Goal: Task Accomplishment & Management: Manage account settings

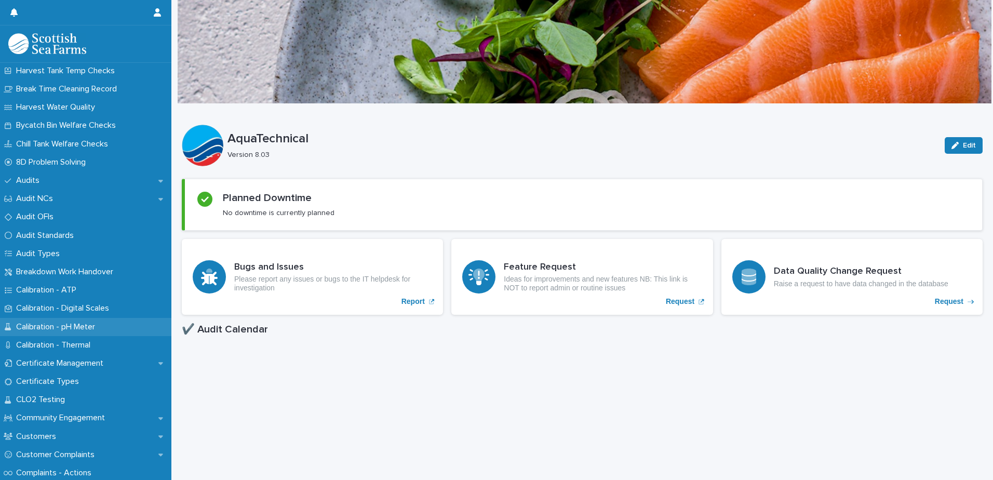
scroll to position [311, 0]
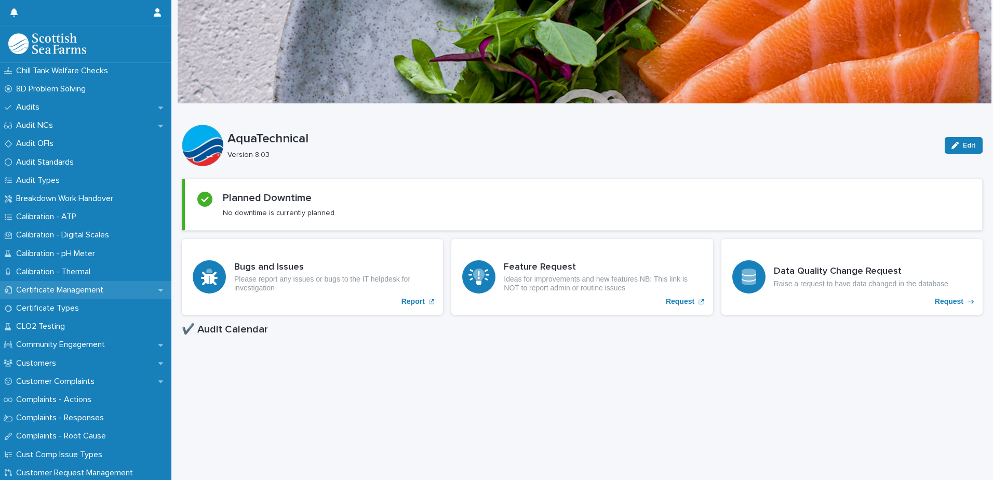
click at [83, 288] on p "Certificate Management" at bounding box center [62, 290] width 100 height 10
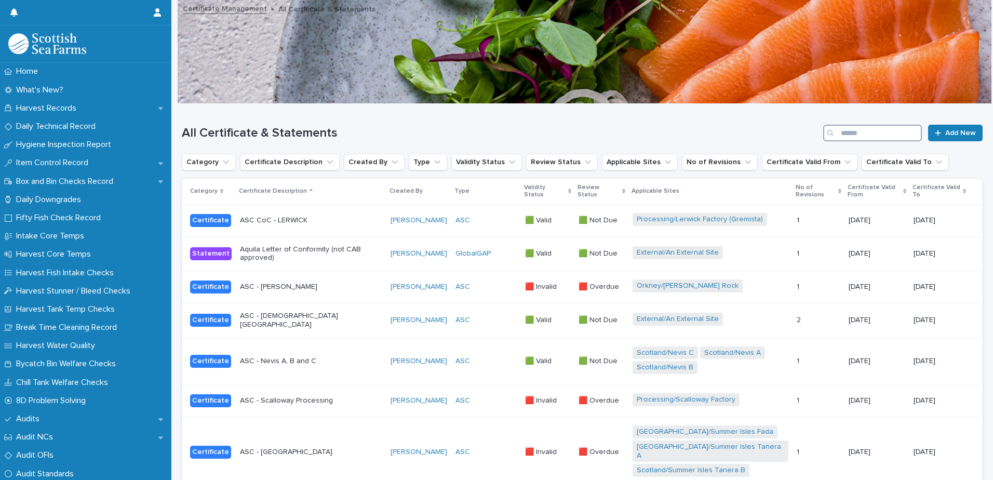
click at [852, 127] on input "Search" at bounding box center [872, 133] width 99 height 17
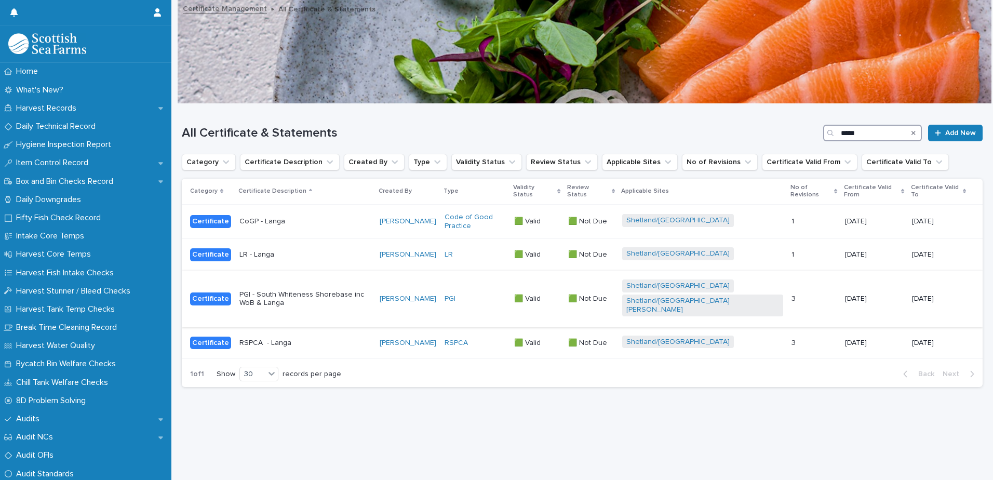
type input "*****"
click at [498, 294] on div "PGI" at bounding box center [474, 298] width 61 height 9
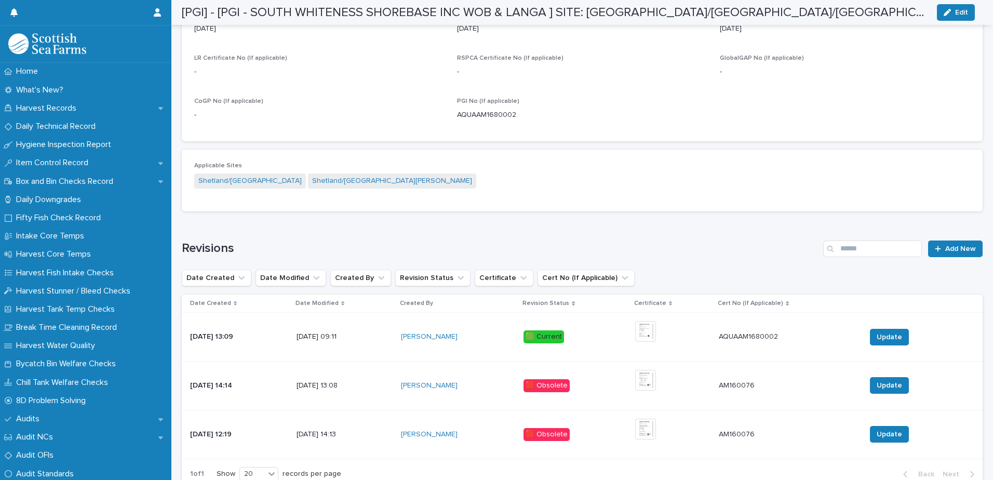
scroll to position [543, 0]
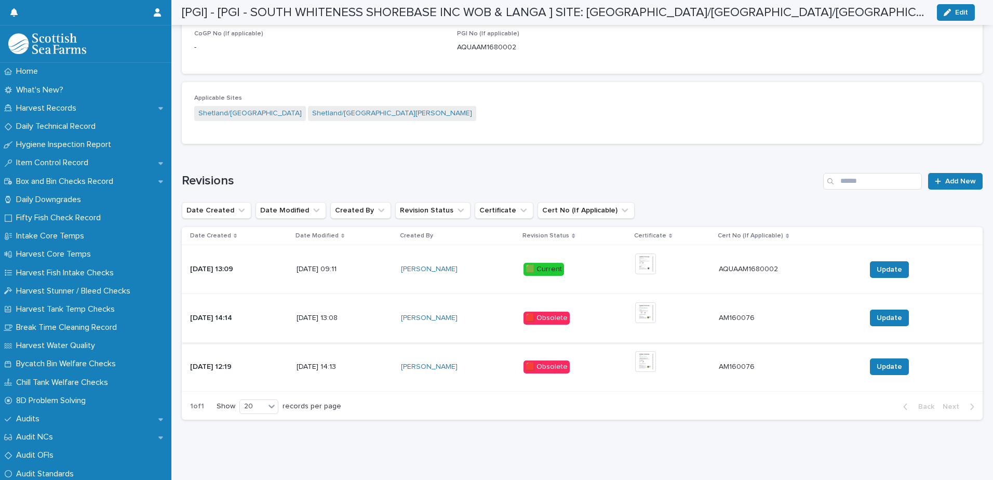
click at [656, 303] on img at bounding box center [645, 312] width 21 height 21
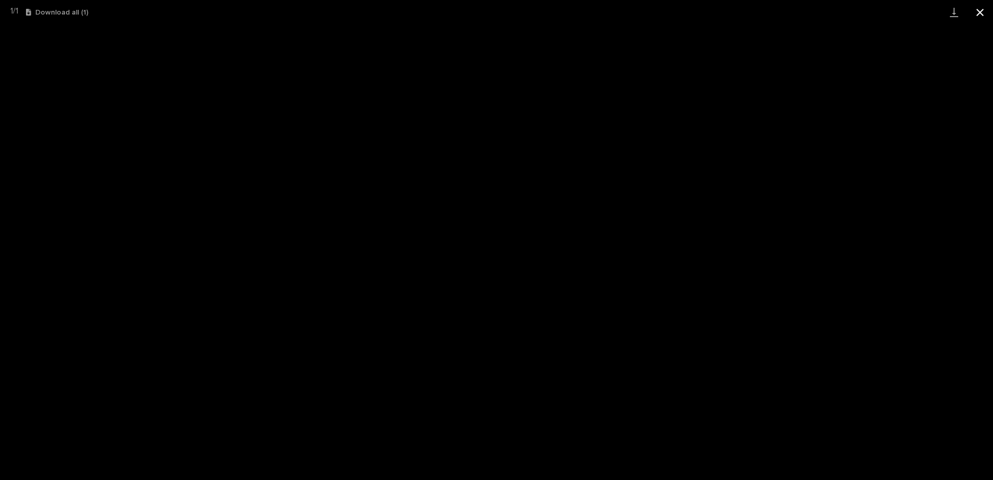
click at [980, 9] on button "Close gallery" at bounding box center [980, 12] width 26 height 24
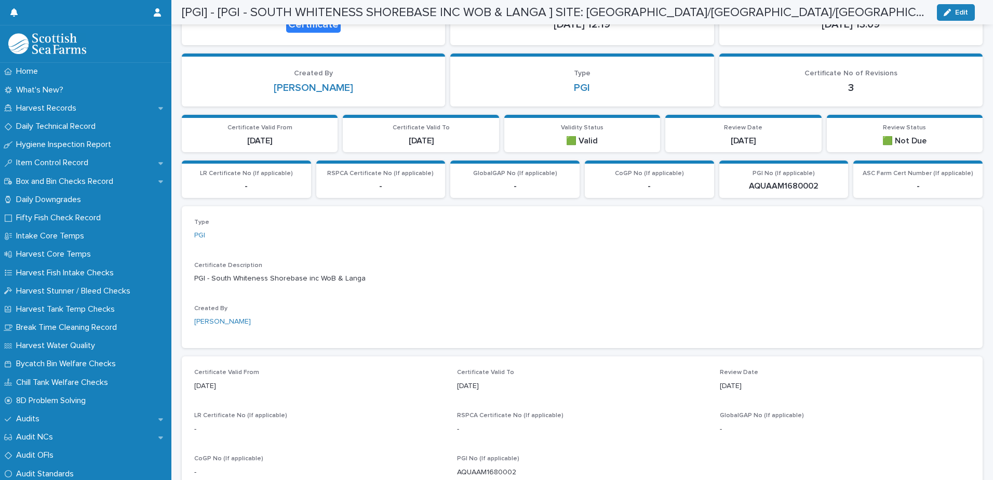
scroll to position [0, 0]
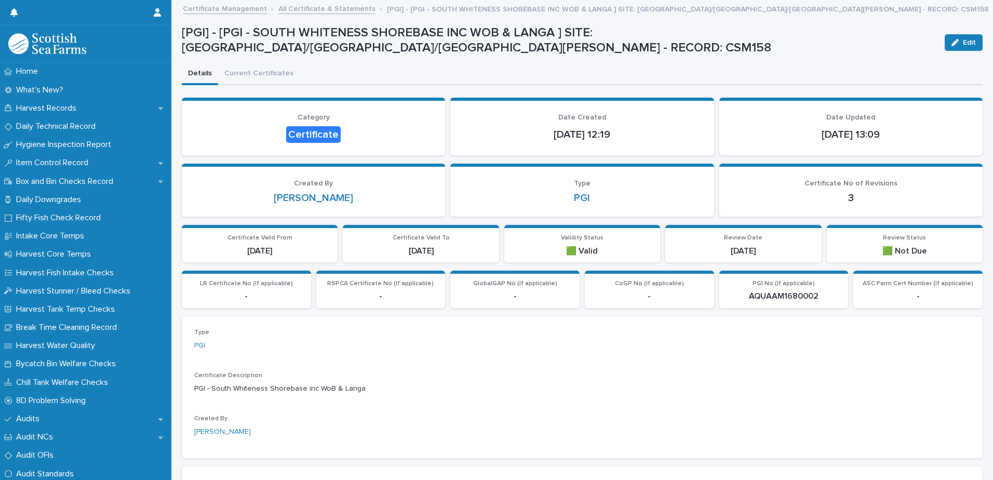
click at [313, 9] on link "All Certificate & Statements" at bounding box center [326, 8] width 97 height 12
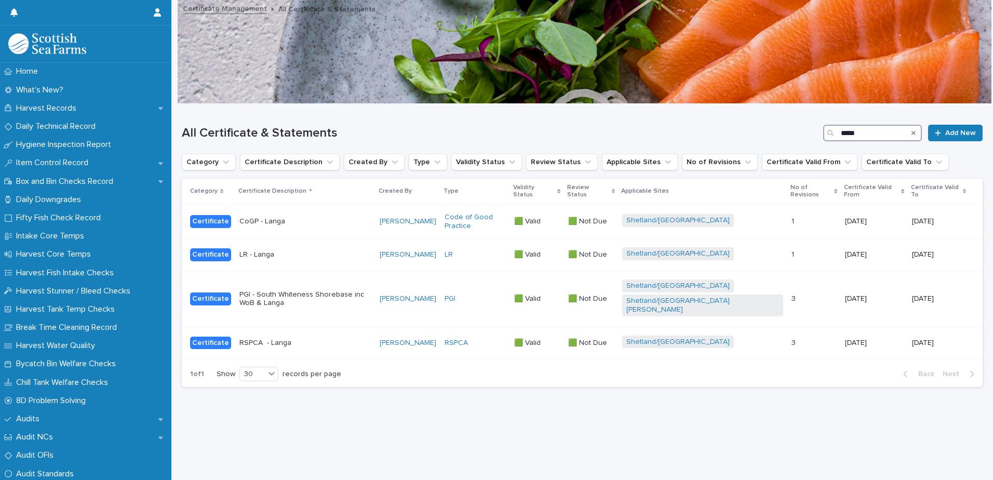
click at [859, 136] on input "*****" at bounding box center [872, 133] width 99 height 17
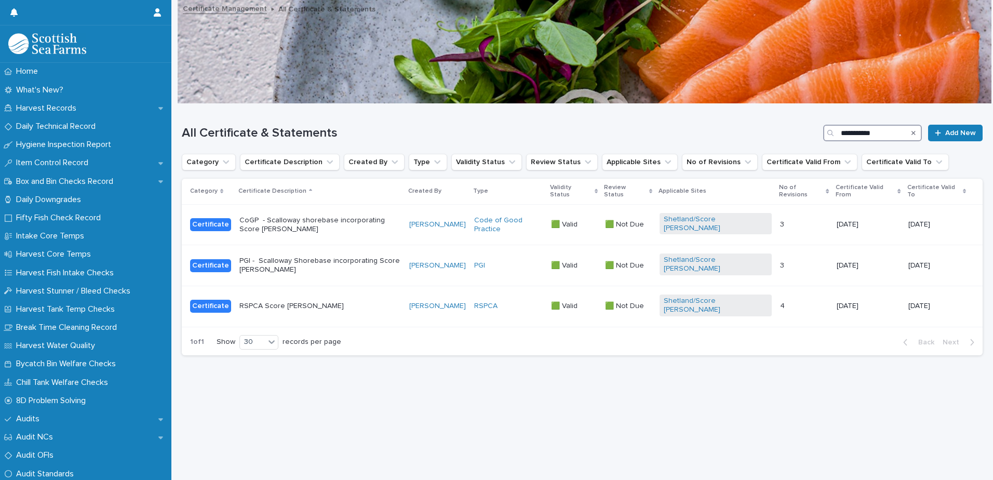
type input "**********"
click at [836, 220] on p "[DATE]" at bounding box center [867, 224] width 63 height 9
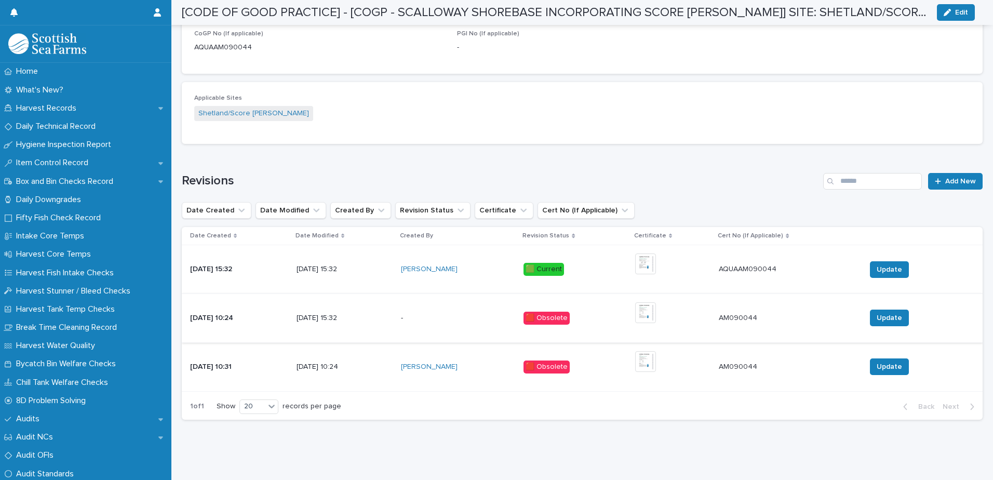
scroll to position [543, 0]
click at [656, 253] on img at bounding box center [645, 263] width 21 height 21
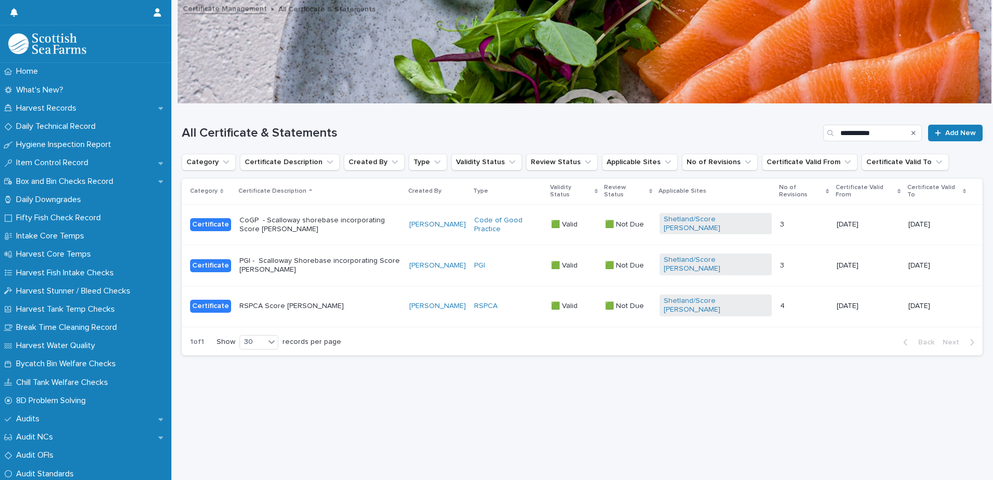
scroll to position [8, 0]
click at [855, 220] on p "[DATE]" at bounding box center [867, 224] width 63 height 9
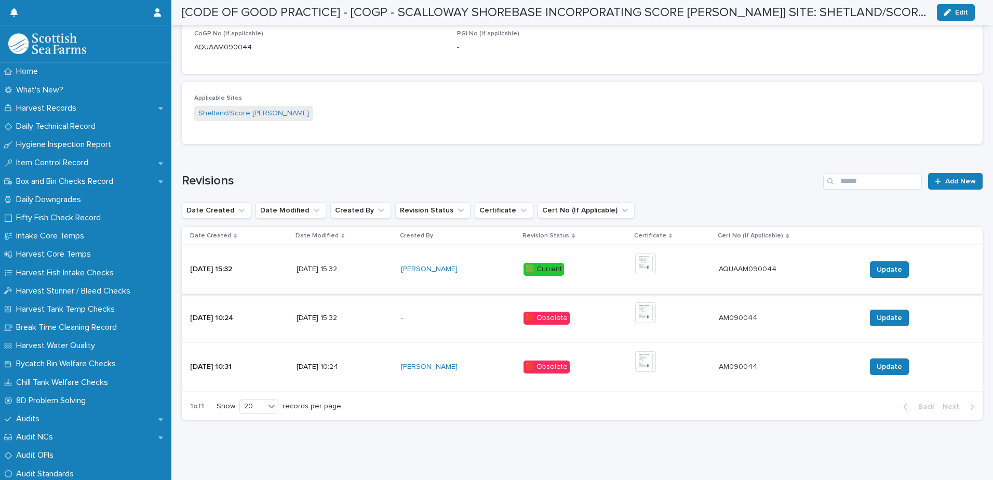
scroll to position [543, 0]
click at [876, 266] on span "Update" at bounding box center [888, 269] width 25 height 10
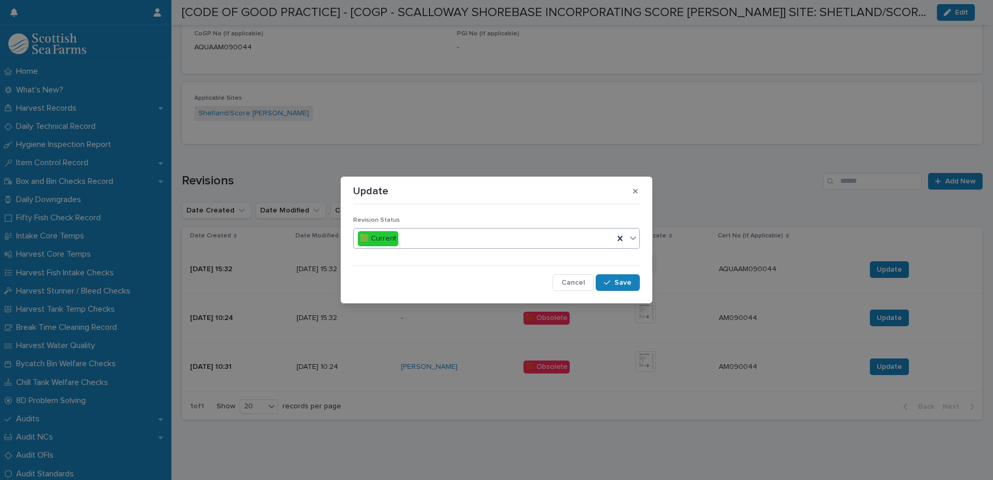
click at [634, 241] on icon at bounding box center [633, 238] width 10 height 10
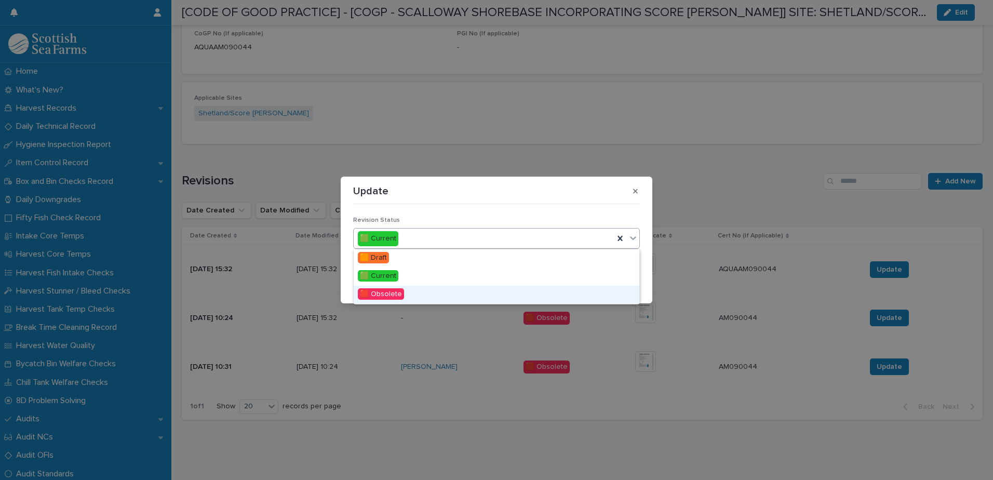
click at [508, 292] on div "🟥 Obsolete" at bounding box center [497, 295] width 286 height 18
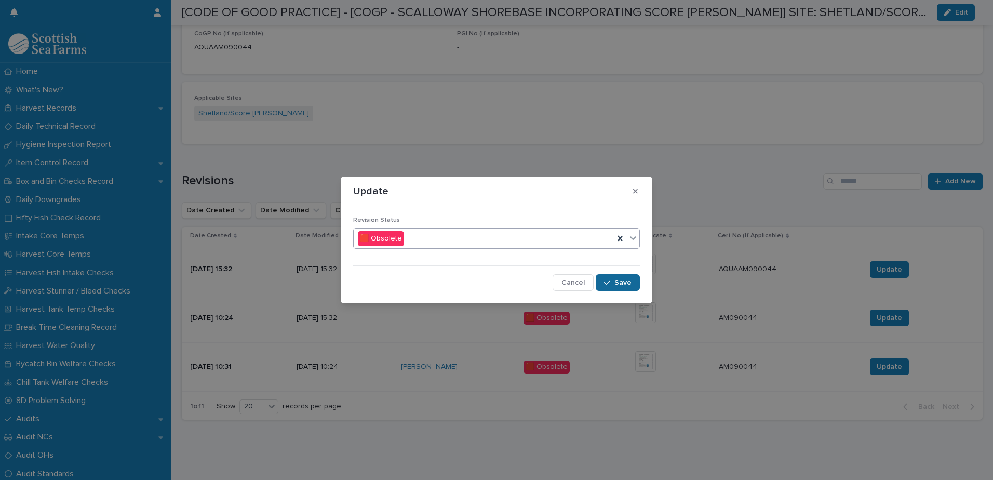
click at [620, 282] on span "Save" at bounding box center [622, 282] width 17 height 7
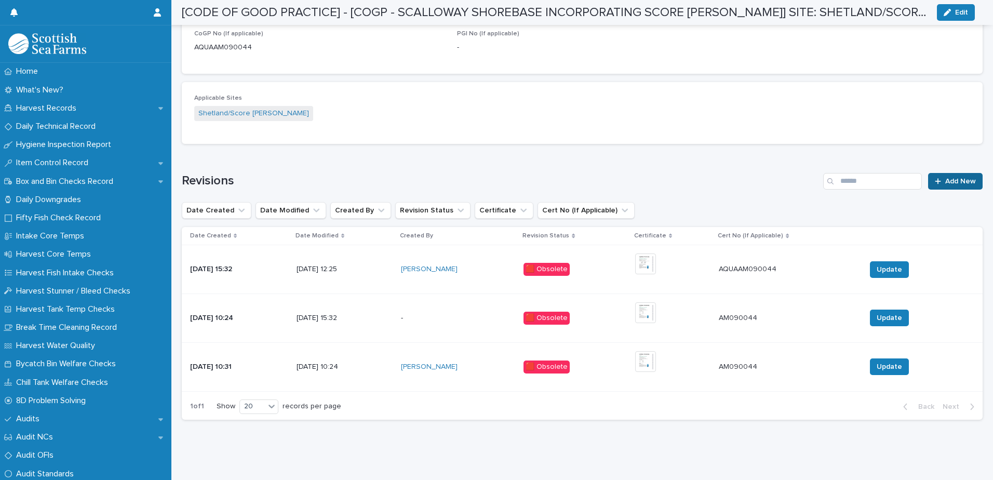
click at [954, 178] on span "Add New" at bounding box center [960, 181] width 31 height 7
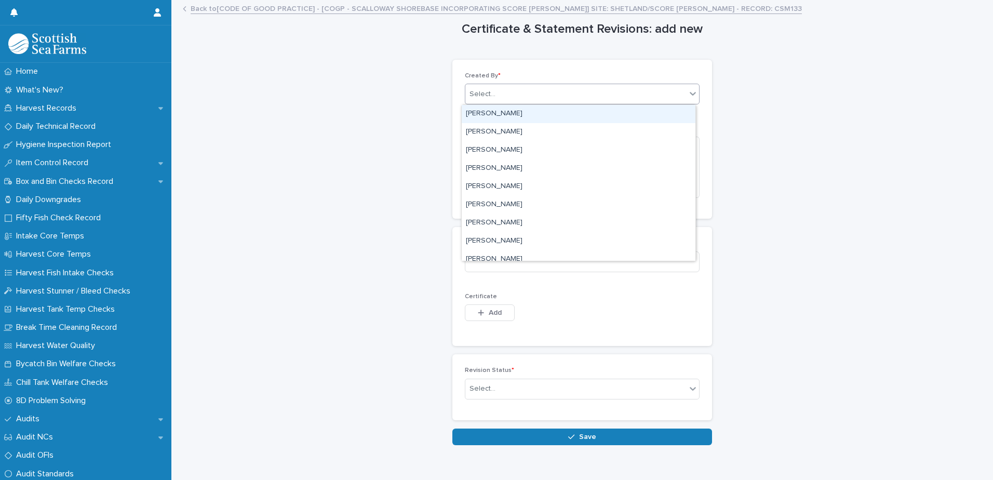
click at [624, 92] on div "Select..." at bounding box center [575, 94] width 221 height 17
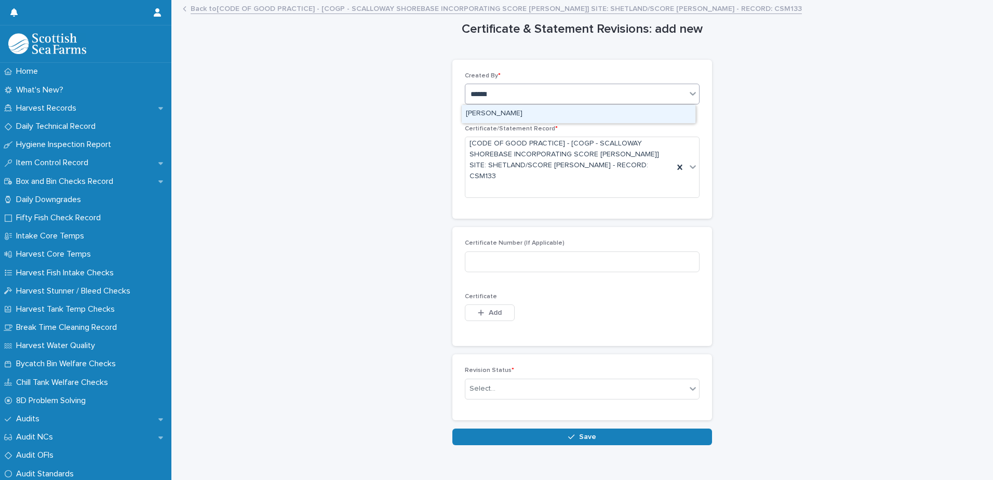
type input "********"
click at [569, 112] on div "[PERSON_NAME]" at bounding box center [579, 114] width 234 height 18
click at [877, 364] on div "Certificate & Statement Revisions: add new Loading... Saving… Loading... Saving…" at bounding box center [582, 223] width 801 height 444
click at [551, 251] on input at bounding box center [582, 261] width 235 height 21
paste input "**********"
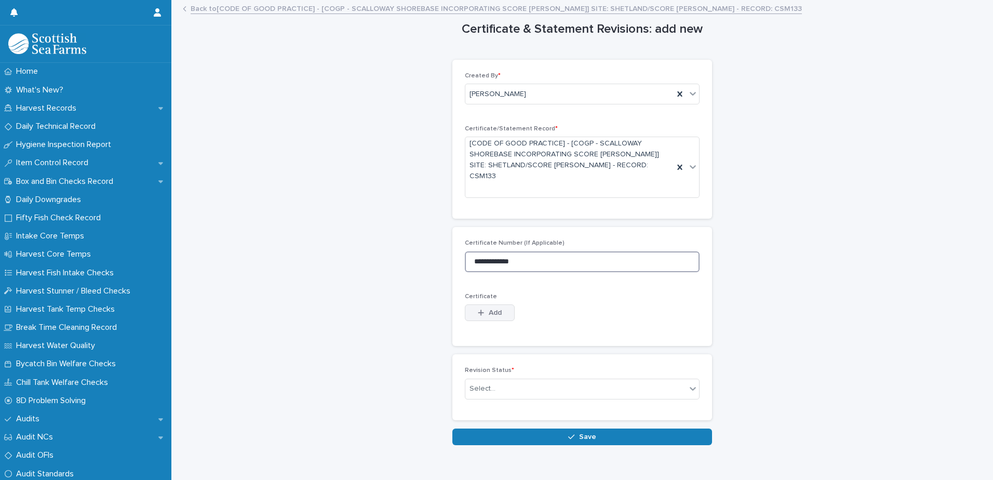
type input "**********"
click at [495, 309] on span "Add" at bounding box center [495, 312] width 13 height 7
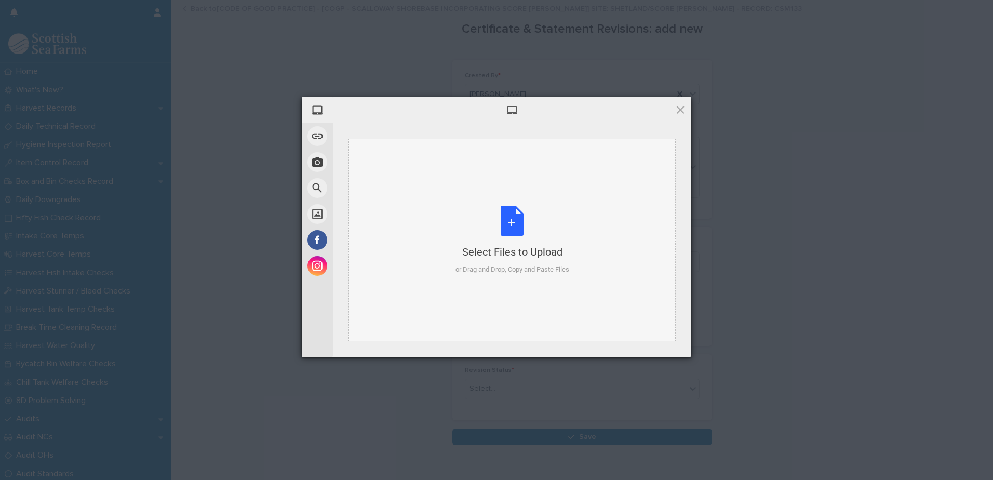
click at [523, 255] on div "Select Files to Upload" at bounding box center [512, 252] width 114 height 15
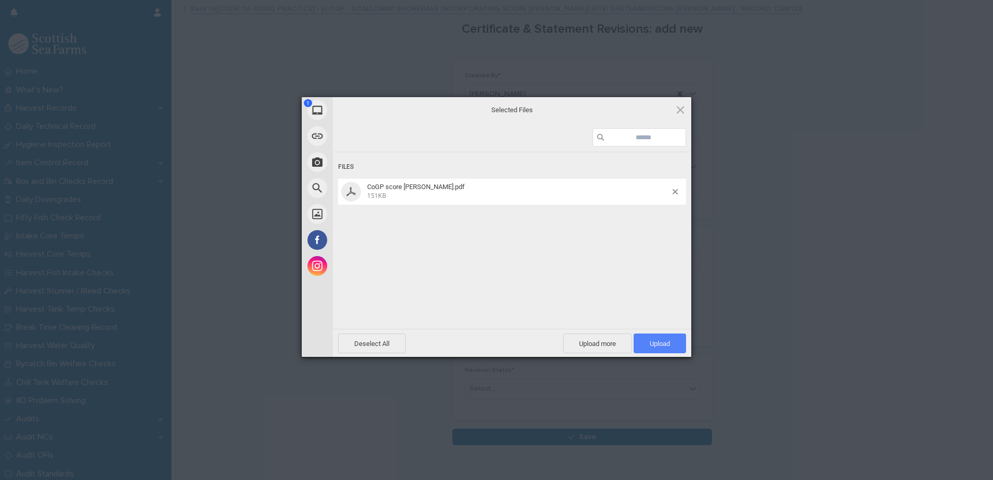
click at [659, 337] on span "Upload 1" at bounding box center [659, 343] width 52 height 20
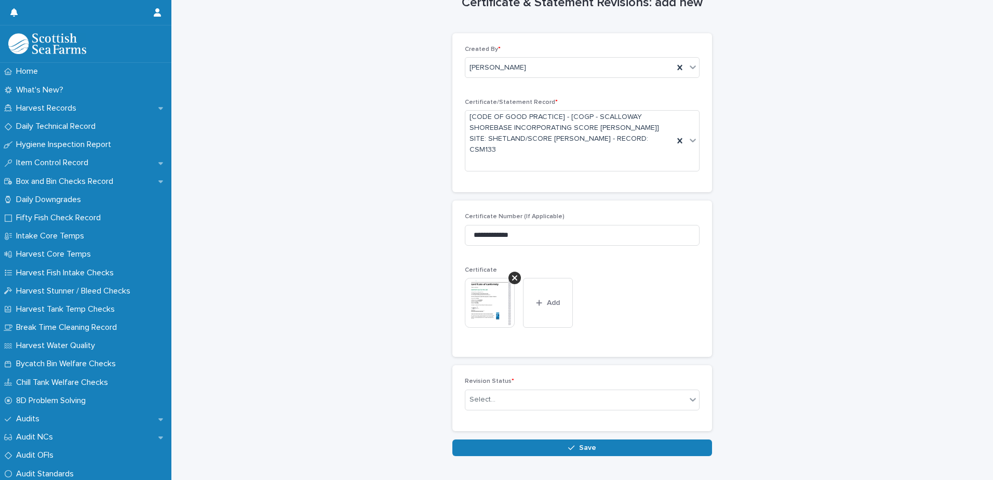
scroll to position [51, 0]
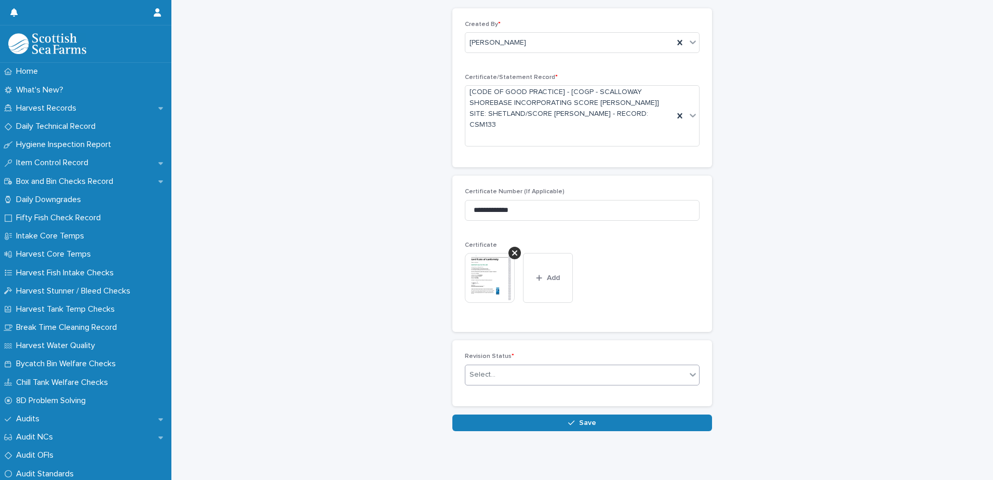
click at [653, 366] on div "Select..." at bounding box center [575, 374] width 221 height 17
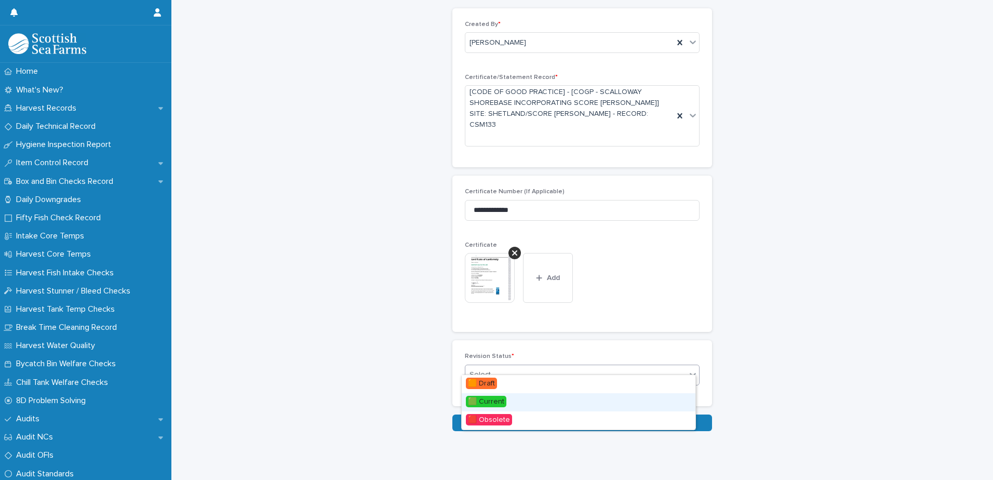
click at [588, 402] on div "🟩 Current" at bounding box center [579, 402] width 234 height 18
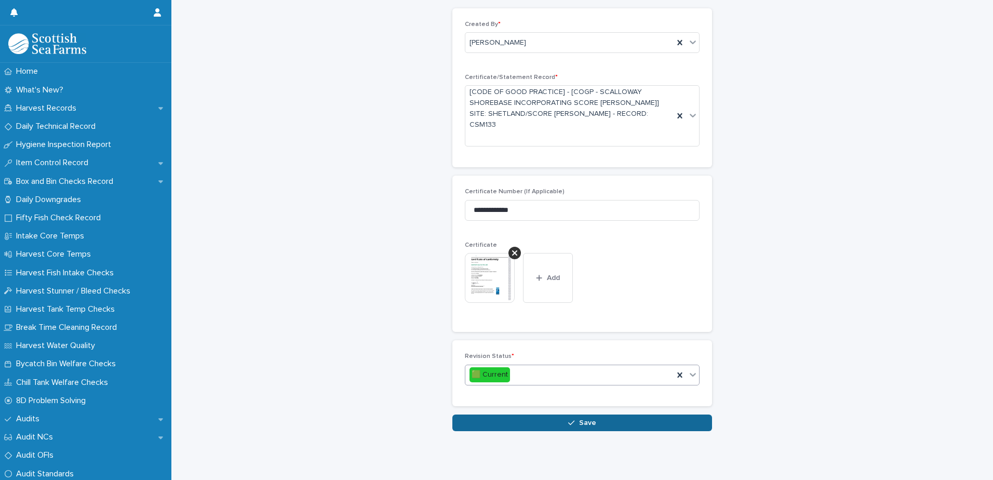
click at [625, 414] on button "Save" at bounding box center [582, 422] width 260 height 17
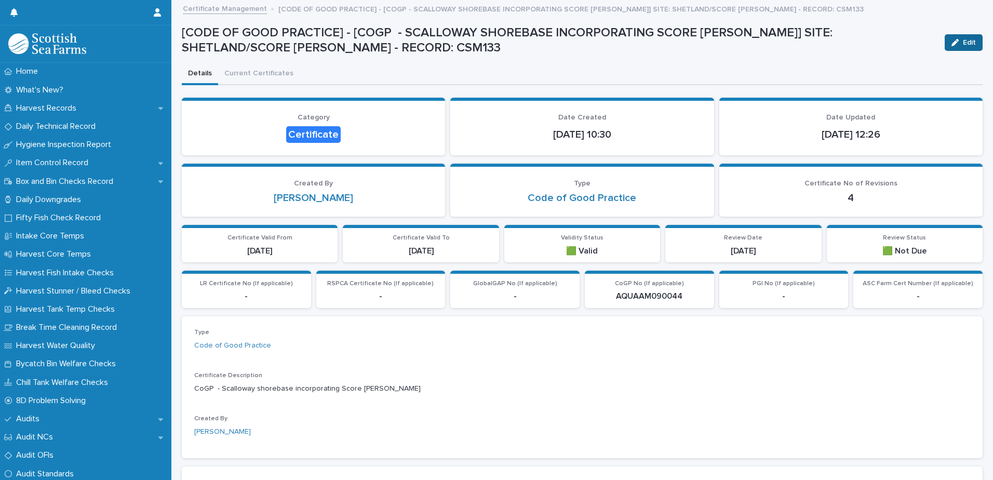
click at [963, 39] on span "Edit" at bounding box center [969, 42] width 13 height 7
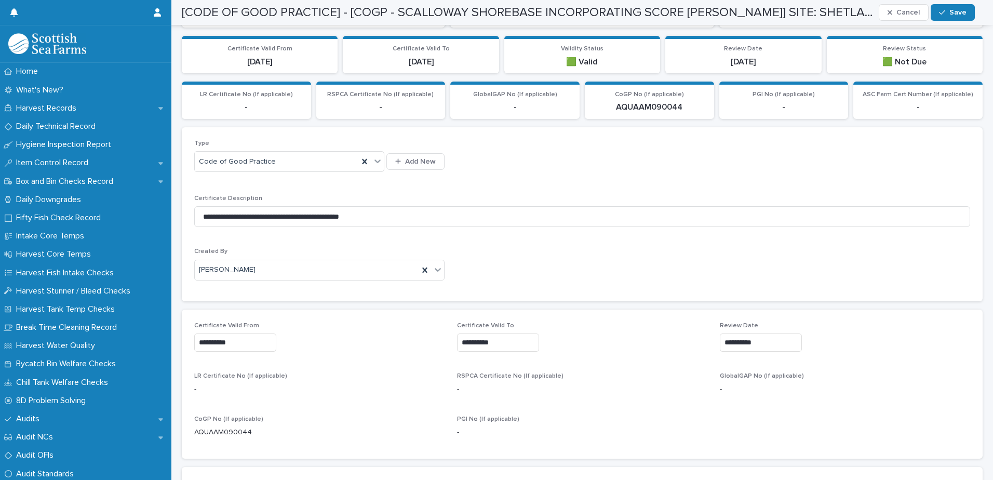
scroll to position [208, 0]
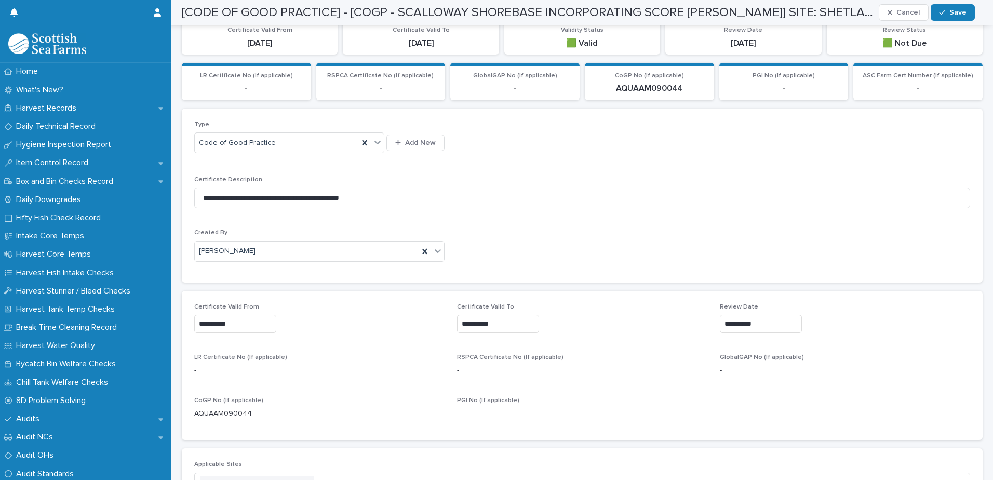
click at [509, 321] on input "**********" at bounding box center [498, 324] width 82 height 18
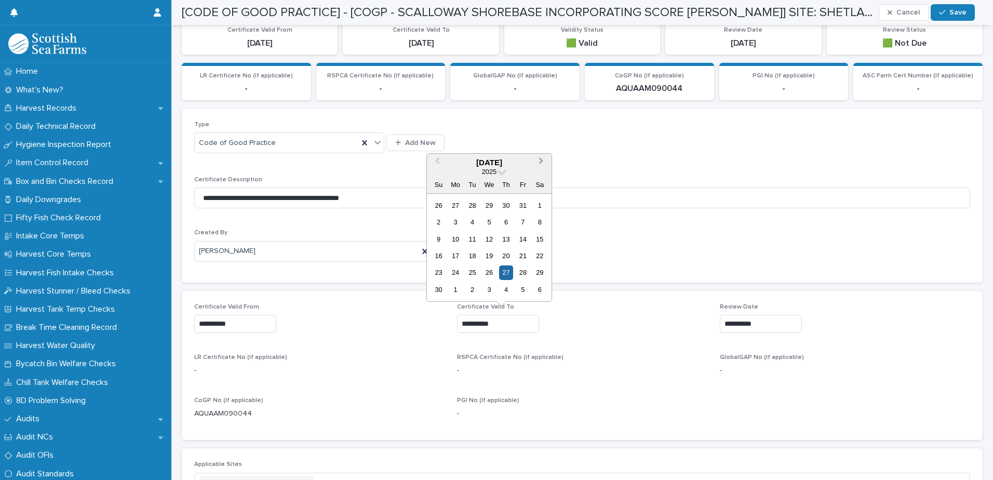
click at [541, 157] on button "Next Month" at bounding box center [542, 163] width 17 height 17
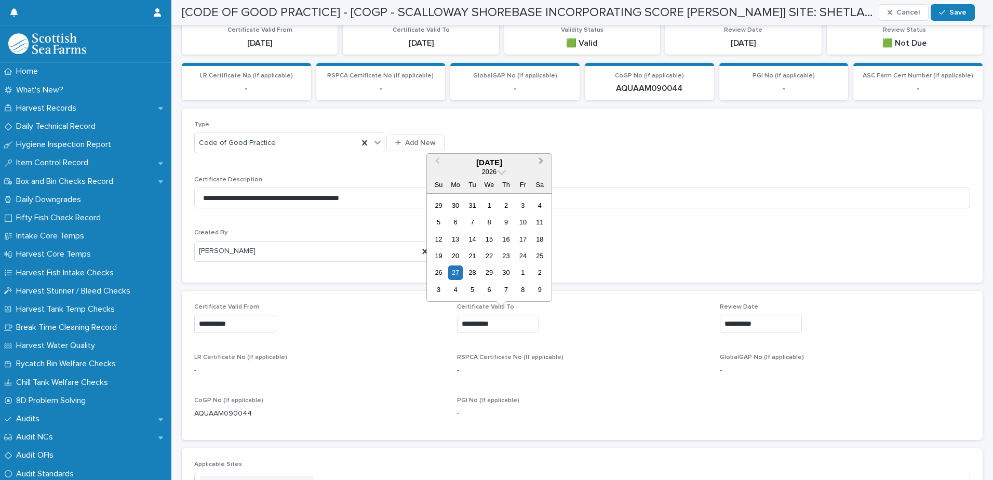
click at [541, 157] on button "Next Month" at bounding box center [542, 163] width 17 height 17
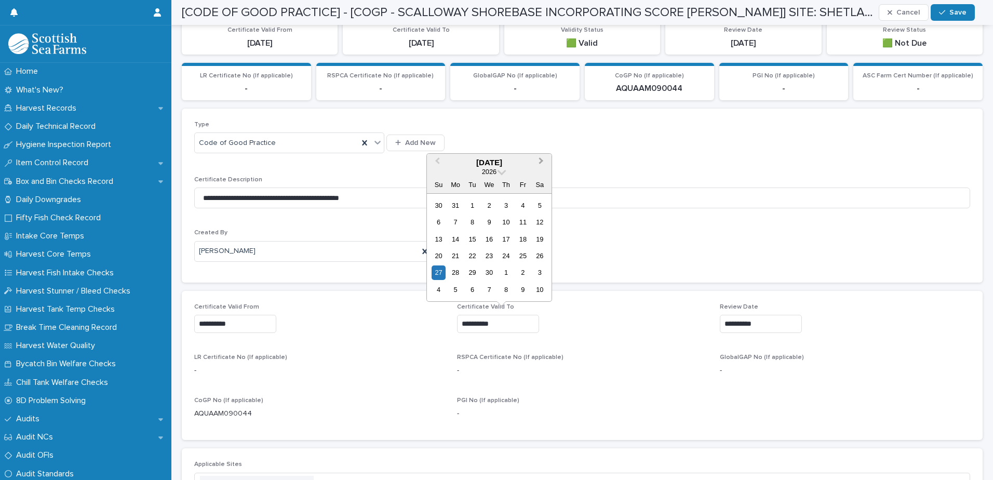
click at [541, 157] on button "Next Month" at bounding box center [542, 163] width 17 height 17
click at [521, 251] on div "27" at bounding box center [523, 256] width 14 height 14
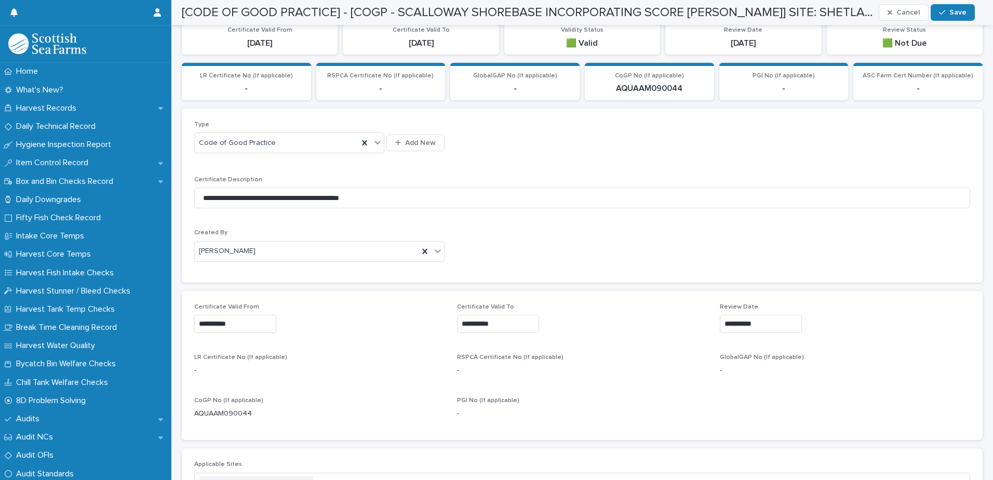
type input "**********"
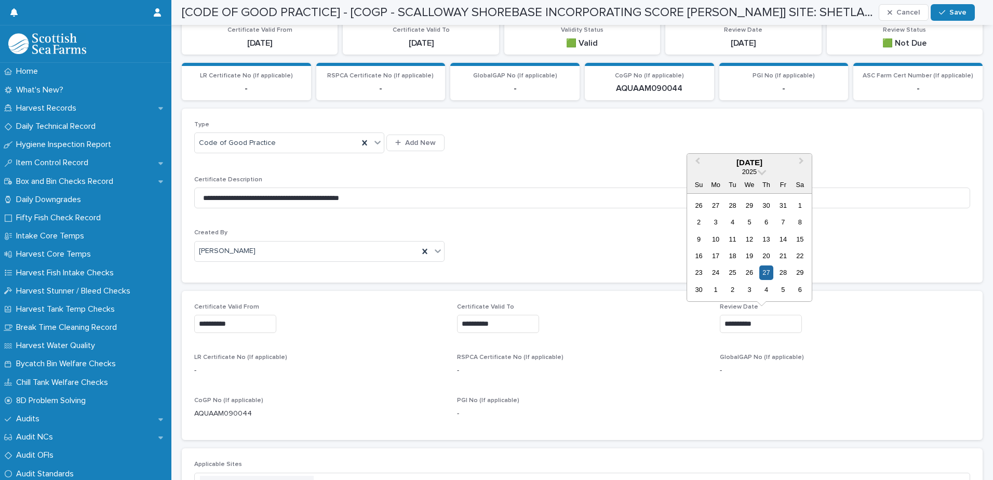
drag, startPoint x: 726, startPoint y: 322, endPoint x: 718, endPoint y: 322, distance: 8.3
click at [720, 322] on input "**********" at bounding box center [761, 324] width 82 height 18
click at [802, 163] on button "Next Month" at bounding box center [802, 163] width 17 height 17
click at [801, 162] on button "Next Month" at bounding box center [802, 163] width 17 height 17
click at [801, 162] on span "Next Month" at bounding box center [801, 162] width 0 height 14
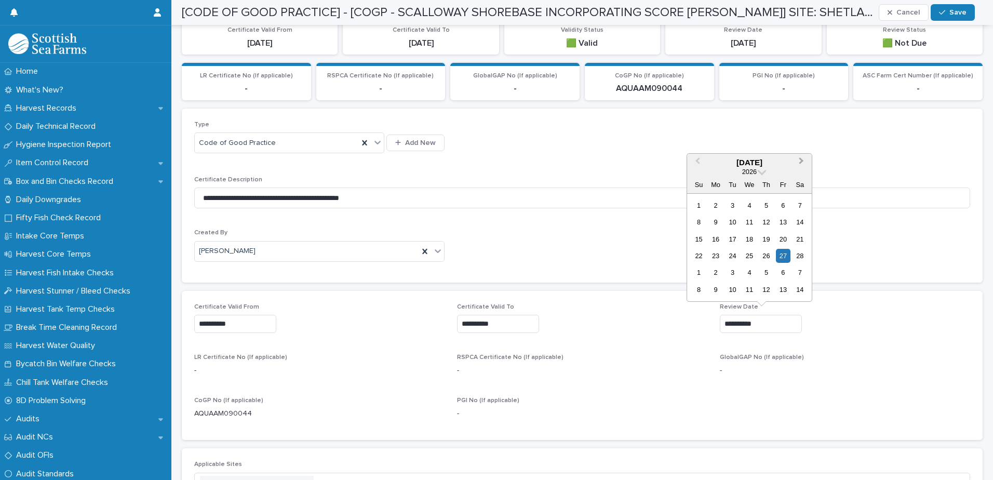
click at [801, 162] on span "Next Month" at bounding box center [801, 162] width 0 height 14
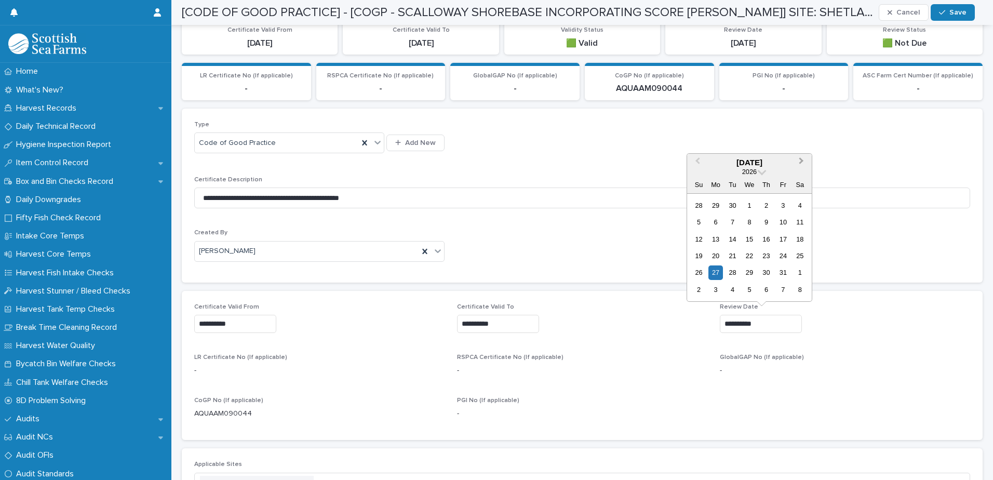
click at [801, 162] on span "Next Month" at bounding box center [801, 162] width 0 height 14
click at [730, 270] on div "27" at bounding box center [732, 272] width 14 height 14
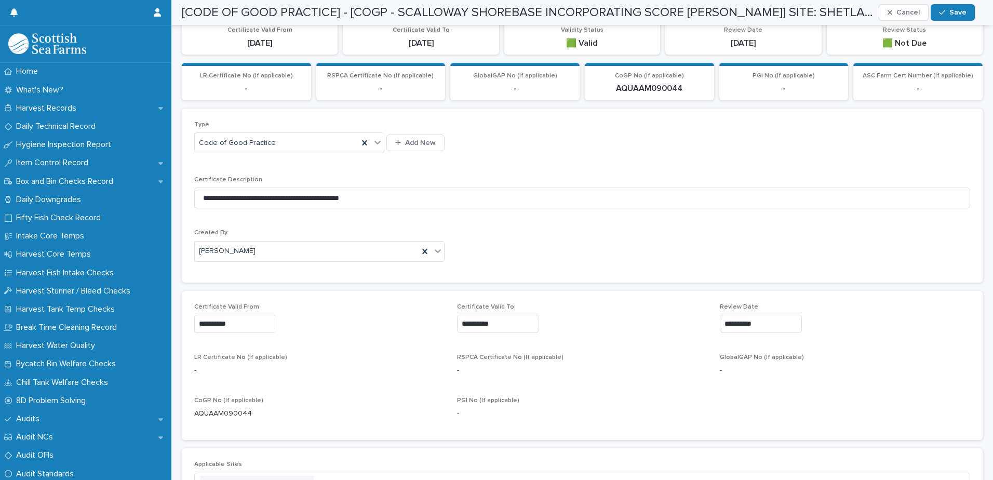
type input "**********"
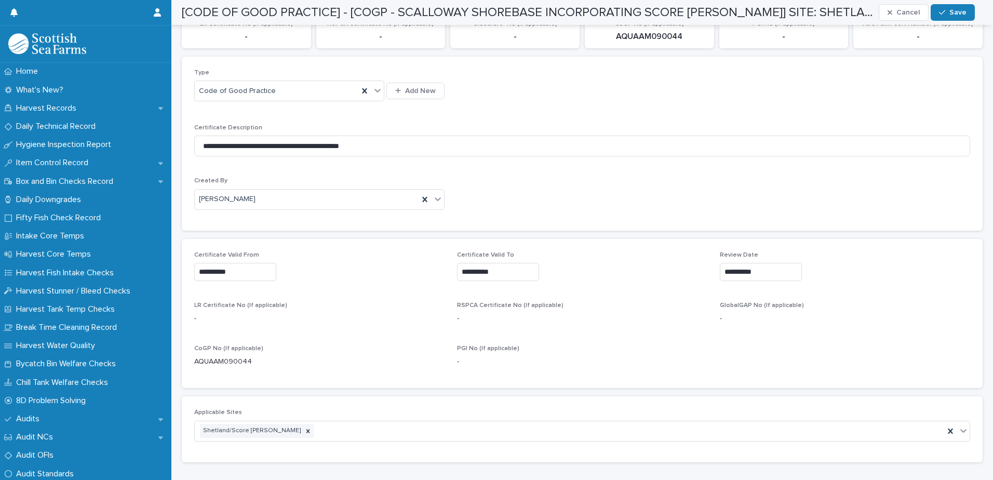
click at [247, 272] on input "**********" at bounding box center [235, 272] width 82 height 18
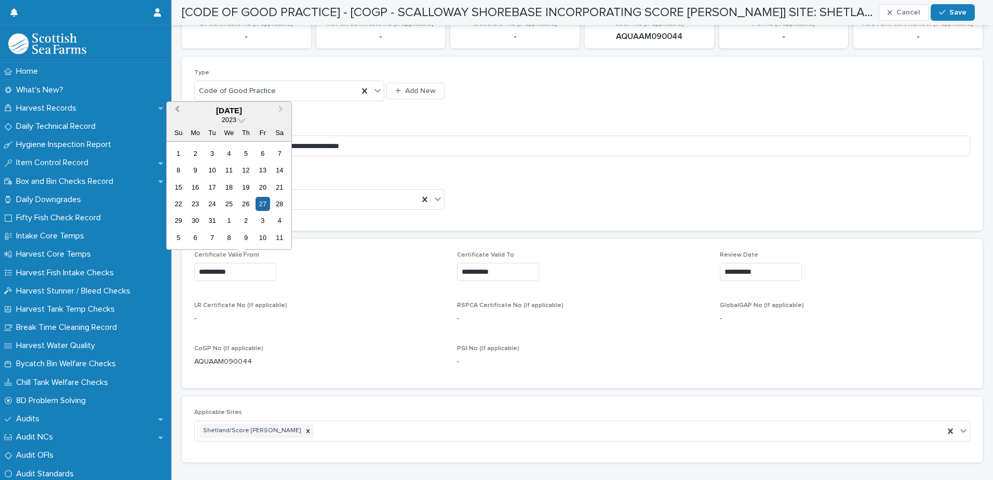
click at [175, 107] on button "Previous Month" at bounding box center [176, 111] width 17 height 17
click at [177, 107] on span "Previous Month" at bounding box center [177, 110] width 0 height 14
click at [177, 110] on span "Previous Month" at bounding box center [177, 110] width 0 height 14
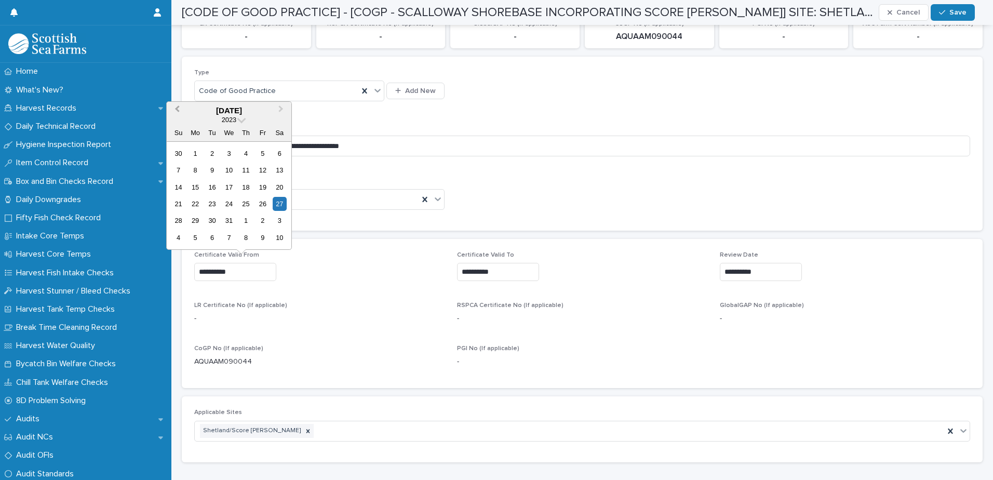
click at [177, 110] on span "Previous Month" at bounding box center [177, 110] width 0 height 14
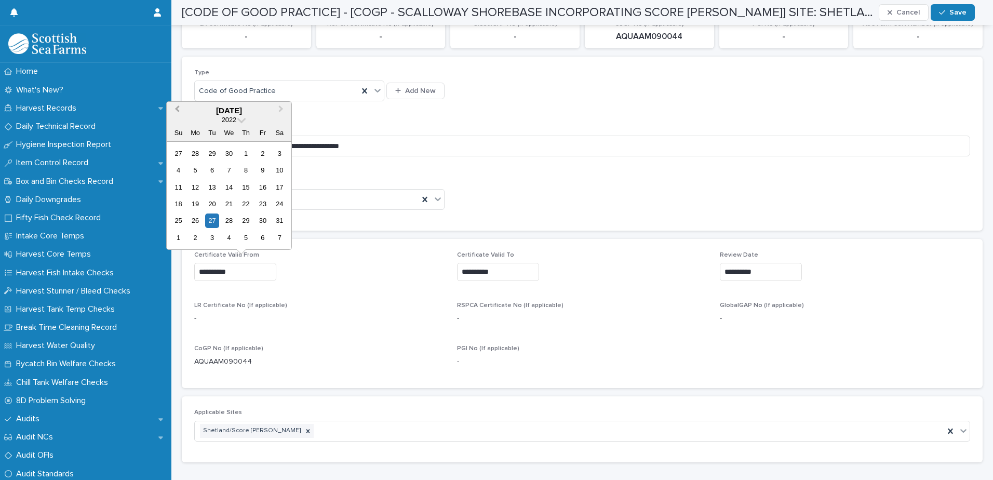
click at [177, 110] on span "Previous Month" at bounding box center [177, 110] width 0 height 14
click at [281, 110] on span "Next Month" at bounding box center [281, 110] width 0 height 14
click at [177, 218] on div "27" at bounding box center [178, 220] width 14 height 14
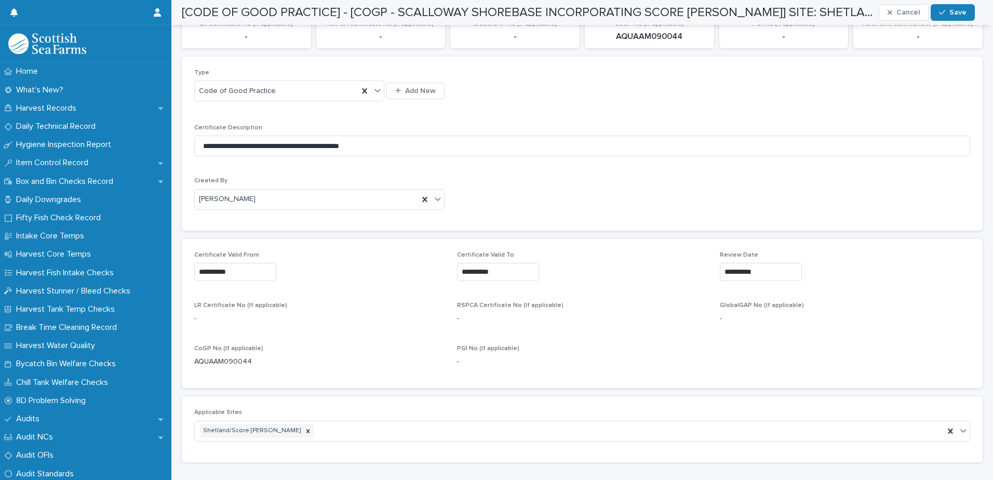
type input "**********"
click at [338, 289] on div "**********" at bounding box center [319, 270] width 250 height 38
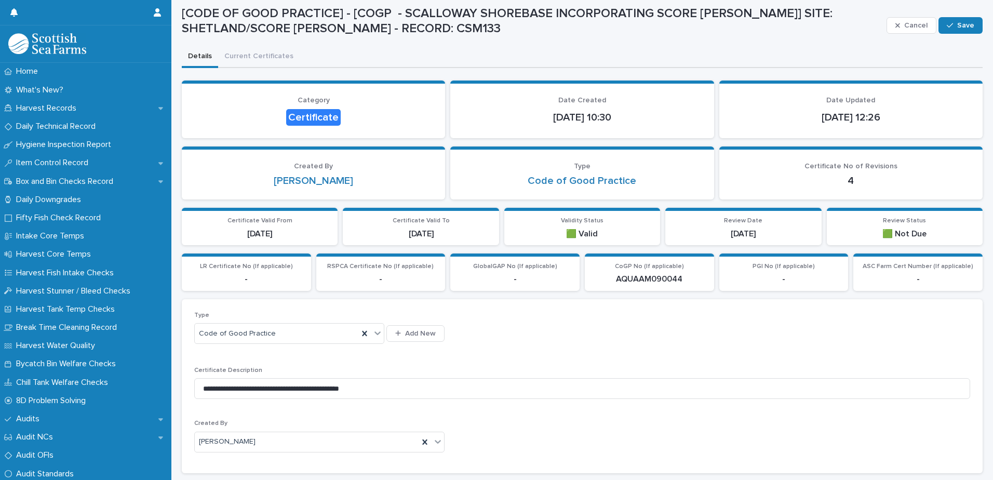
scroll to position [0, 0]
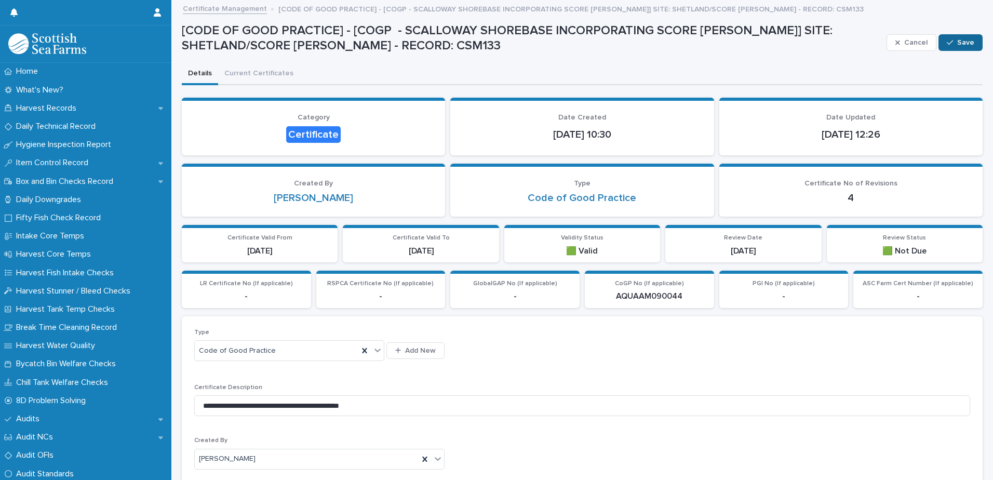
click at [957, 39] on span "Save" at bounding box center [965, 42] width 17 height 7
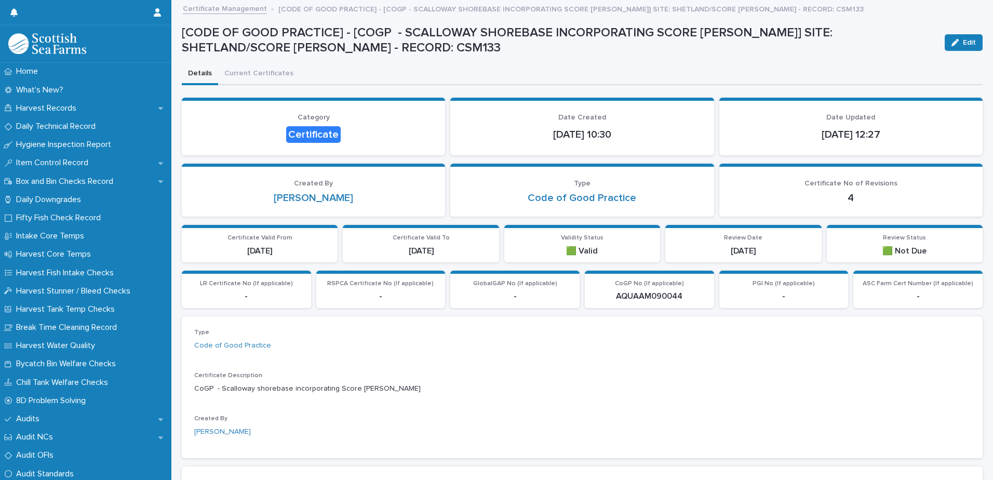
click at [439, 365] on div "Type Code of Good Practice Certificate Description CoGP - Scalloway shorebase i…" at bounding box center [582, 387] width 776 height 117
click at [230, 8] on link "Certificate Management" at bounding box center [225, 8] width 84 height 12
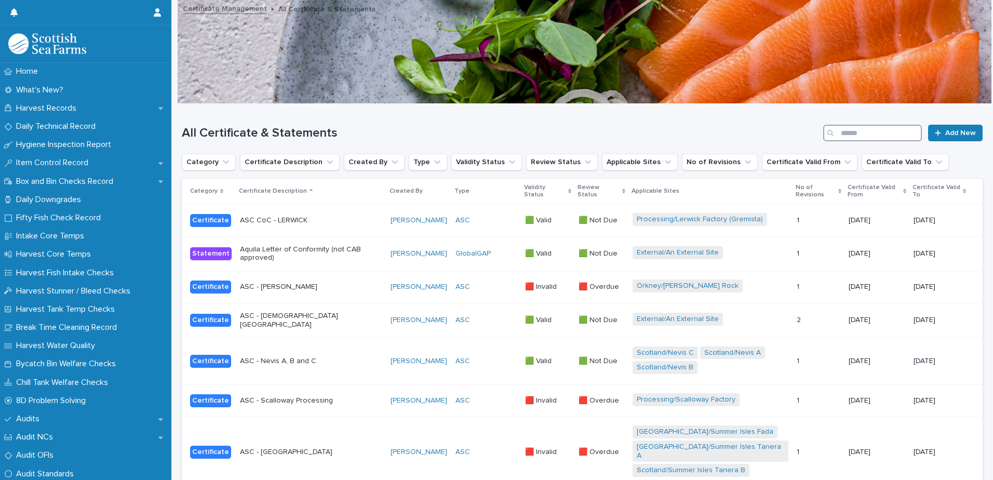
click at [855, 125] on input "Search" at bounding box center [872, 133] width 99 height 17
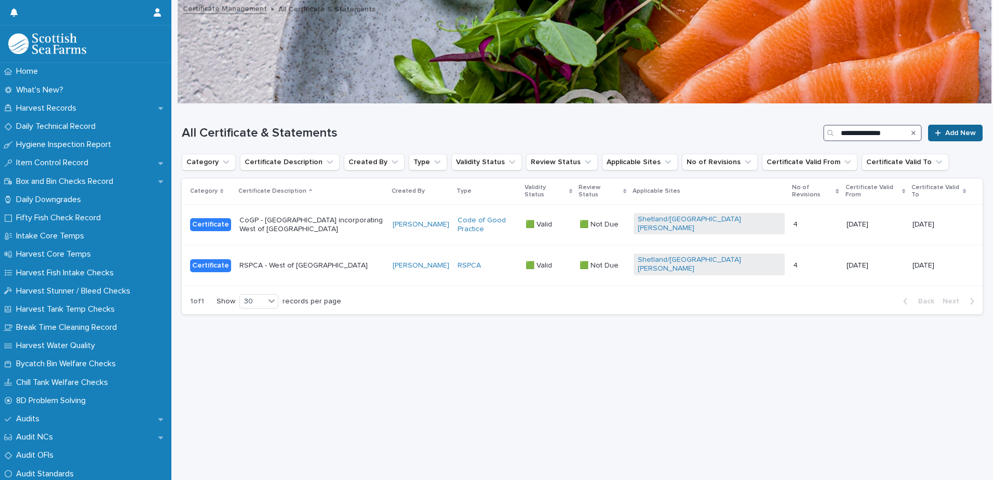
type input "**********"
click at [959, 133] on span "Add New" at bounding box center [960, 132] width 31 height 7
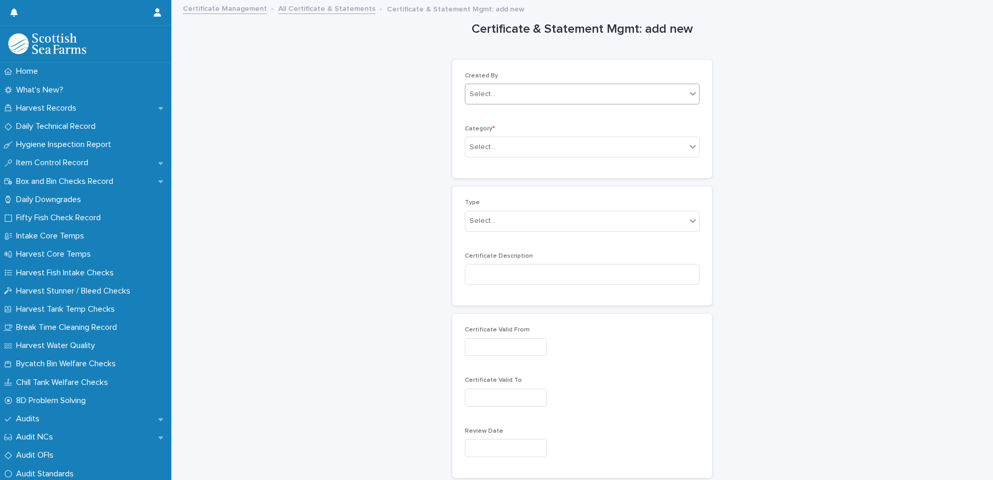
click at [566, 101] on div "Select..." at bounding box center [575, 94] width 221 height 17
type input "********"
click at [542, 116] on div "[PERSON_NAME]" at bounding box center [579, 114] width 234 height 18
click at [528, 144] on div "Select..." at bounding box center [575, 147] width 221 height 17
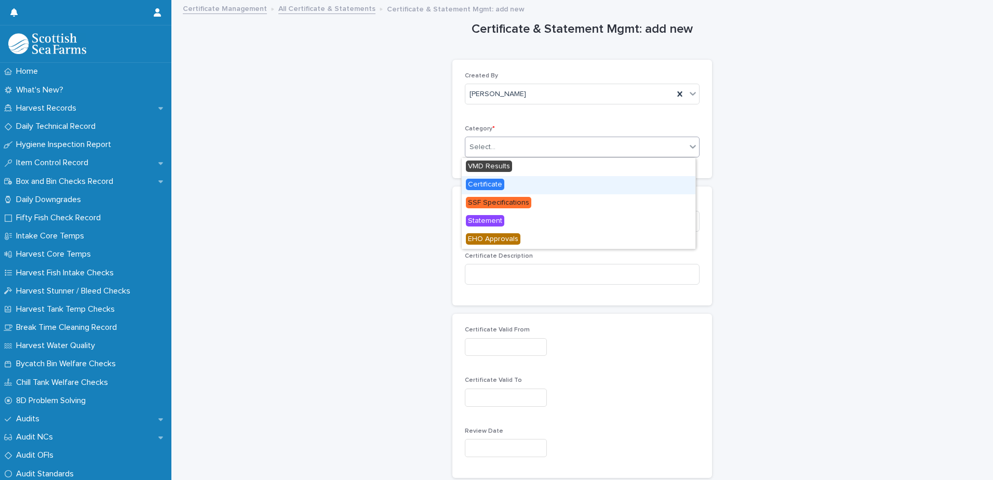
click at [510, 180] on div "Certificate" at bounding box center [579, 185] width 234 height 18
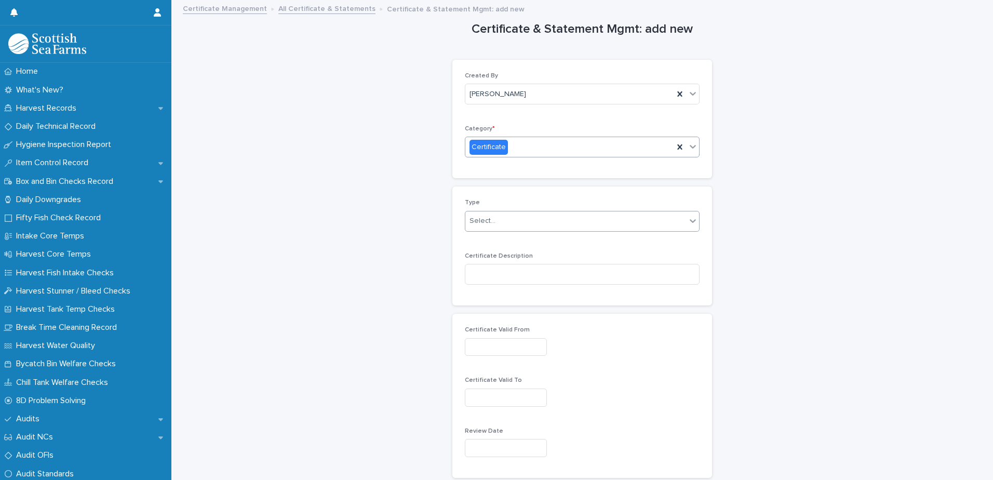
click at [510, 219] on div "Select..." at bounding box center [575, 220] width 221 height 17
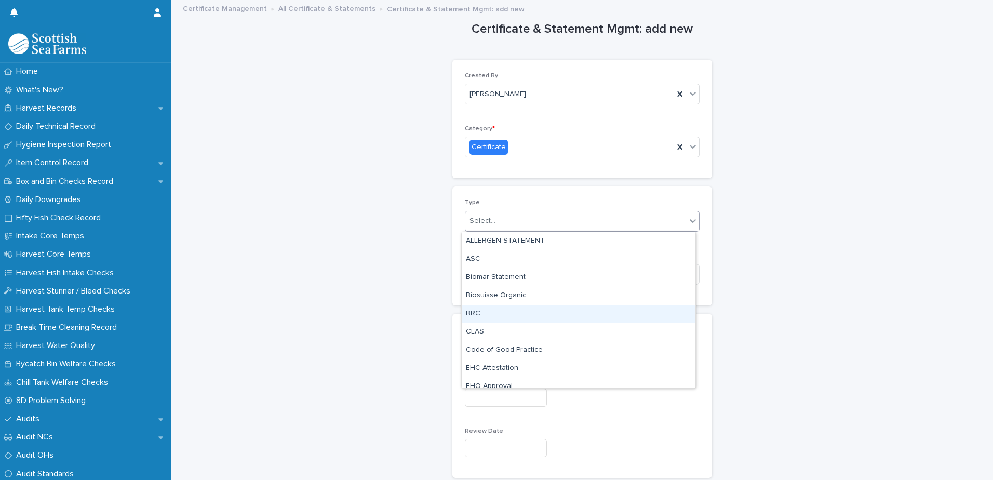
scroll to position [52, 0]
click at [521, 296] on div "Code of Good Practice" at bounding box center [579, 298] width 234 height 18
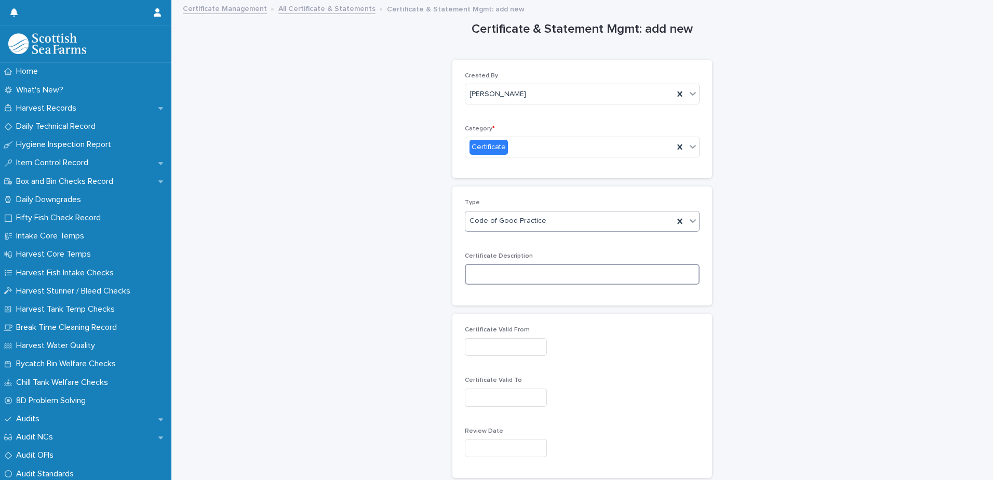
click at [522, 274] on input at bounding box center [582, 274] width 235 height 21
type input "**********"
click at [487, 347] on input "text" at bounding box center [506, 347] width 82 height 18
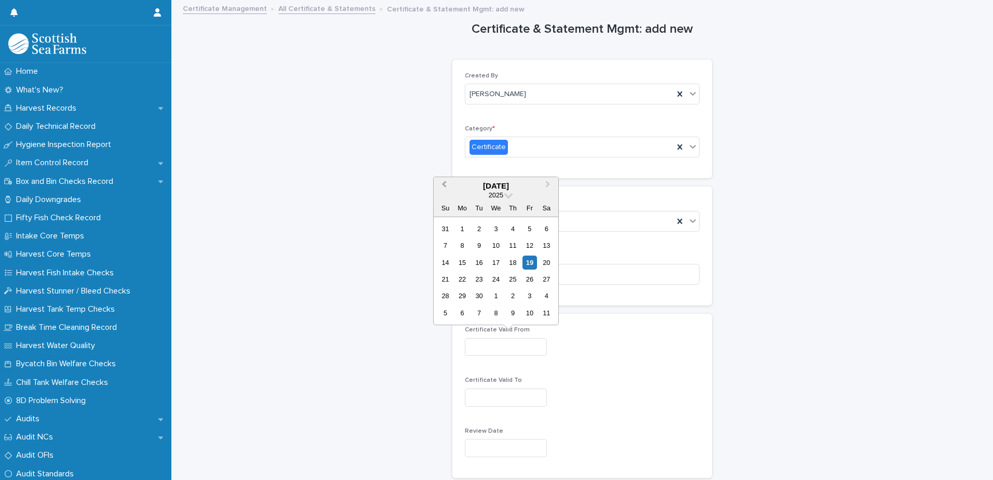
click at [444, 181] on span "Previous Month" at bounding box center [444, 186] width 0 height 14
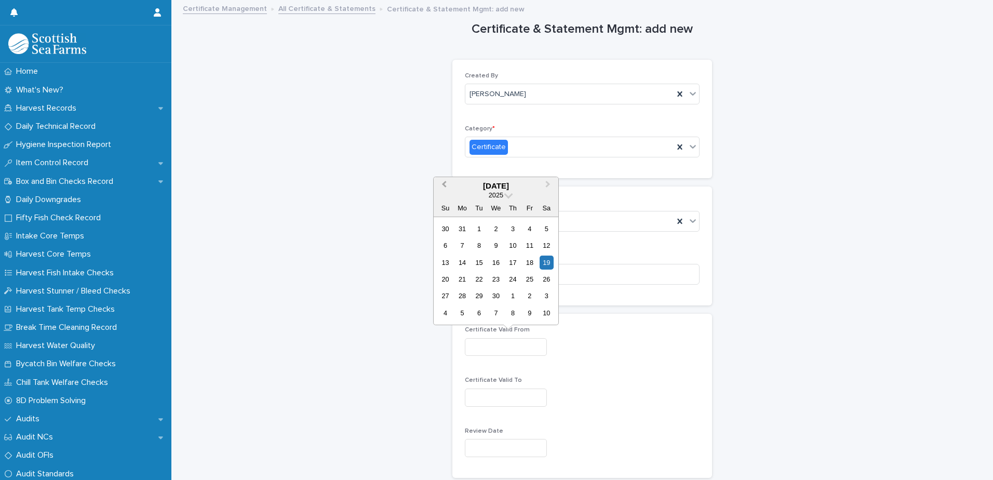
click at [444, 181] on span "Previous Month" at bounding box center [444, 186] width 0 height 14
click at [501, 195] on span "2025" at bounding box center [496, 195] width 15 height 8
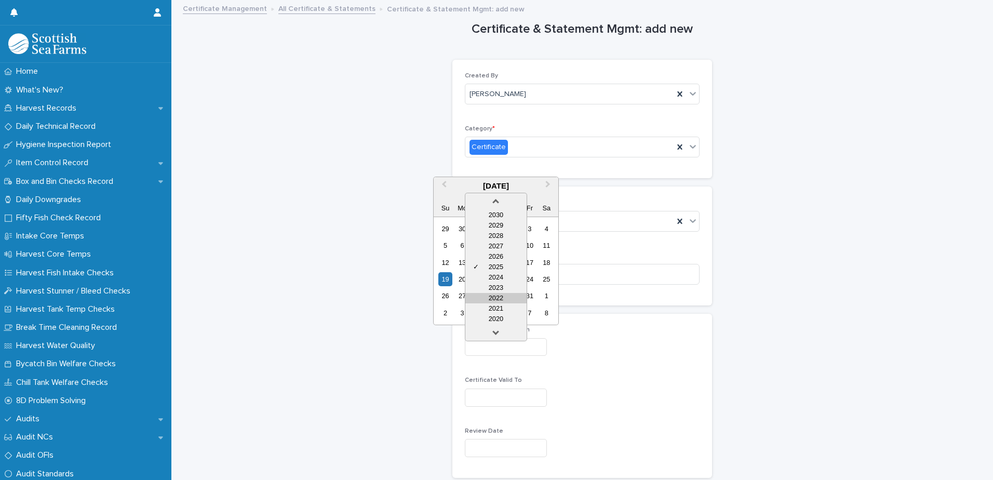
click at [502, 295] on div "2022" at bounding box center [495, 298] width 61 height 10
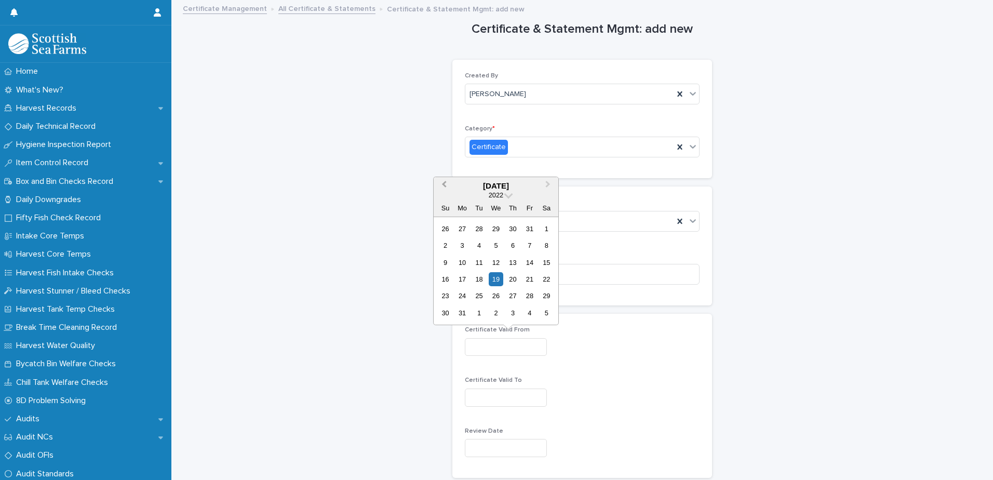
click at [444, 183] on span "Previous Month" at bounding box center [444, 186] width 0 height 14
click at [498, 194] on span "2021" at bounding box center [496, 195] width 15 height 8
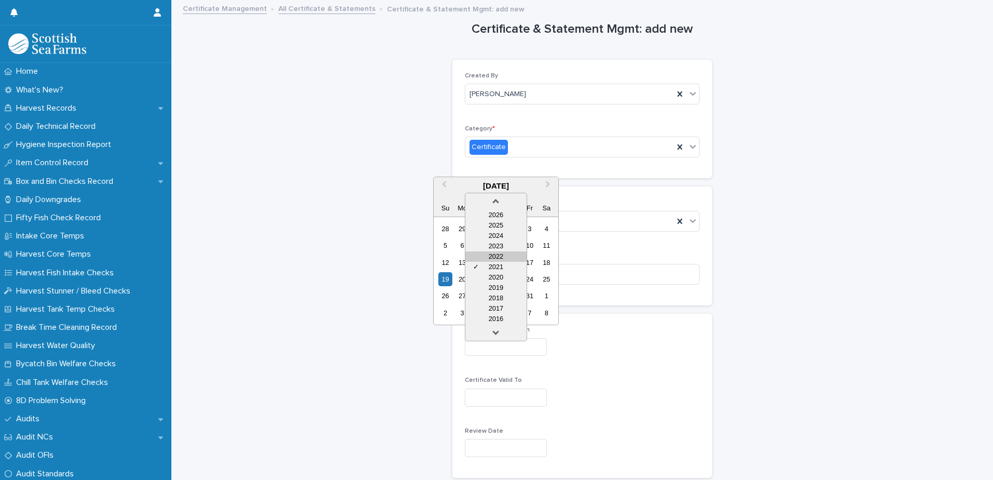
click at [499, 257] on div "2022" at bounding box center [495, 256] width 61 height 10
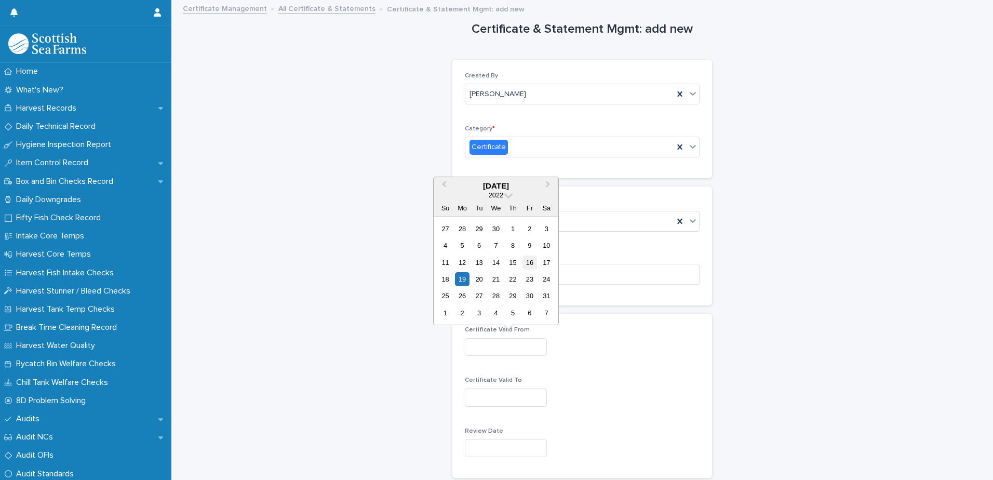
click at [527, 261] on div "16" at bounding box center [529, 262] width 14 height 14
type input "**********"
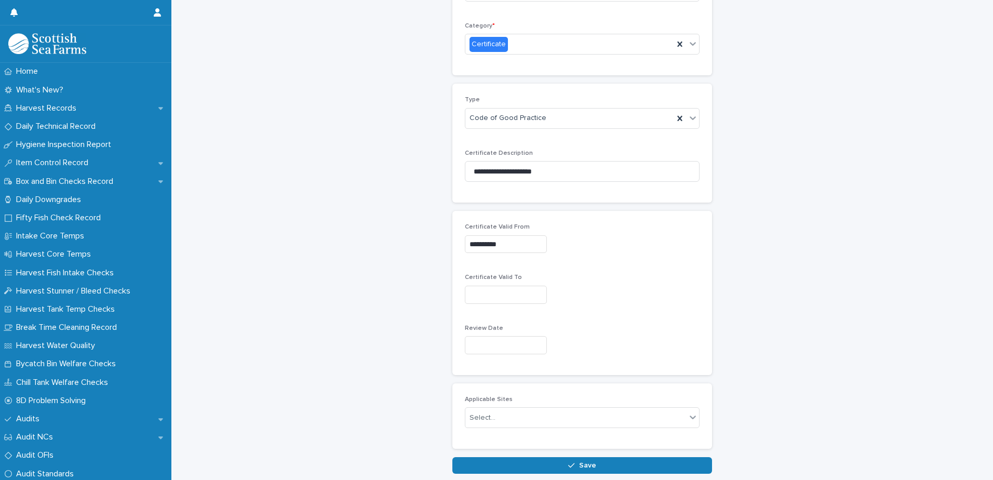
scroll to position [104, 0]
click at [516, 292] on input "text" at bounding box center [506, 294] width 82 height 18
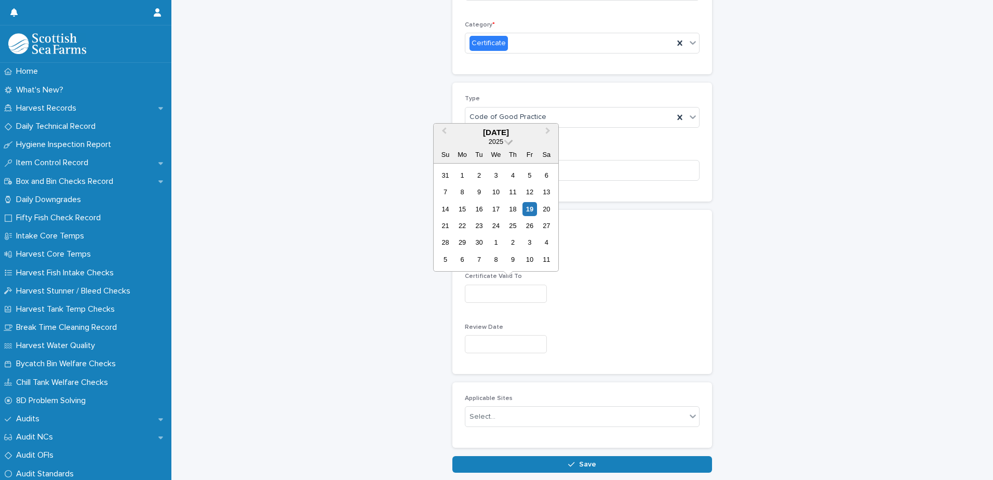
click at [505, 139] on span at bounding box center [508, 140] width 9 height 9
click at [503, 200] on div "2026" at bounding box center [495, 203] width 61 height 10
click at [548, 131] on span "Next Month" at bounding box center [548, 132] width 0 height 14
click at [548, 130] on span "Next Month" at bounding box center [548, 132] width 0 height 14
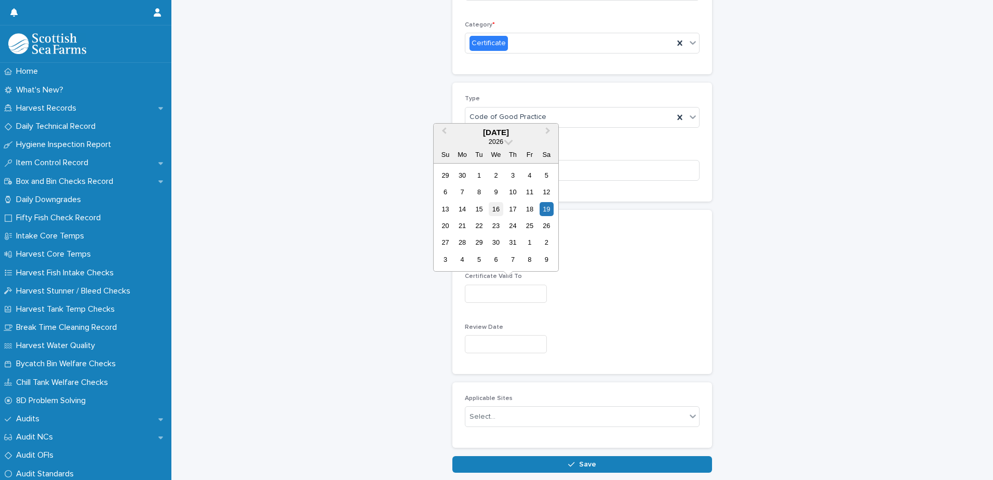
click at [495, 208] on div "16" at bounding box center [496, 209] width 14 height 14
type input "**********"
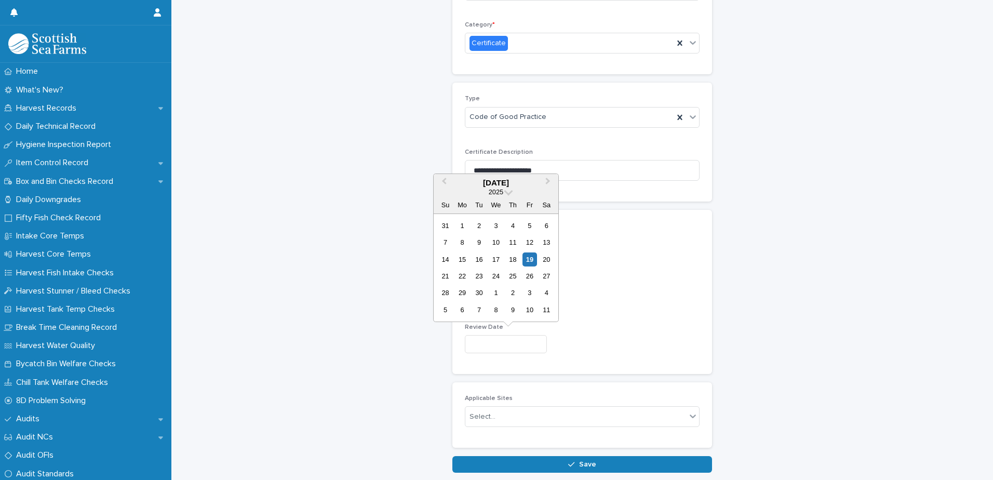
click at [516, 348] on input "text" at bounding box center [506, 344] width 82 height 18
click at [444, 179] on span "Previous Month" at bounding box center [444, 182] width 0 height 14
click at [548, 184] on button "Next Month" at bounding box center [548, 183] width 17 height 17
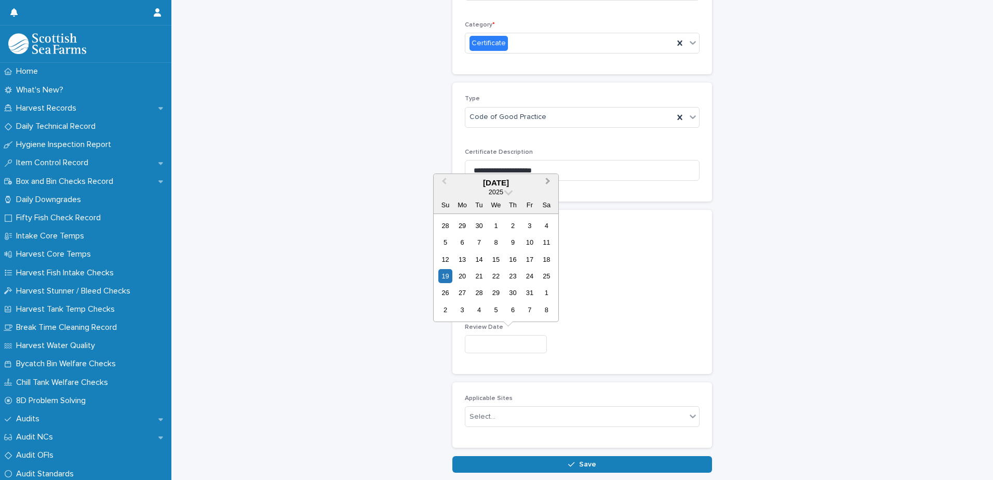
click at [548, 184] on button "Next Month" at bounding box center [548, 183] width 17 height 17
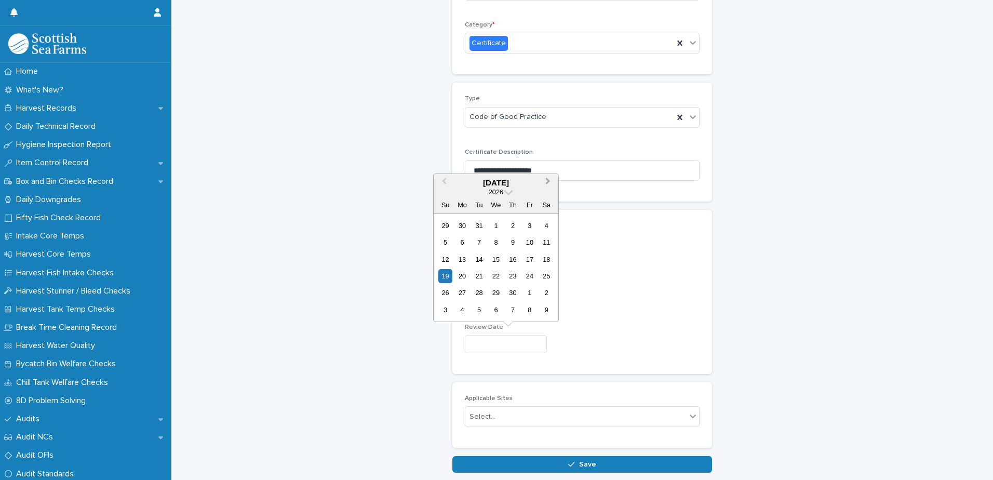
click at [548, 184] on button "Next Month" at bounding box center [548, 183] width 17 height 17
click at [549, 183] on button "Next Month" at bounding box center [548, 183] width 17 height 17
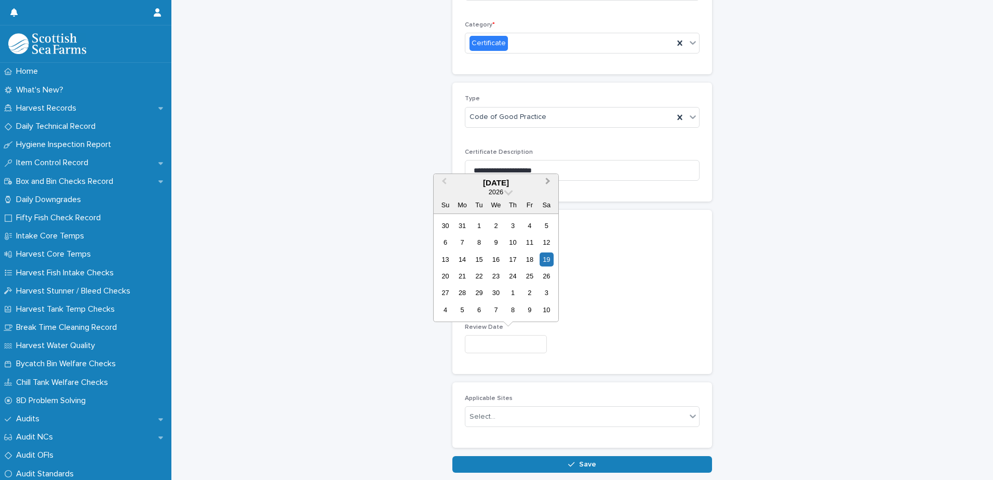
click at [549, 183] on button "Next Month" at bounding box center [548, 183] width 17 height 17
click at [549, 184] on button "Next Month" at bounding box center [548, 183] width 17 height 17
click at [511, 242] on div "12" at bounding box center [513, 242] width 14 height 14
type input "**********"
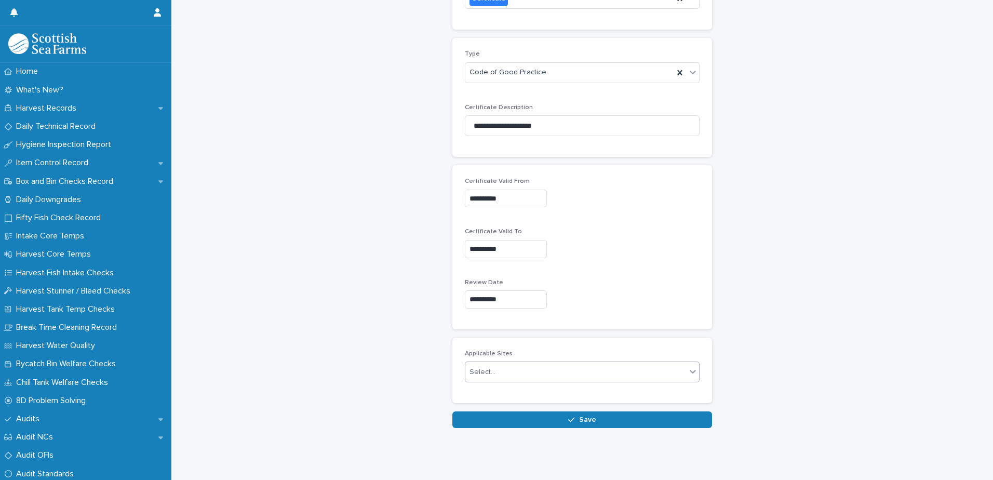
scroll to position [156, 0]
click at [570, 363] on div "Select..." at bounding box center [575, 371] width 221 height 17
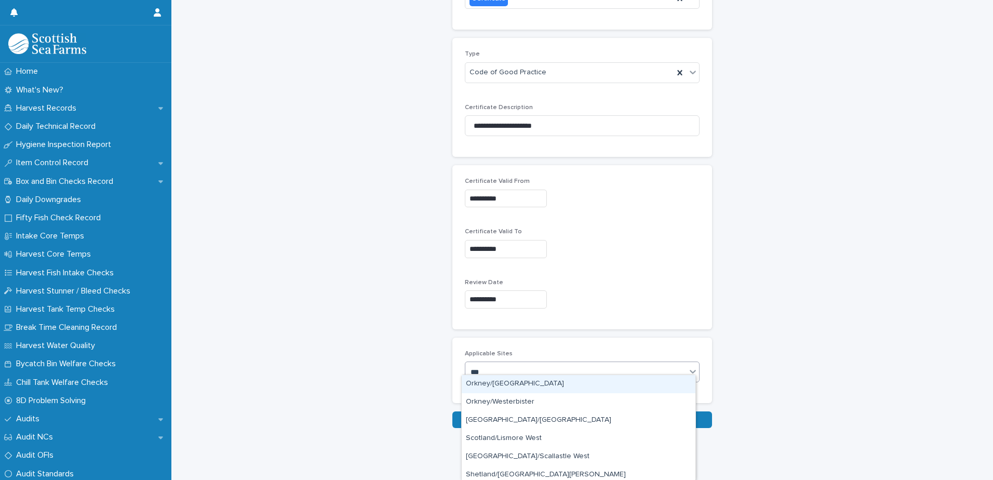
type input "****"
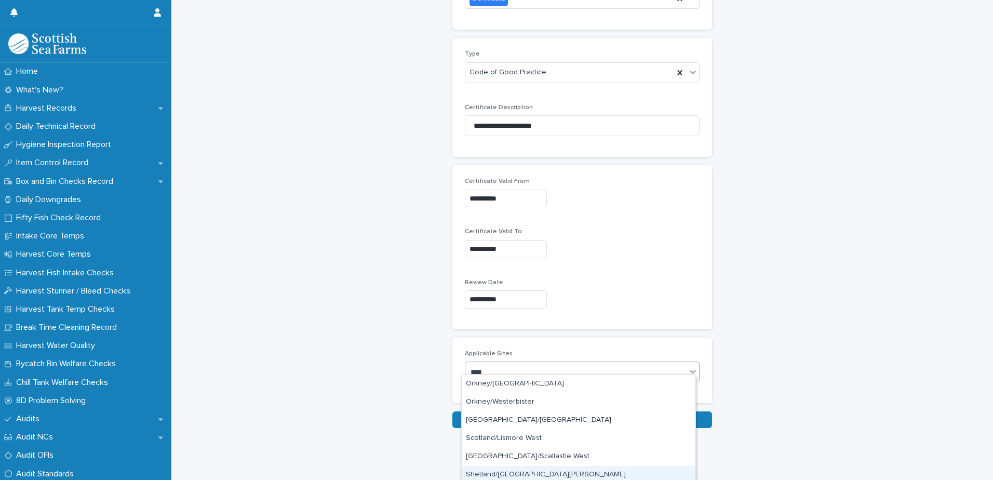
click at [552, 473] on div "Shetland/[GEOGRAPHIC_DATA][PERSON_NAME]" at bounding box center [579, 475] width 234 height 18
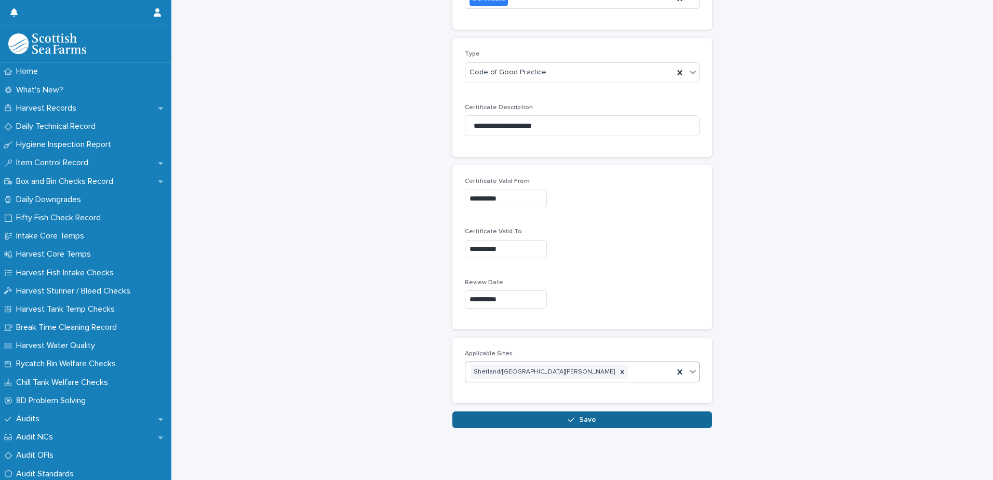
click at [601, 411] on button "Save" at bounding box center [582, 419] width 260 height 17
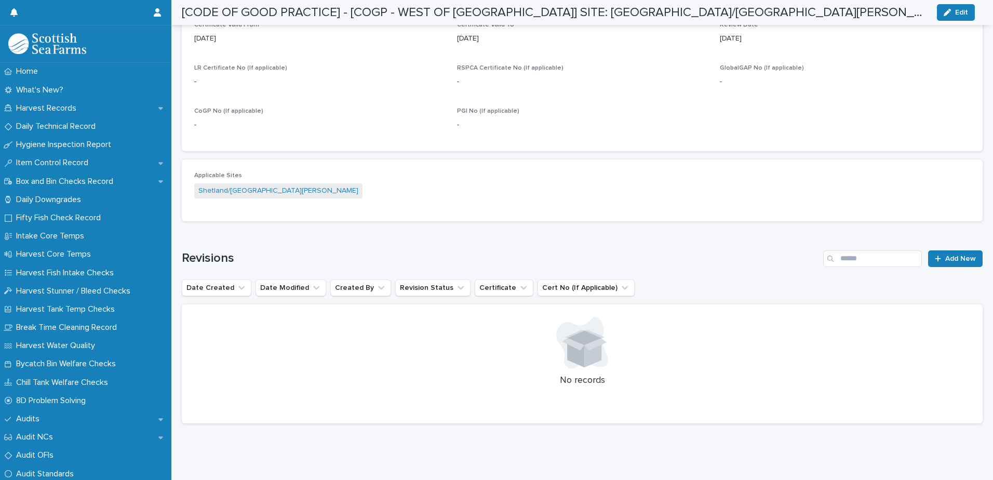
scroll to position [469, 0]
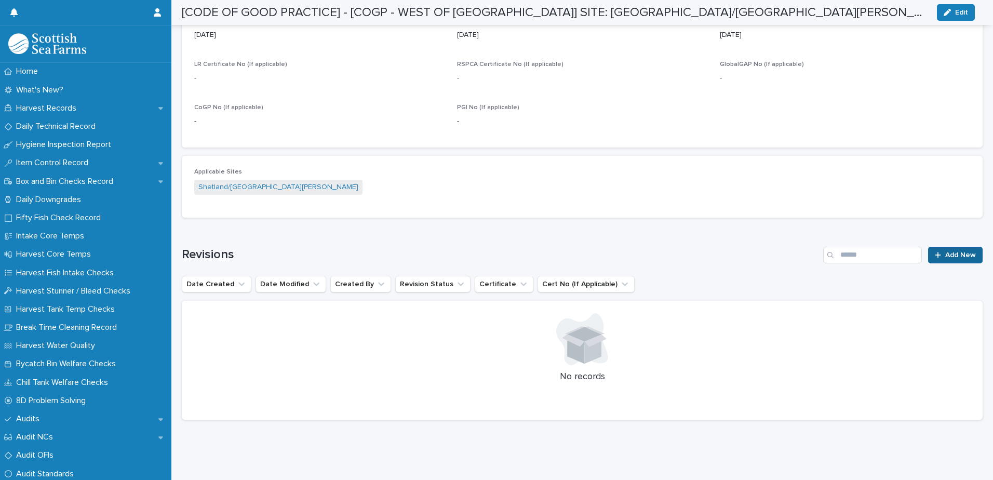
click at [945, 251] on span "Add New" at bounding box center [960, 254] width 31 height 7
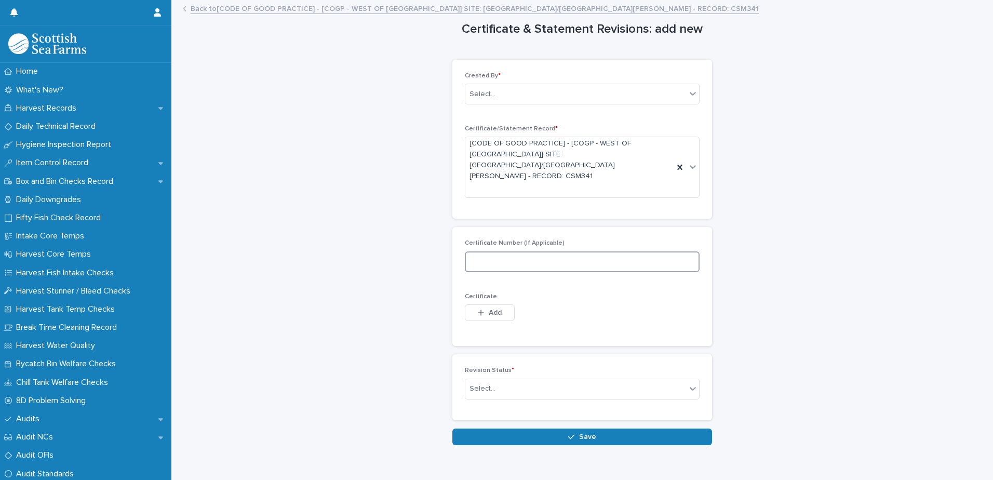
click at [554, 251] on input at bounding box center [582, 261] width 235 height 21
paste input "**********"
type input "**********"
click at [494, 309] on span "Add" at bounding box center [495, 312] width 13 height 7
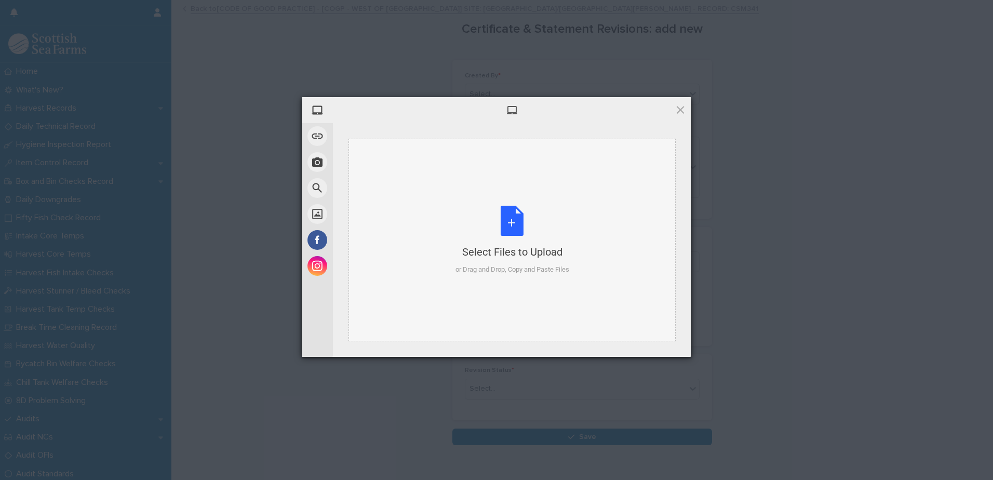
click at [498, 224] on div "Select Files to Upload or Drag and Drop, Copy and Paste Files" at bounding box center [512, 240] width 114 height 69
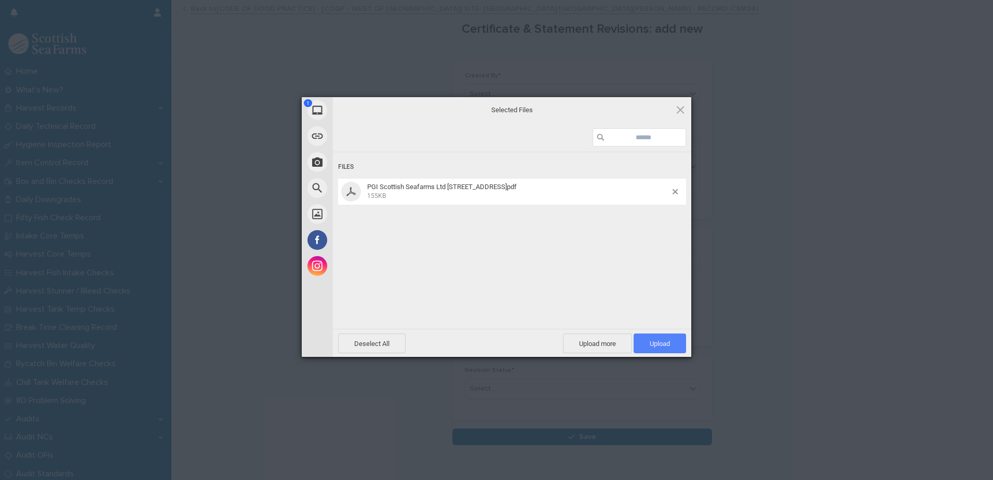
click at [655, 336] on span "Upload 1" at bounding box center [659, 343] width 52 height 20
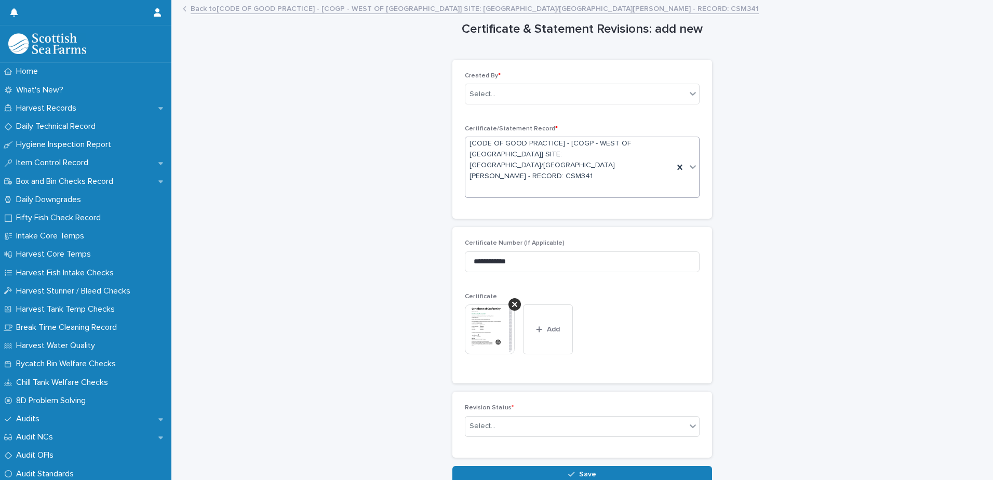
click at [689, 161] on icon at bounding box center [692, 166] width 10 height 10
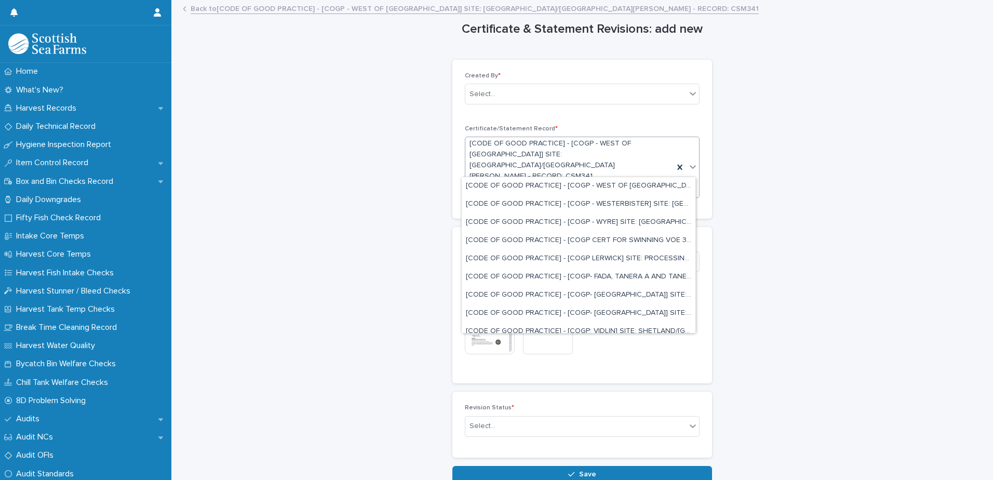
click at [212, 9] on link "Back to [CODE OF GOOD PRACTICE] - [COGP - WEST OF [GEOGRAPHIC_DATA]] SITE: [GEO…" at bounding box center [475, 8] width 568 height 12
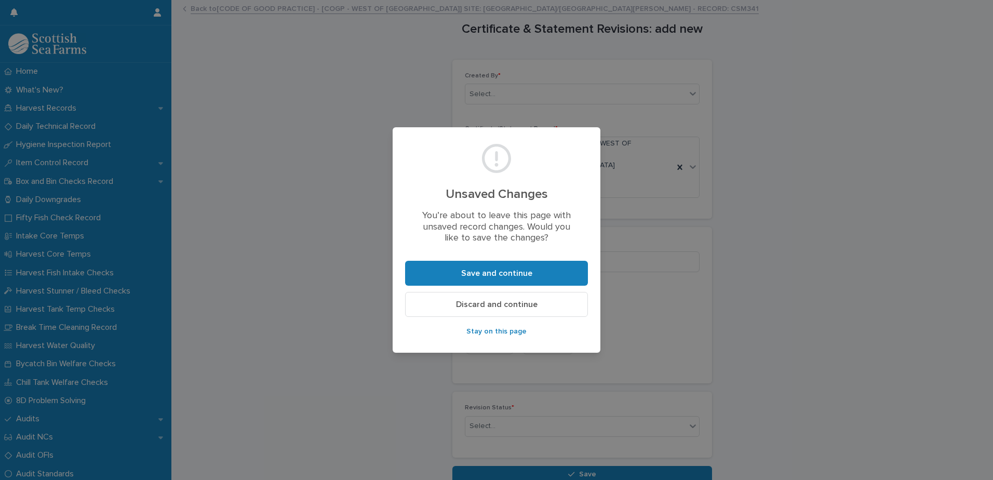
click at [494, 303] on span "Discard and continue" at bounding box center [497, 304] width 82 height 8
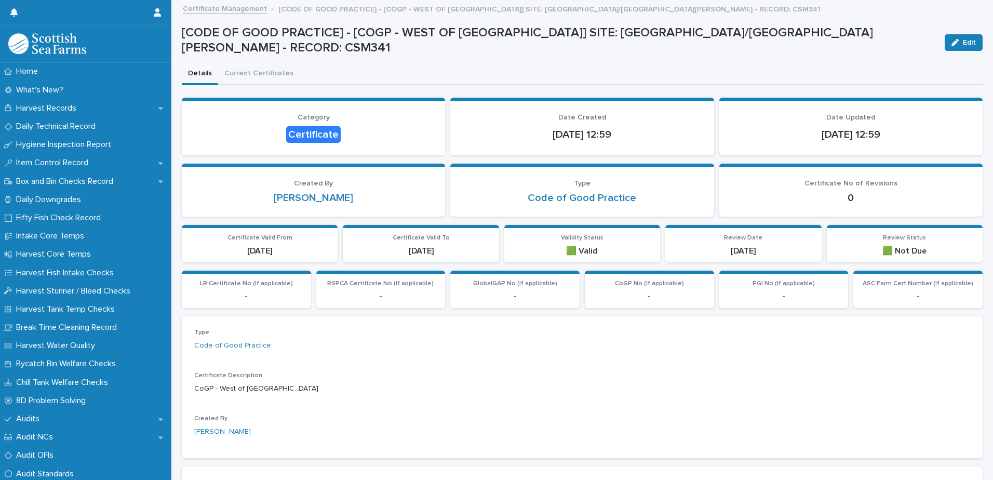
click at [240, 12] on link "Certificate Management" at bounding box center [225, 8] width 84 height 12
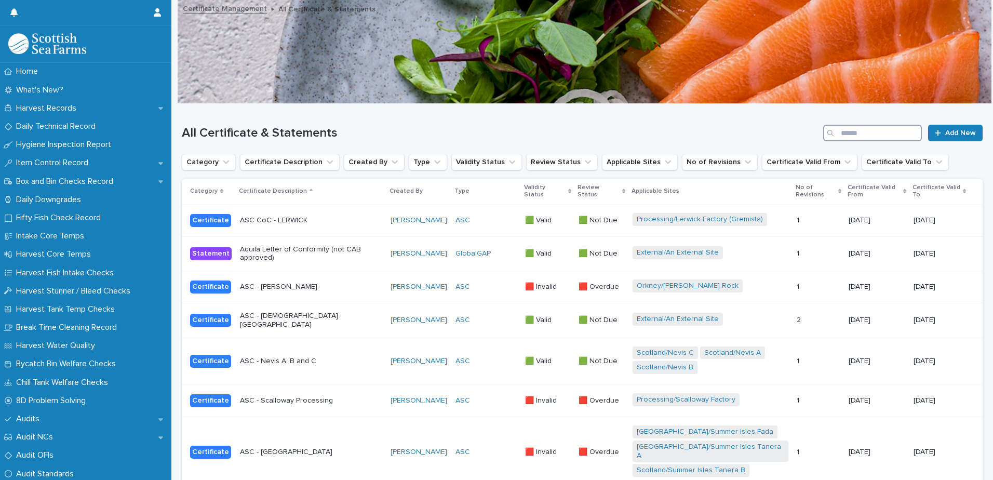
click at [844, 134] on input "Search" at bounding box center [872, 133] width 99 height 17
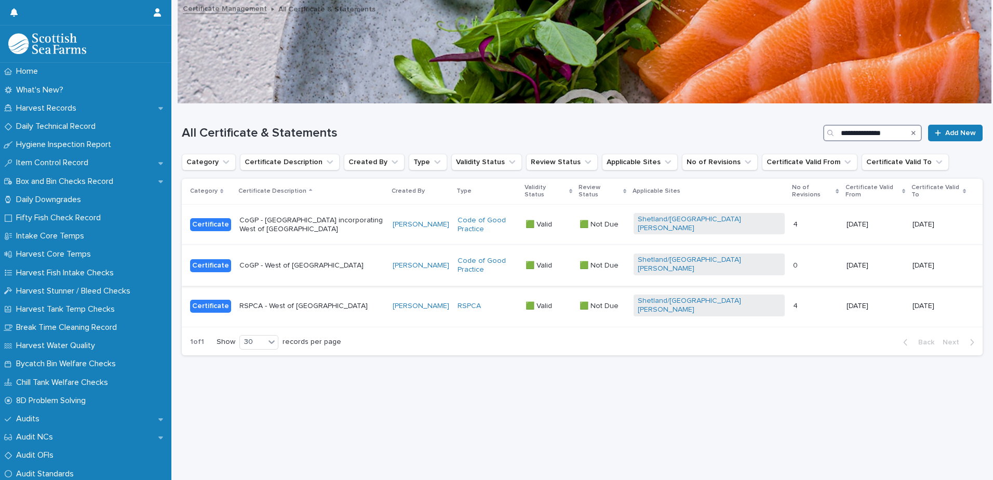
type input "**********"
click at [378, 261] on p "CoGP - West of [GEOGRAPHIC_DATA]" at bounding box center [311, 265] width 145 height 9
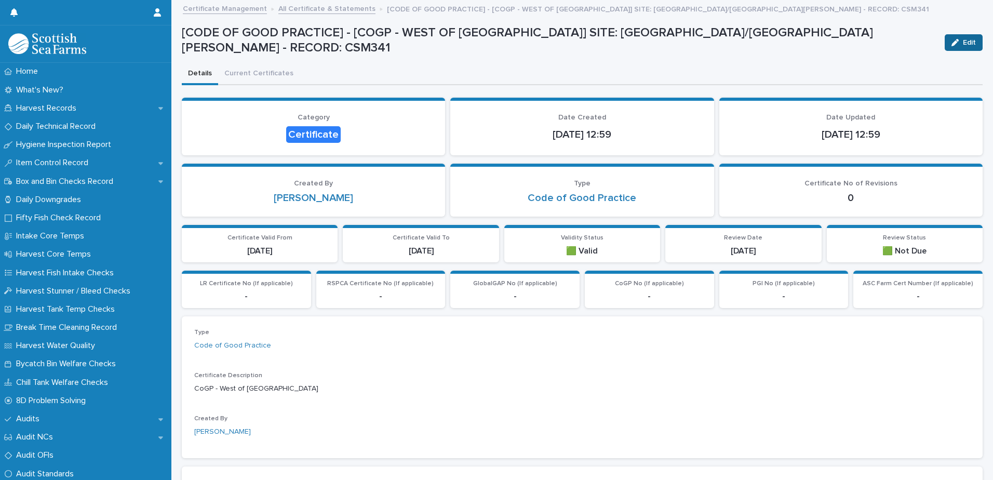
click at [963, 39] on span "Edit" at bounding box center [969, 42] width 13 height 7
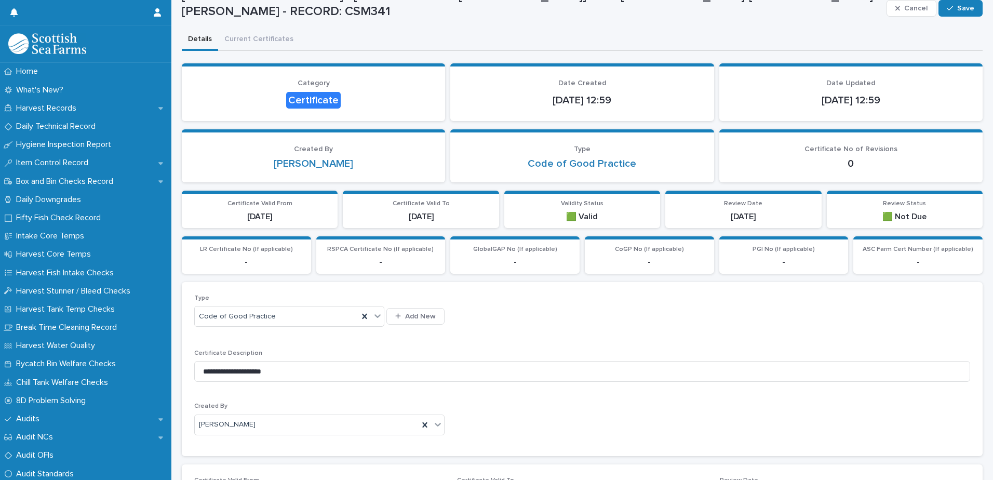
scroll to position [52, 0]
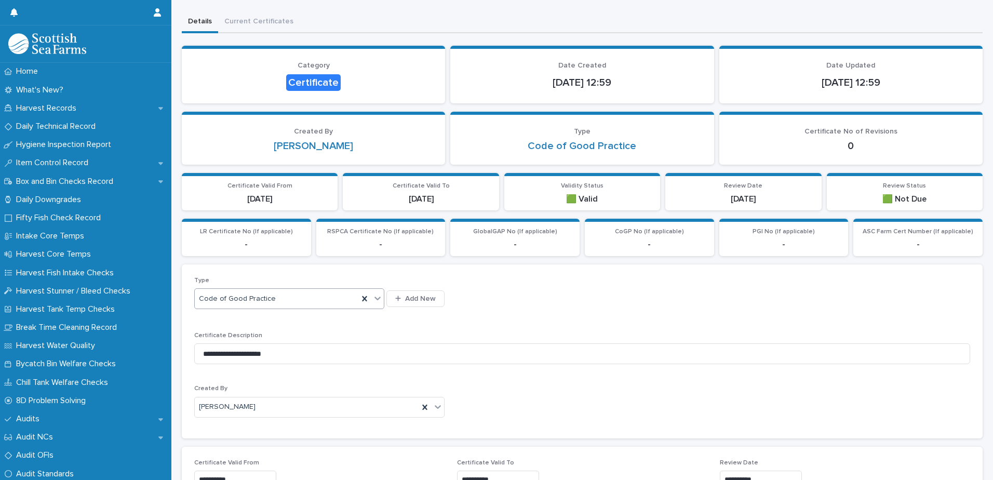
click at [373, 301] on icon at bounding box center [377, 298] width 10 height 10
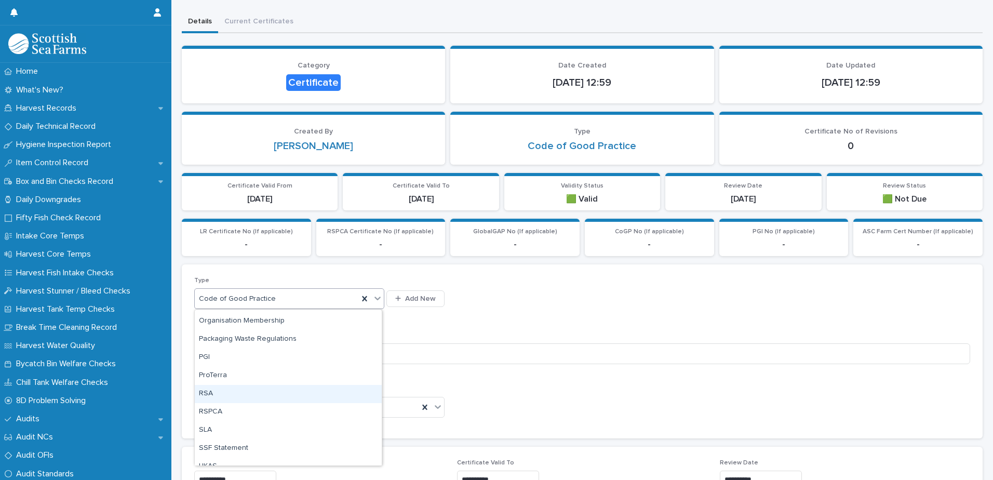
scroll to position [286, 0]
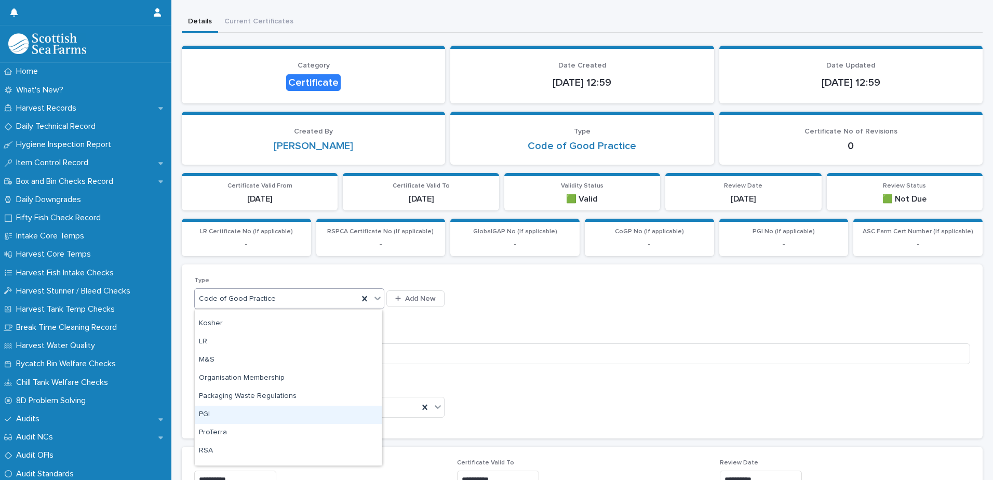
click at [235, 414] on div "PGI" at bounding box center [288, 414] width 187 height 18
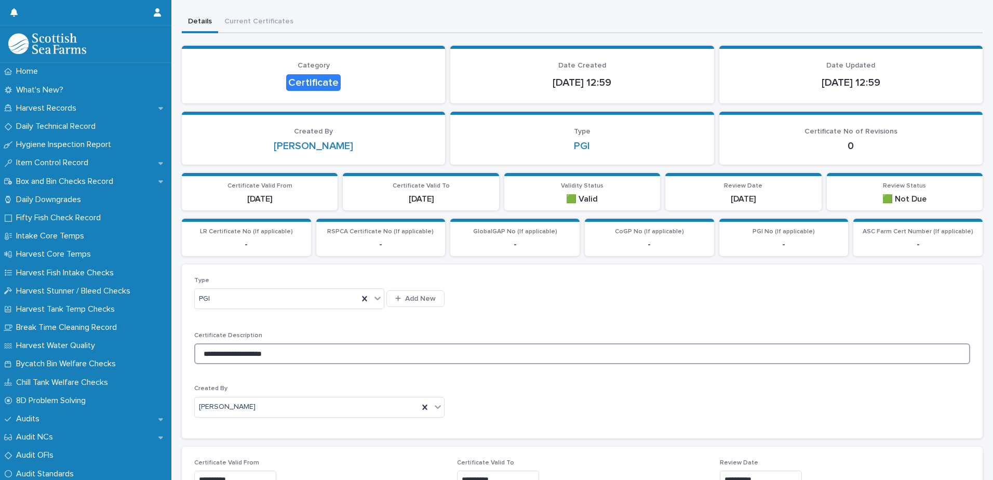
drag, startPoint x: 221, startPoint y: 353, endPoint x: 175, endPoint y: 354, distance: 46.2
click at [175, 354] on div "Loading... Saving… Loading... Saving… [CODE OF GOOD PRACTICE] - [COGP - WEST OF…" at bounding box center [581, 440] width 821 height 983
type input "**********"
click at [316, 377] on div "**********" at bounding box center [582, 351] width 776 height 149
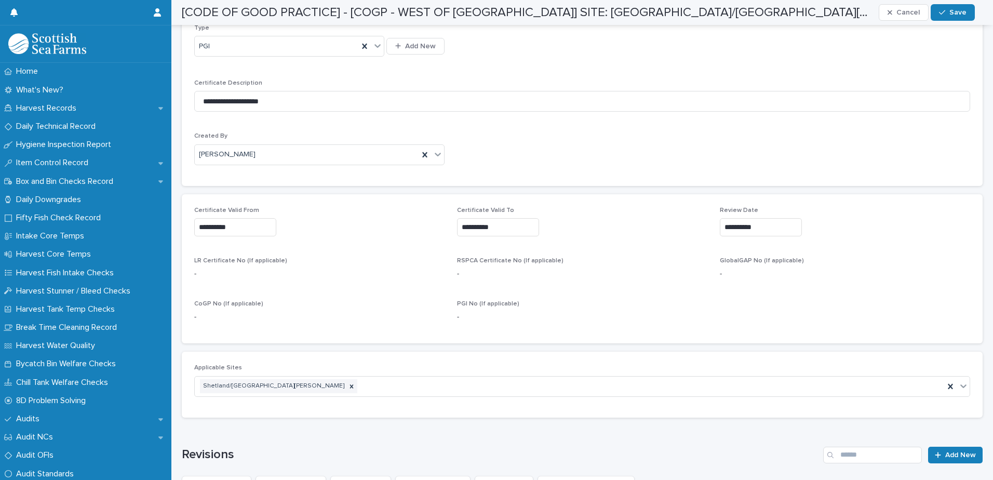
scroll to position [0, 0]
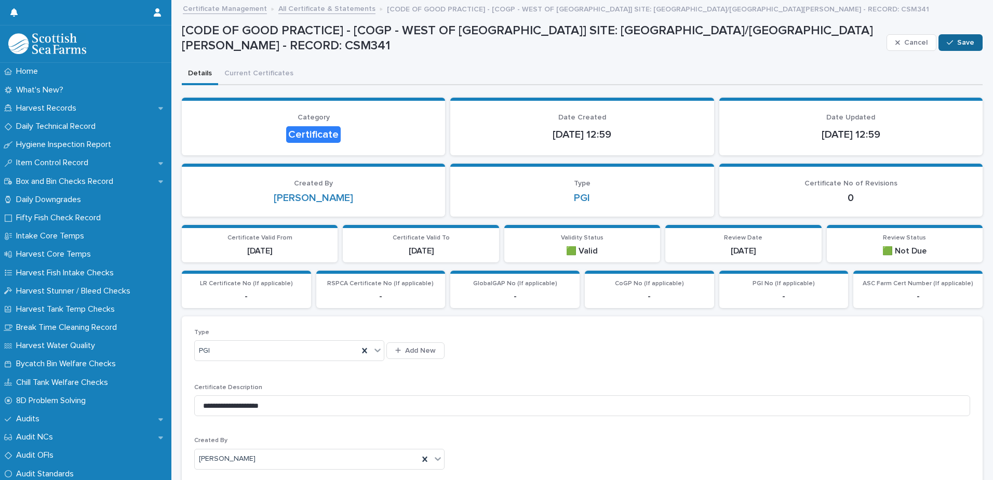
click at [954, 47] on button "Save" at bounding box center [960, 42] width 44 height 17
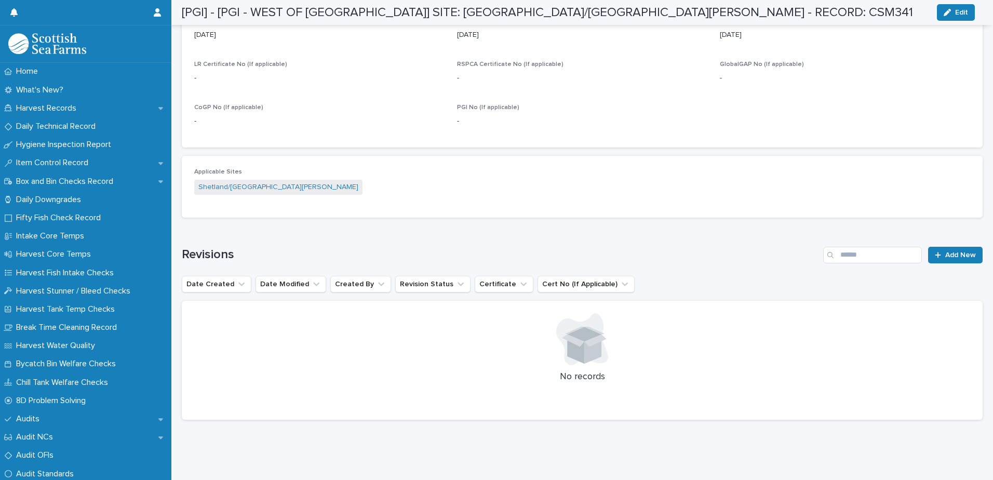
scroll to position [469, 0]
click at [934, 251] on icon at bounding box center [937, 254] width 6 height 7
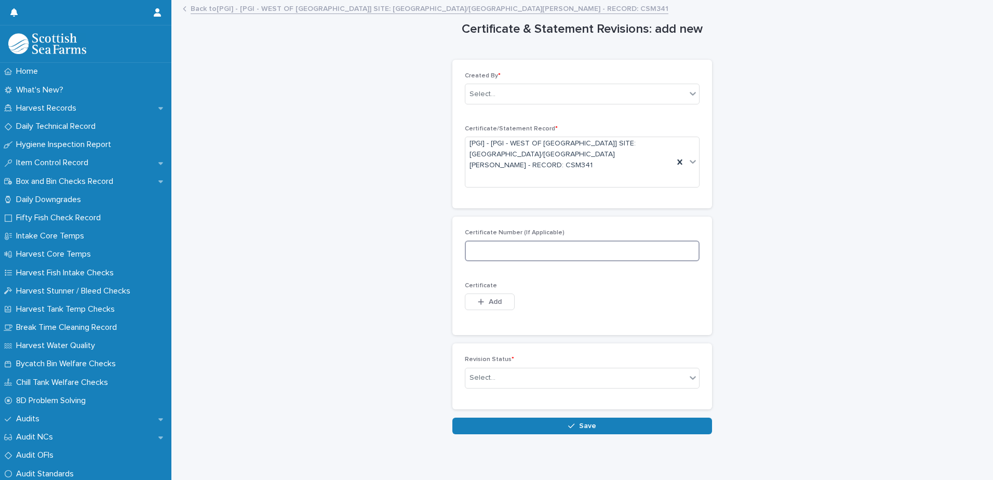
paste input "**********"
type input "**********"
click at [500, 293] on button "Add" at bounding box center [490, 301] width 50 height 17
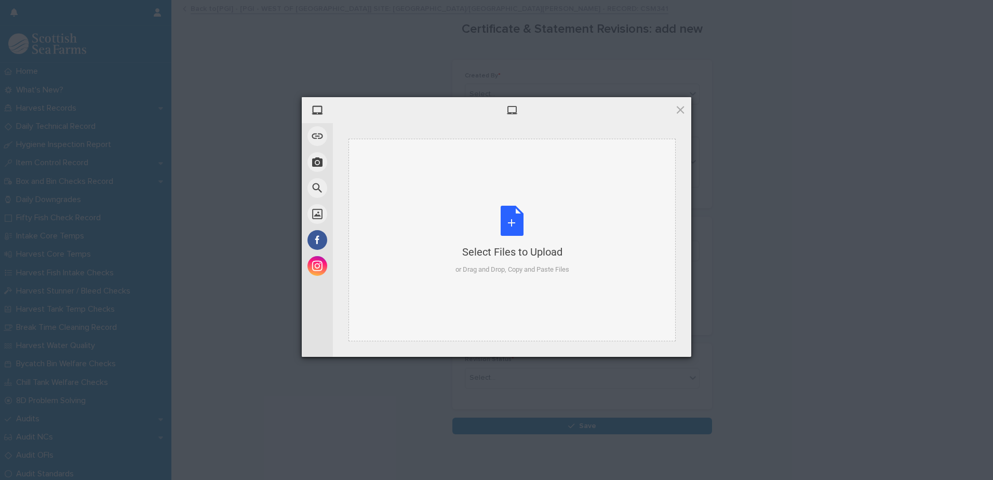
click at [517, 255] on div "Select Files to Upload" at bounding box center [512, 252] width 114 height 15
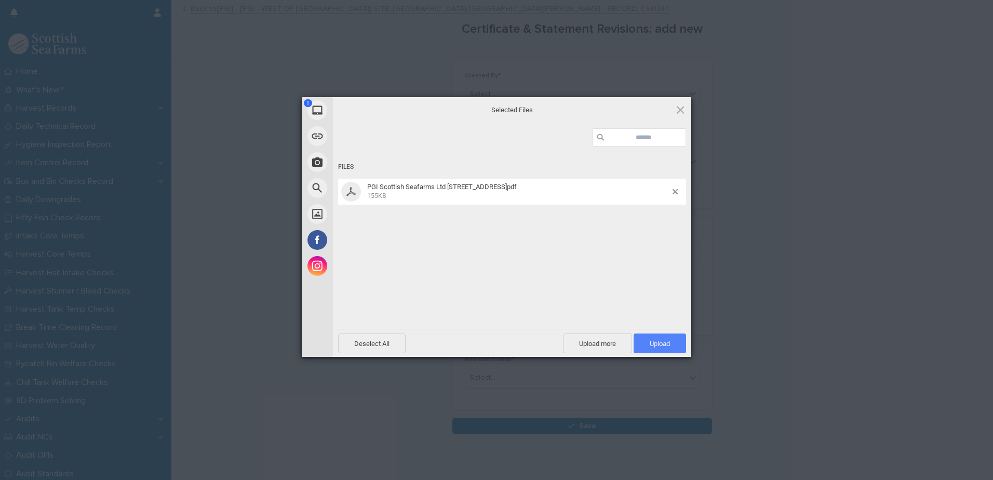
click at [661, 338] on span "Upload 1" at bounding box center [659, 343] width 52 height 20
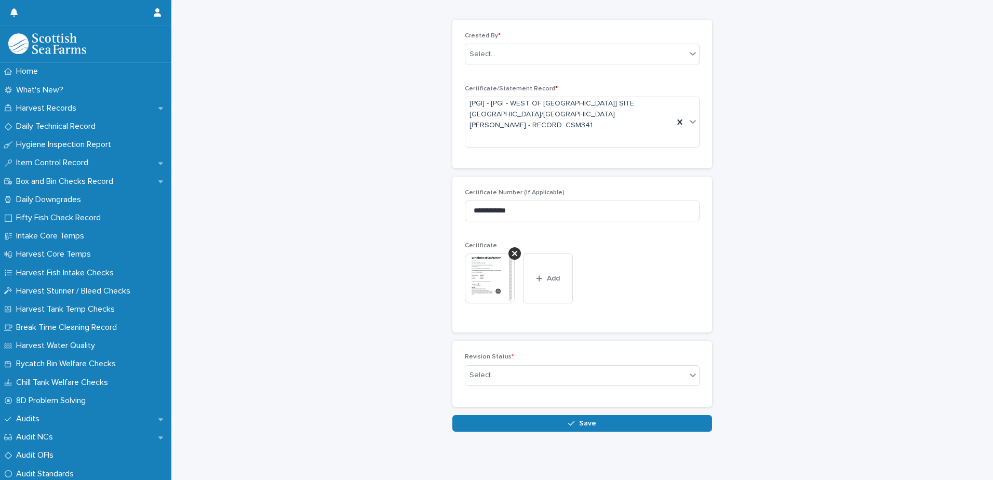
scroll to position [40, 0]
click at [597, 368] on div "Select..." at bounding box center [575, 374] width 221 height 17
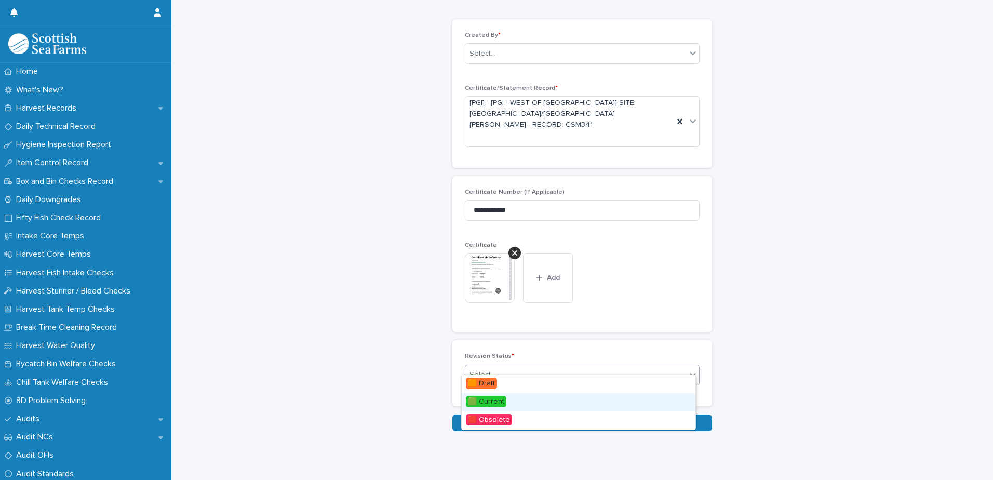
click at [548, 401] on div "🟩 Current" at bounding box center [579, 402] width 234 height 18
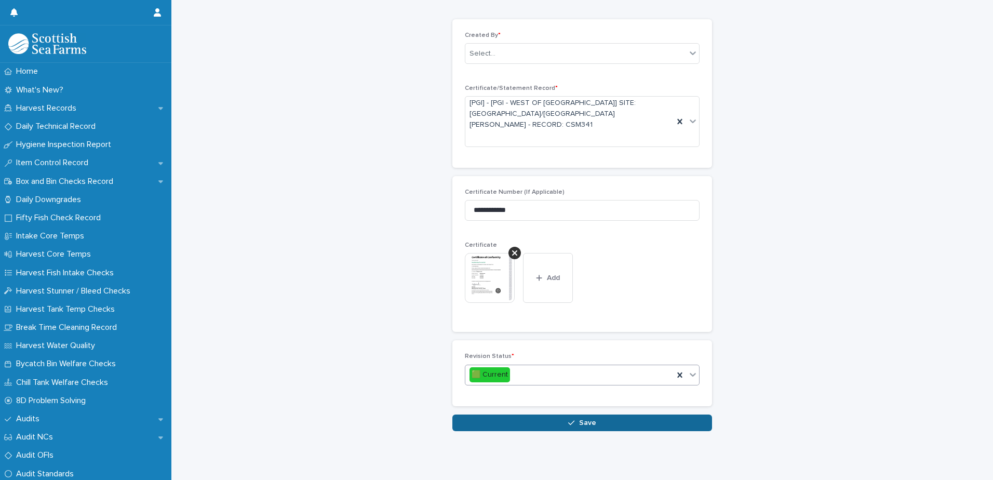
click at [571, 419] on icon "button" at bounding box center [571, 422] width 6 height 7
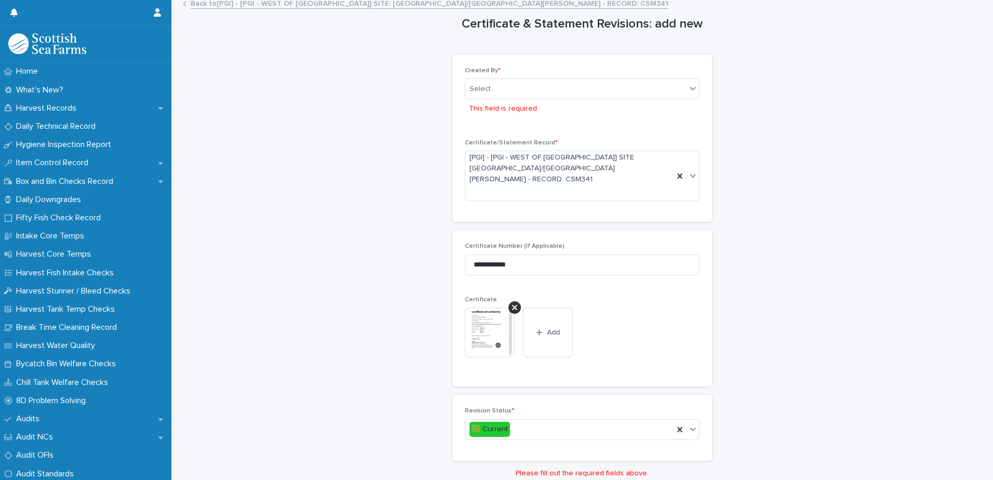
scroll to position [0, 0]
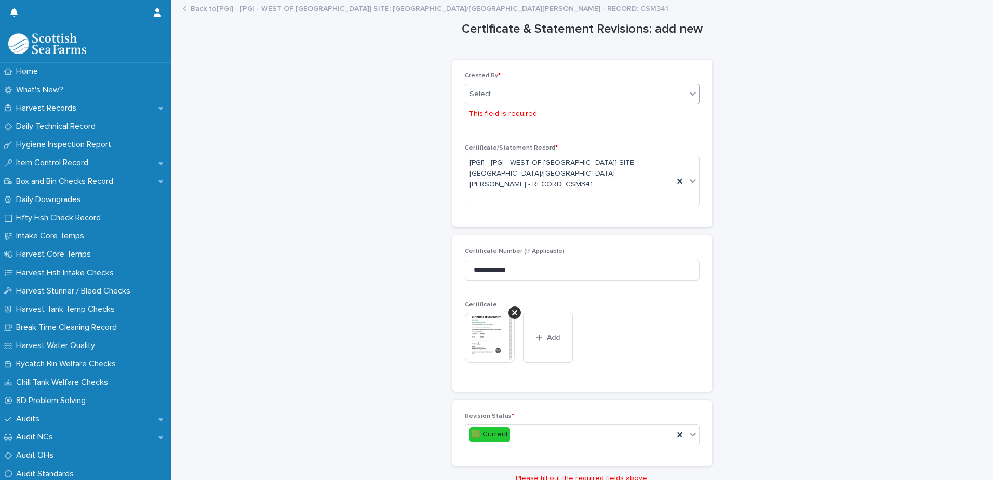
click at [514, 93] on div "Select..." at bounding box center [575, 94] width 221 height 17
type input "*****"
click at [548, 116] on div "[PERSON_NAME]" at bounding box center [579, 114] width 234 height 18
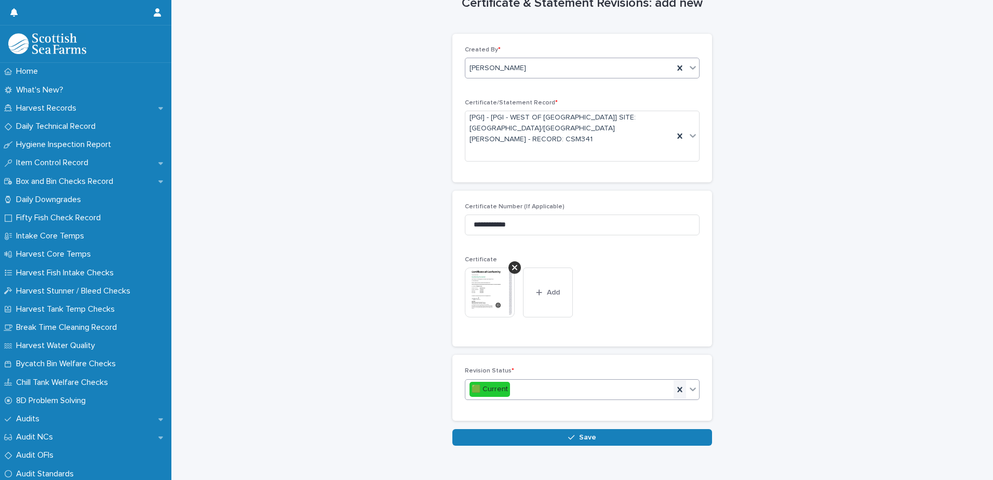
scroll to position [40, 0]
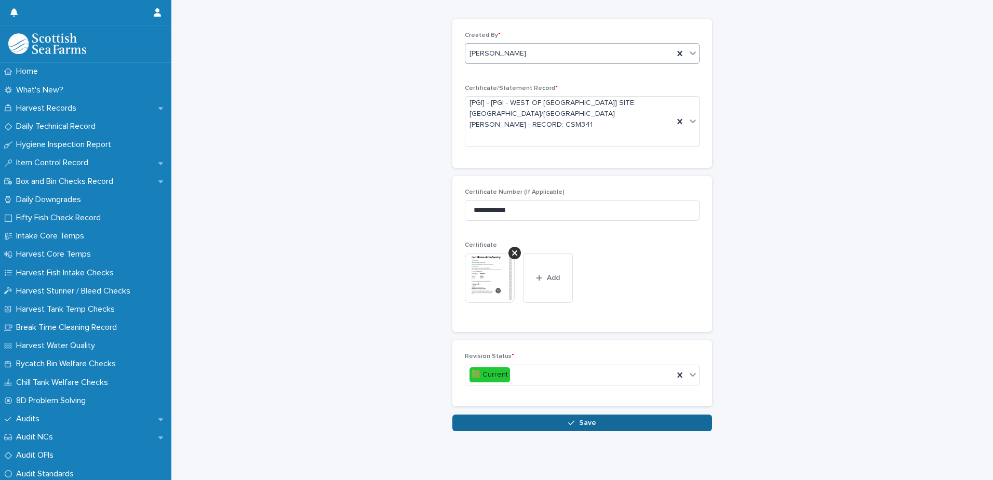
click at [593, 414] on button "Save" at bounding box center [582, 422] width 260 height 17
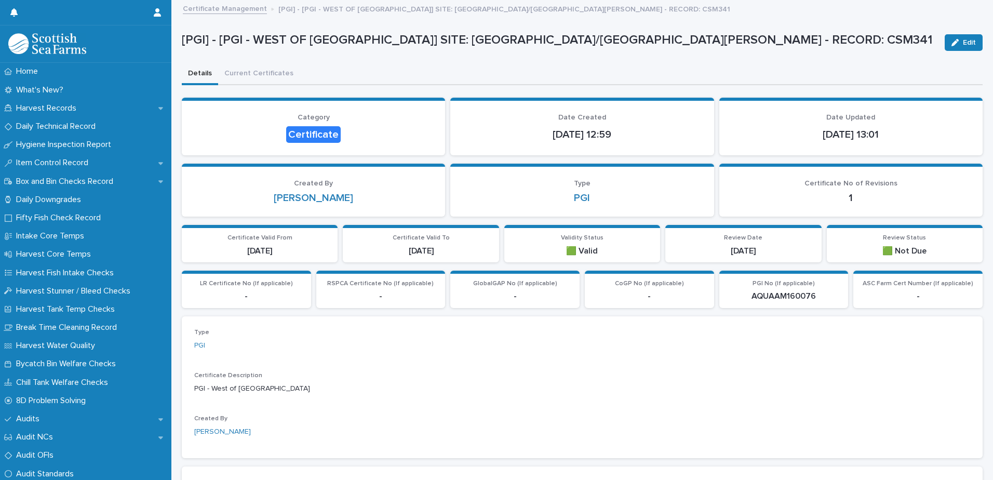
click at [250, 9] on link "Certificate Management" at bounding box center [225, 8] width 84 height 12
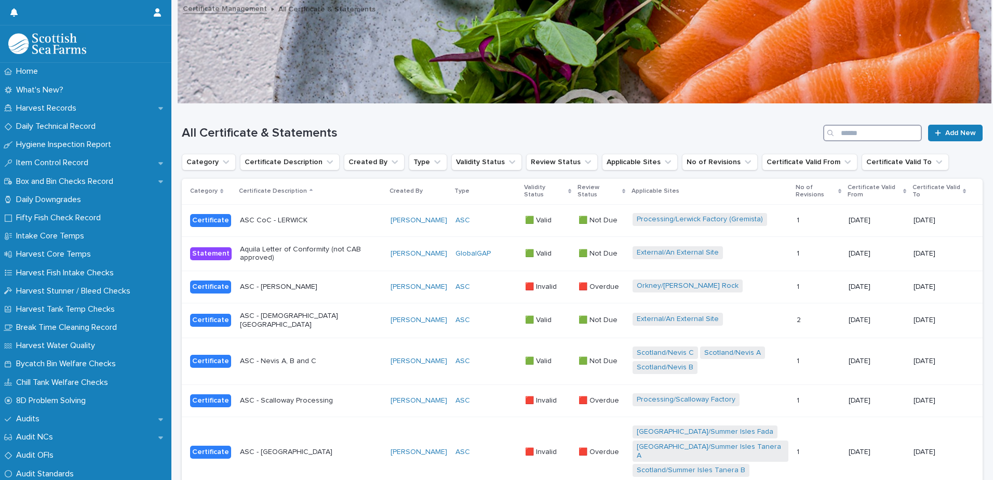
click at [859, 132] on input "Search" at bounding box center [872, 133] width 99 height 17
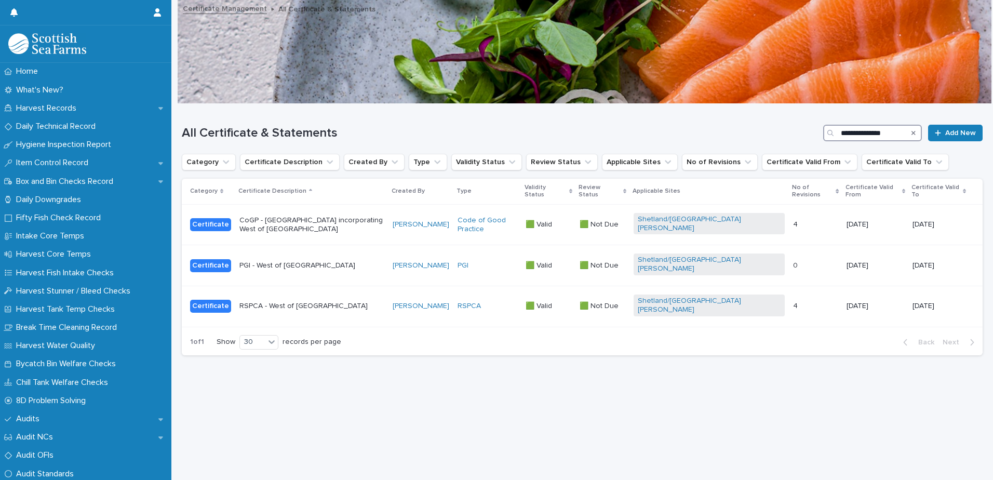
type input "**********"
click at [911, 130] on icon "Search" at bounding box center [913, 133] width 4 height 6
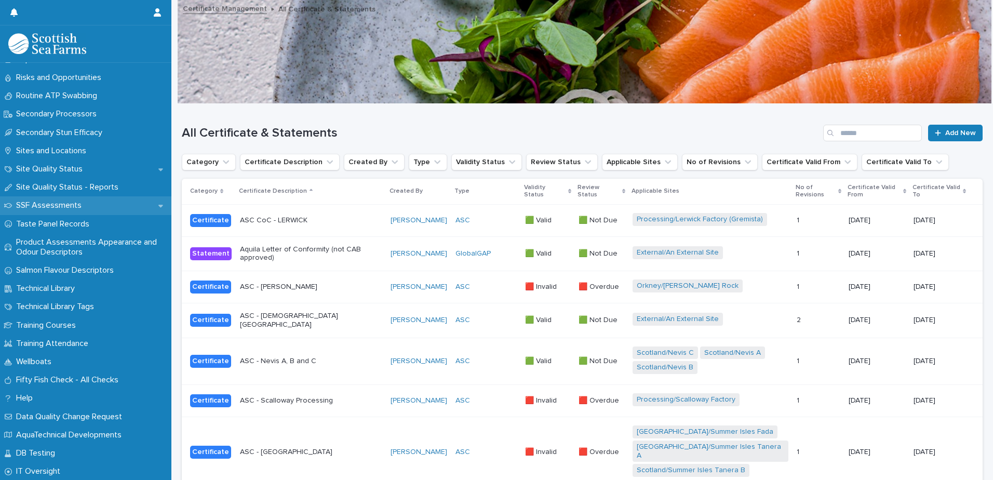
scroll to position [1531, 0]
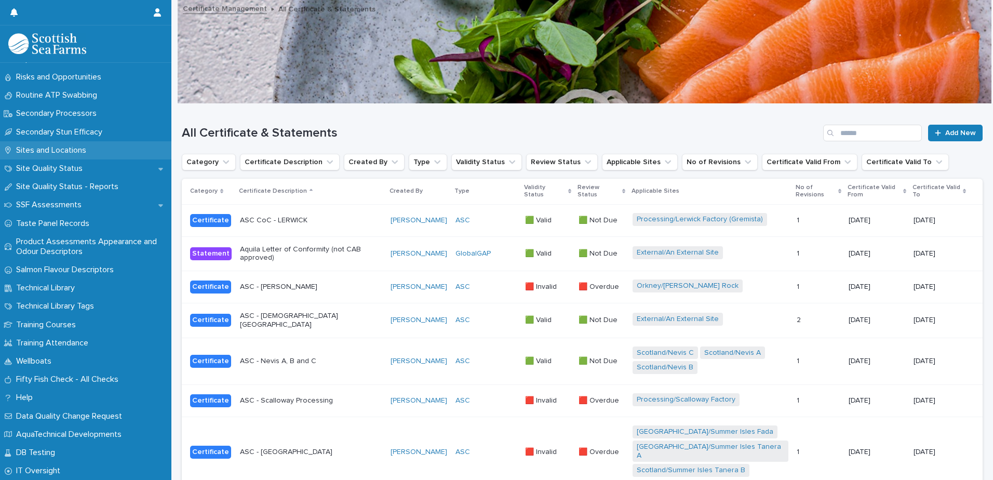
click at [95, 150] on div "Sites and Locations" at bounding box center [85, 150] width 171 height 18
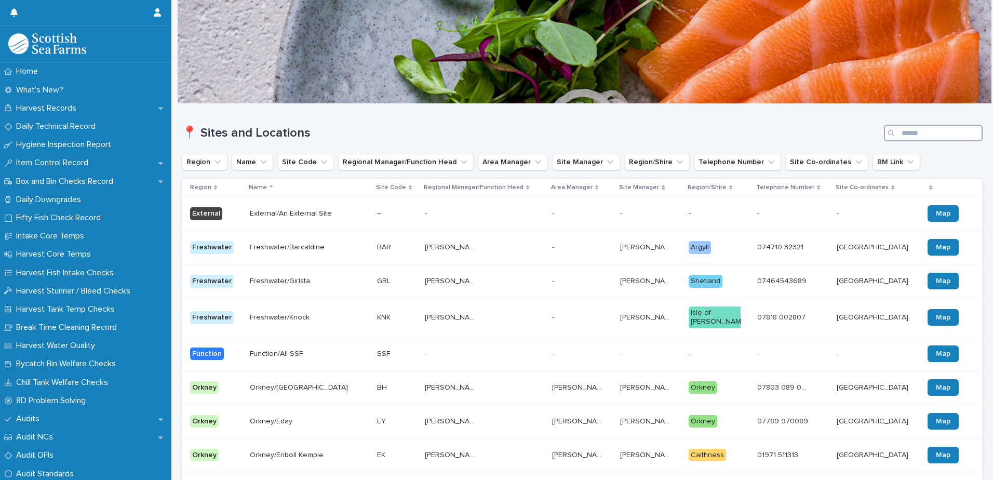
click at [920, 129] on input "Search" at bounding box center [933, 133] width 99 height 17
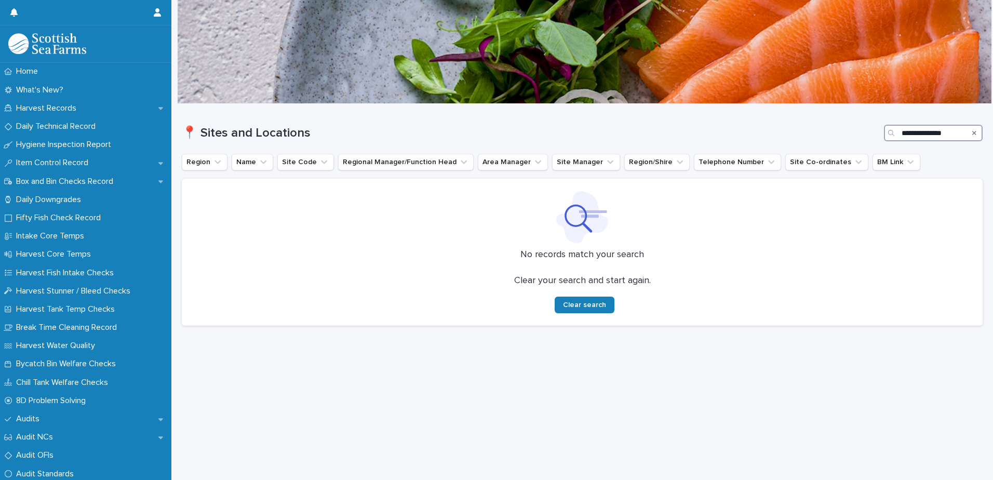
drag, startPoint x: 945, startPoint y: 132, endPoint x: 910, endPoint y: 130, distance: 35.9
click at [910, 130] on input "**********" at bounding box center [933, 133] width 99 height 17
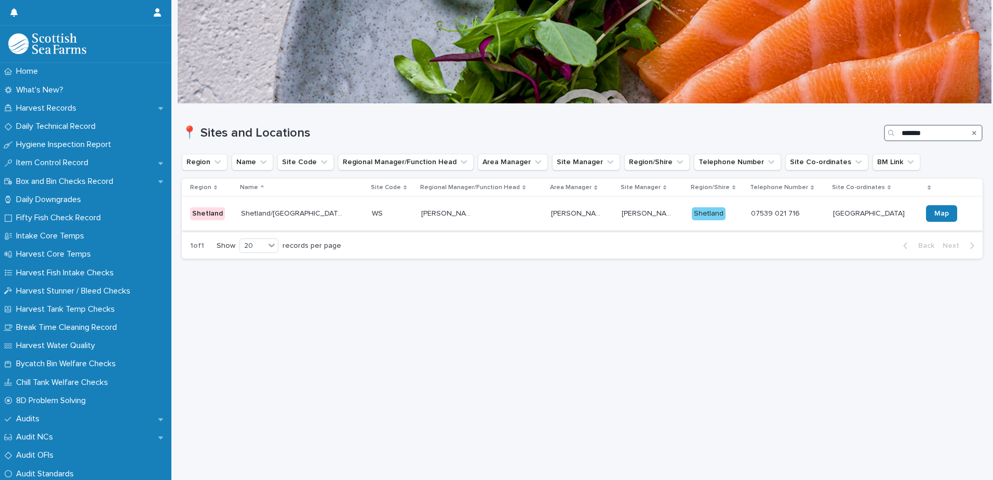
type input "*******"
click at [585, 212] on div "[PERSON_NAME] [PERSON_NAME]" at bounding box center [582, 213] width 62 height 17
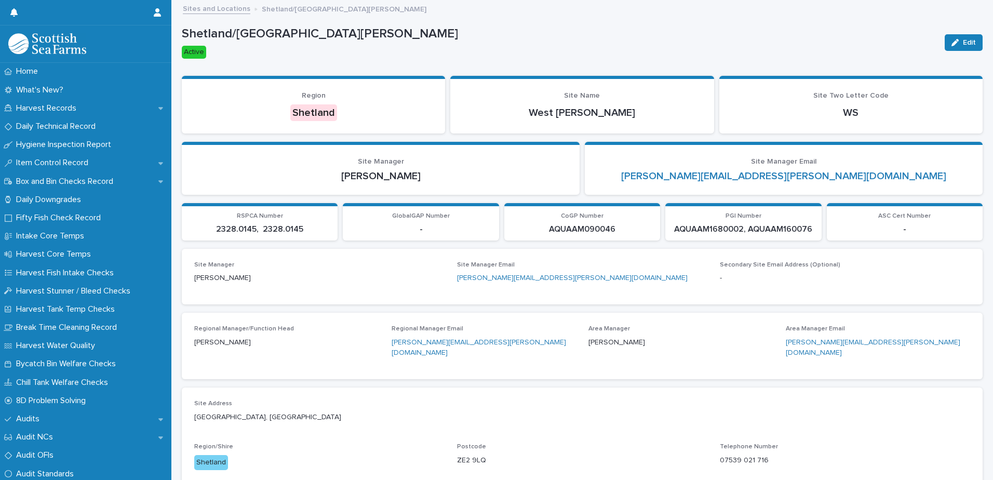
click at [216, 10] on link "Sites and Locations" at bounding box center [216, 8] width 67 height 12
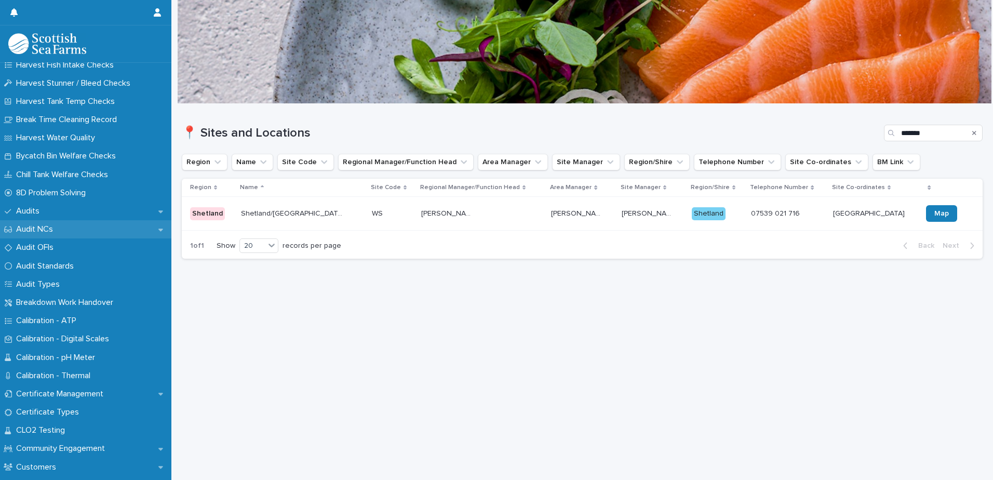
scroll to position [363, 0]
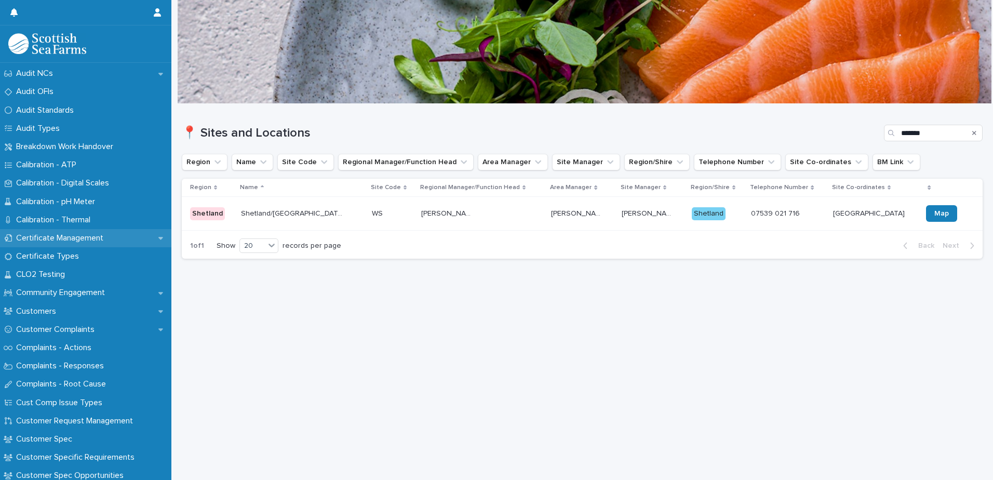
click at [81, 236] on p "Certificate Management" at bounding box center [62, 238] width 100 height 10
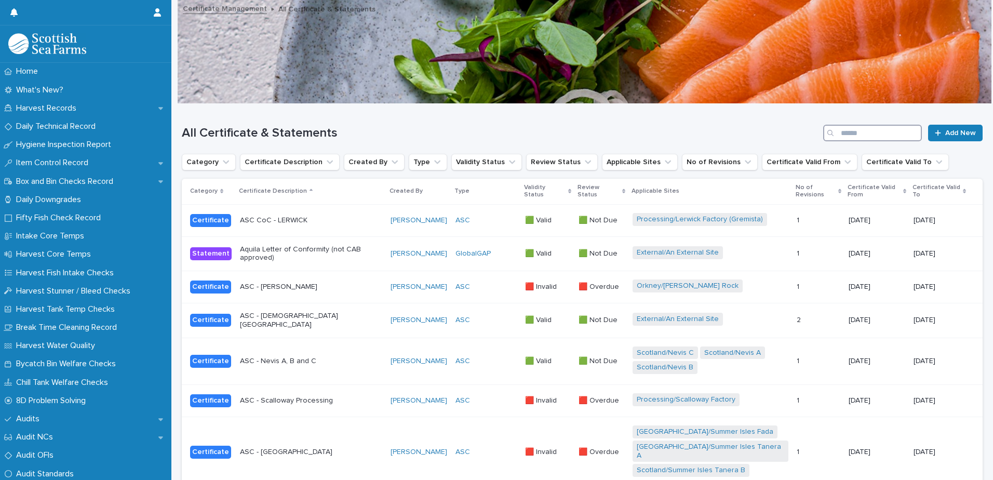
click at [845, 132] on input "Search" at bounding box center [872, 133] width 99 height 17
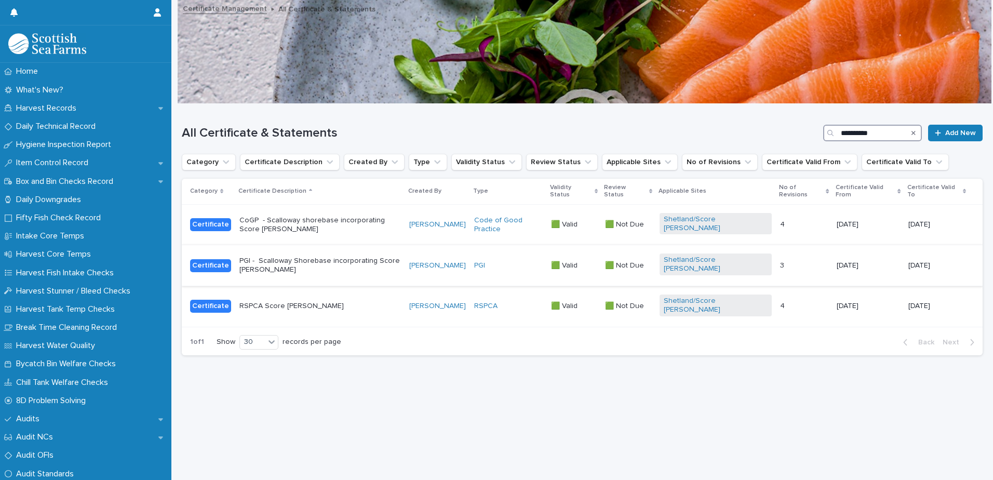
type input "**********"
click at [380, 256] on p "PGI - Scalloway Shorebase incorporating Score [PERSON_NAME]" at bounding box center [319, 265] width 161 height 18
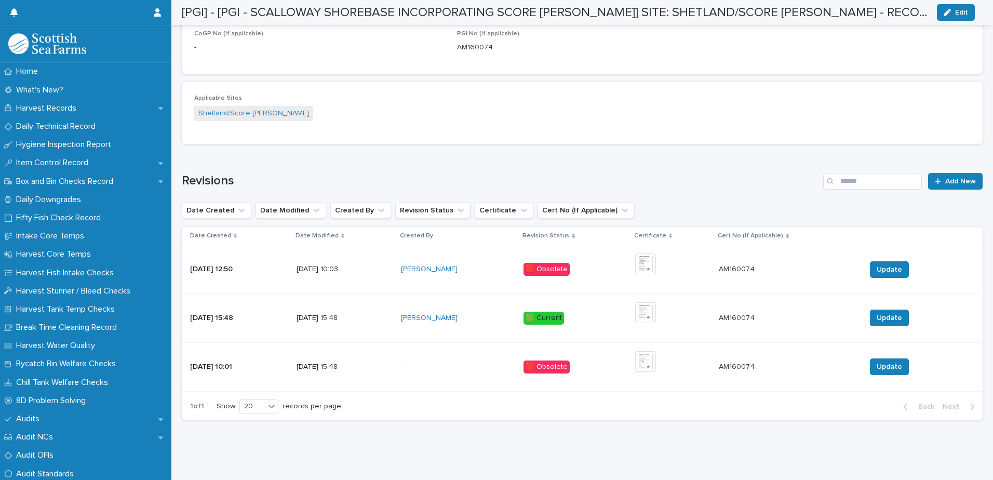
scroll to position [543, 0]
click at [643, 304] on img at bounding box center [645, 312] width 21 height 21
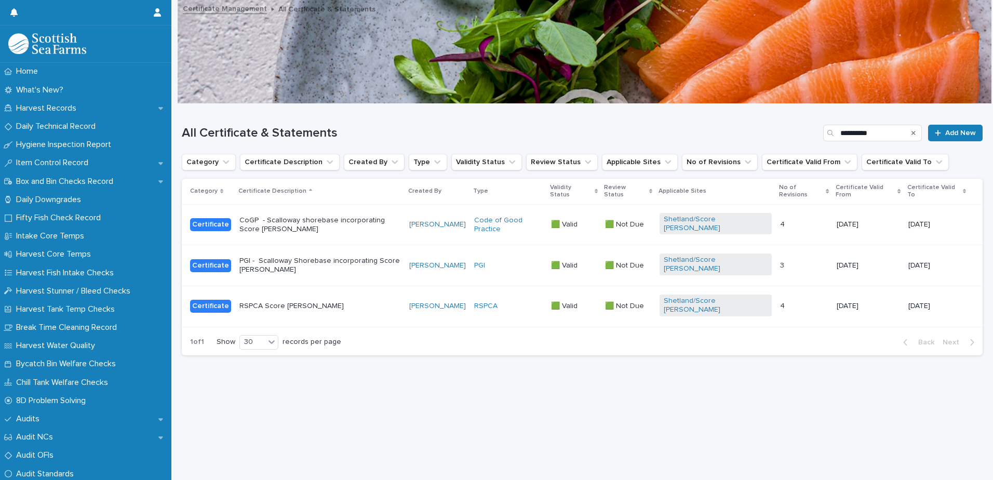
scroll to position [8, 0]
click at [543, 261] on div "PGI" at bounding box center [508, 265] width 69 height 9
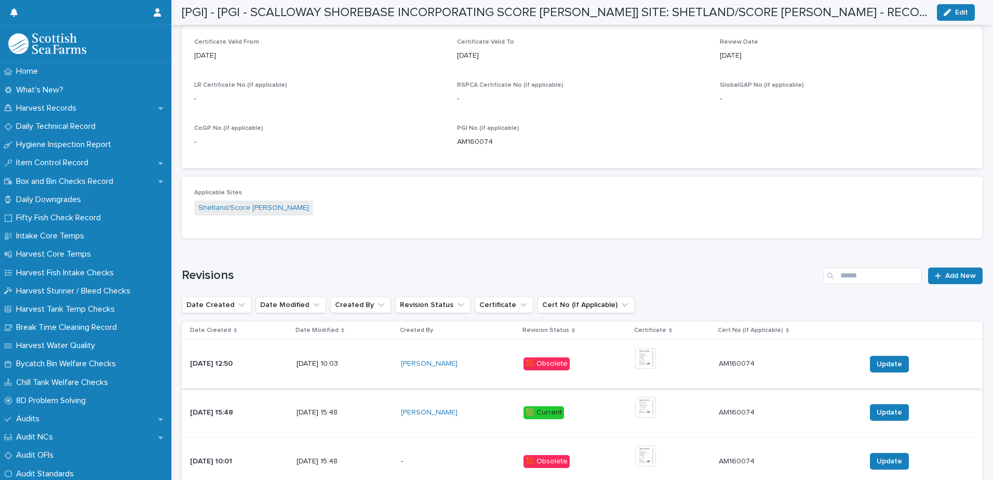
scroll to position [528, 0]
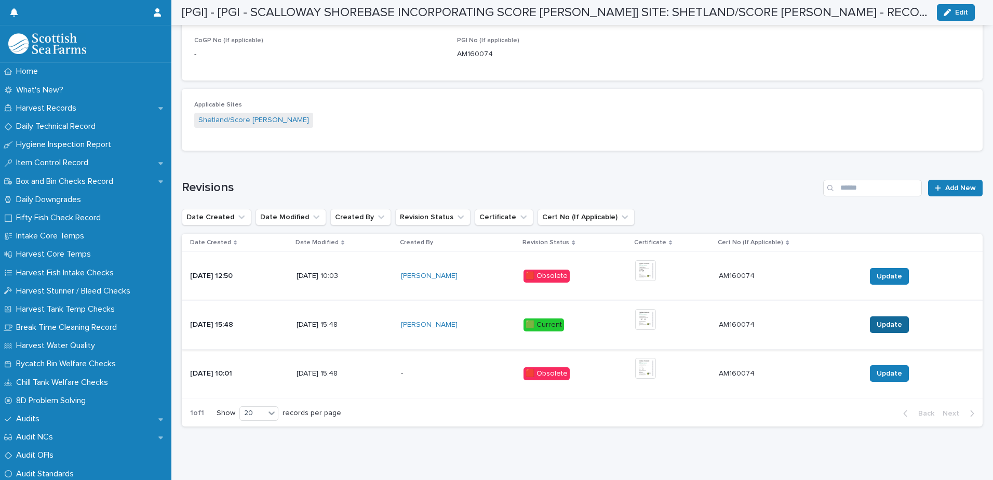
click at [876, 323] on span "Update" at bounding box center [888, 324] width 25 height 10
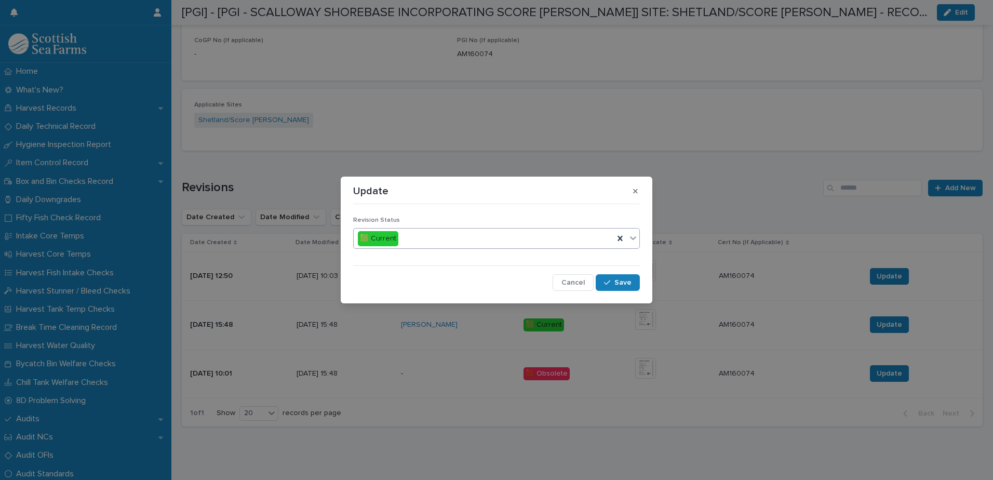
click at [635, 242] on icon at bounding box center [633, 238] width 10 height 10
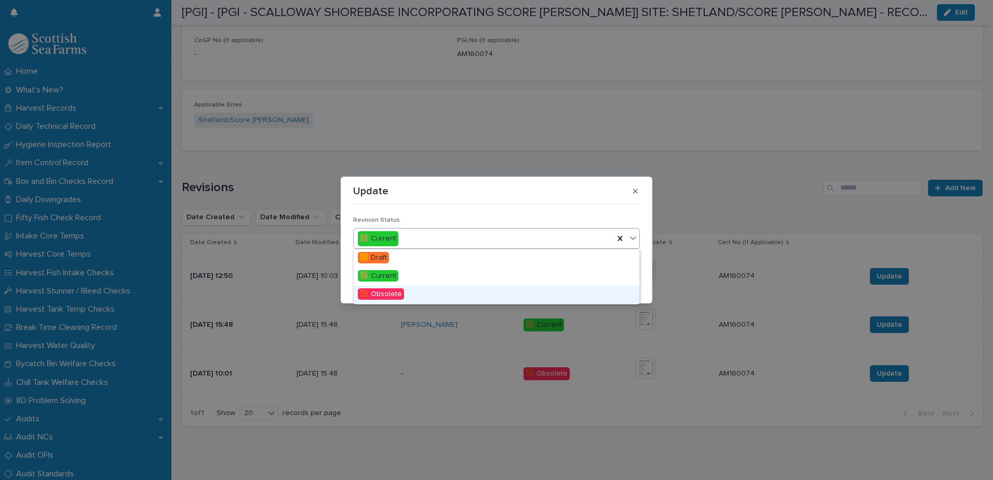
click at [469, 296] on div "🟥 Obsolete" at bounding box center [497, 295] width 286 height 18
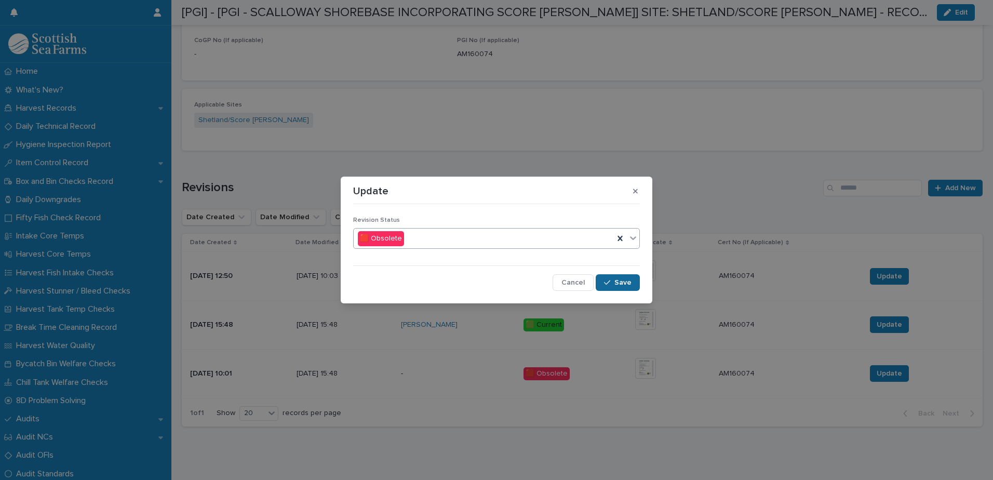
click at [616, 284] on span "Save" at bounding box center [622, 282] width 17 height 7
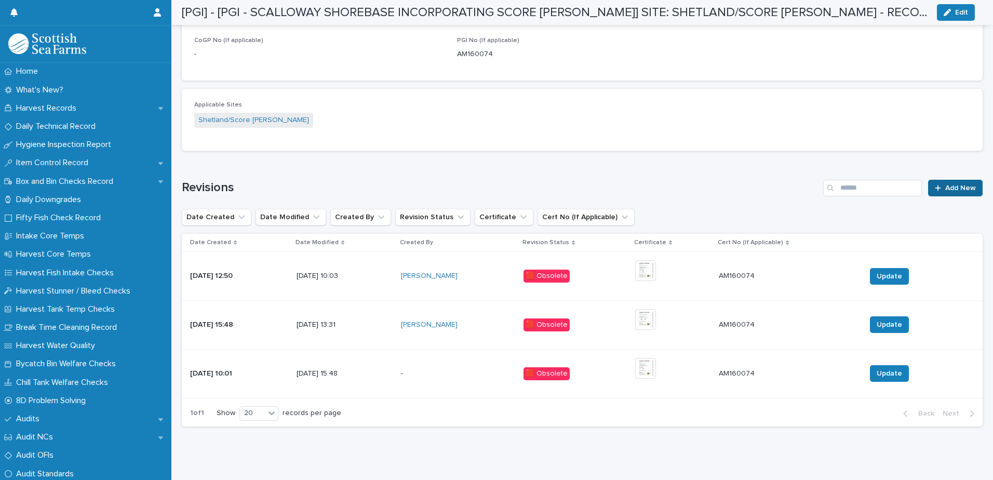
click at [945, 188] on span "Add New" at bounding box center [960, 187] width 31 height 7
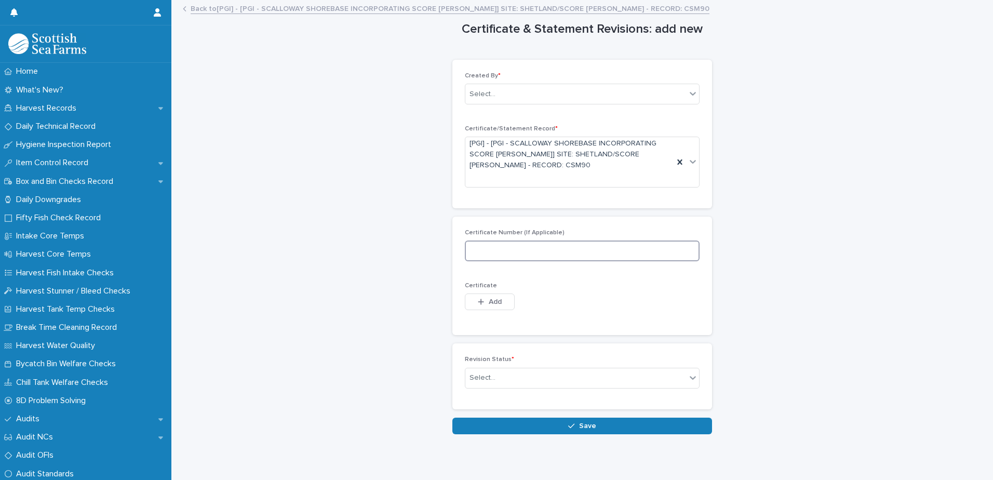
click at [581, 246] on input at bounding box center [582, 250] width 235 height 21
paste input "**********"
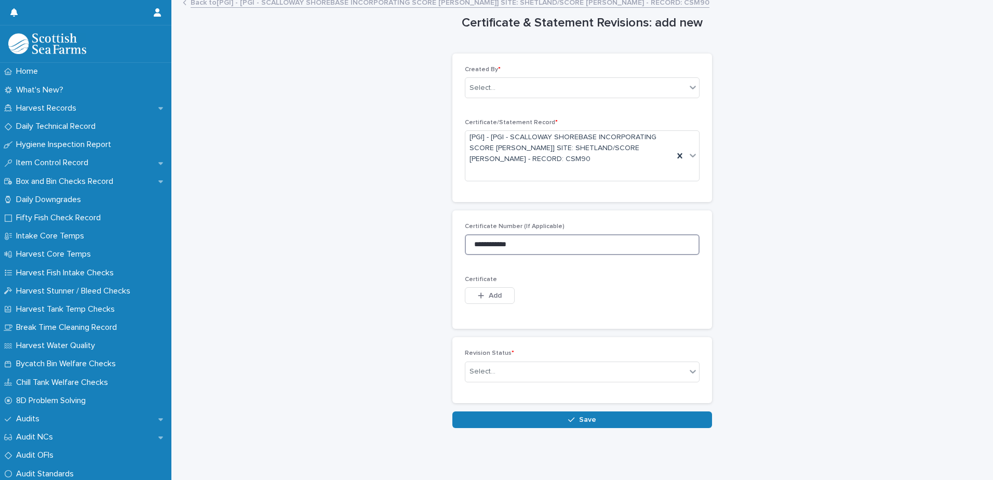
scroll to position [14, 0]
type input "**********"
click at [496, 292] on span "Add" at bounding box center [495, 295] width 13 height 7
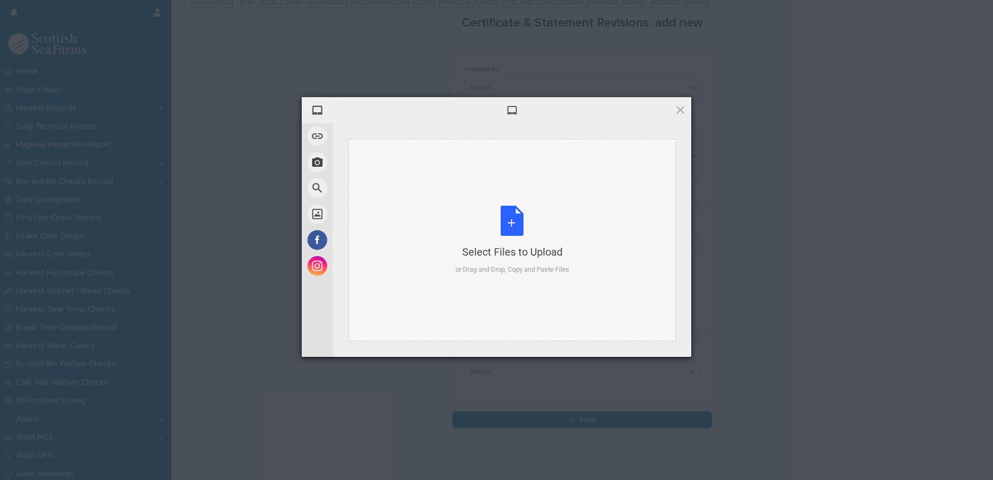
click at [505, 238] on div "Select Files to Upload or Drag and Drop, Copy and Paste Files" at bounding box center [512, 240] width 114 height 69
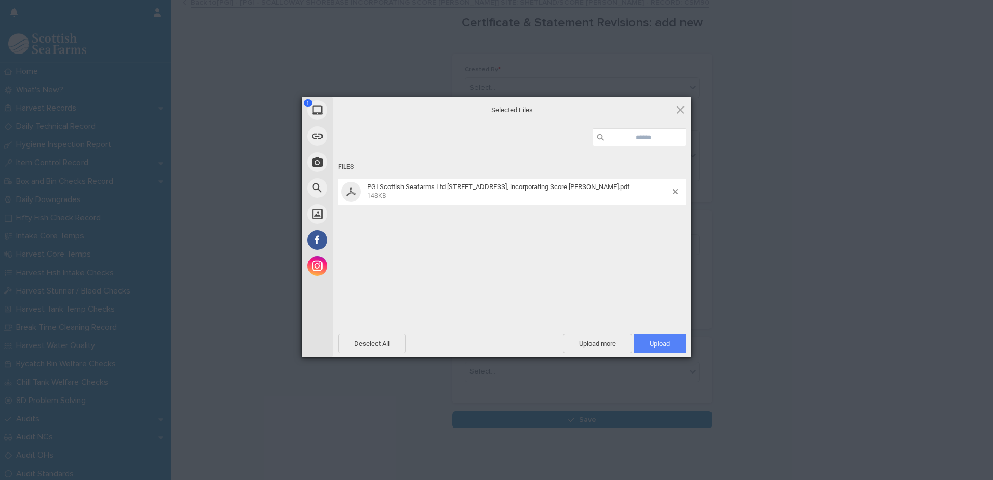
click at [661, 340] on span "Upload 1" at bounding box center [659, 344] width 20 height 8
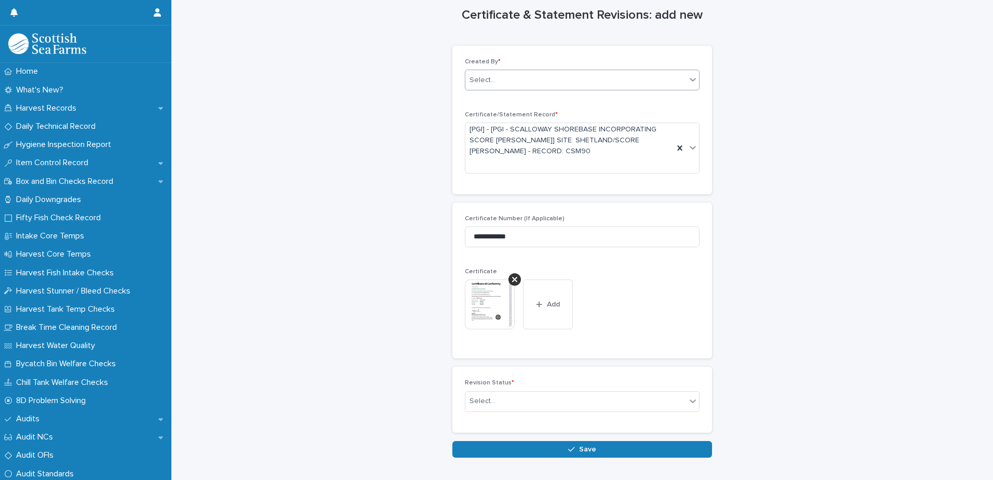
click at [562, 86] on div "Select..." at bounding box center [575, 80] width 221 height 17
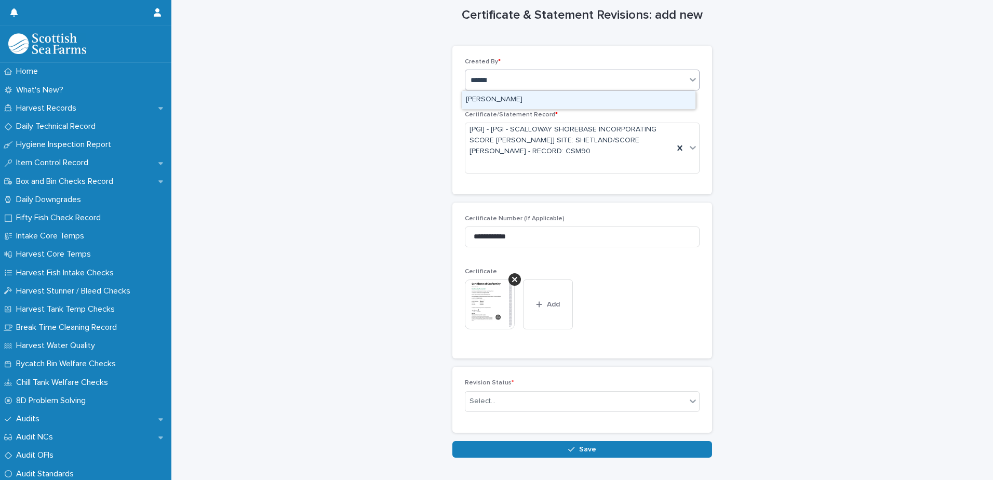
type input "********"
click at [544, 99] on div "[PERSON_NAME]" at bounding box center [579, 100] width 234 height 18
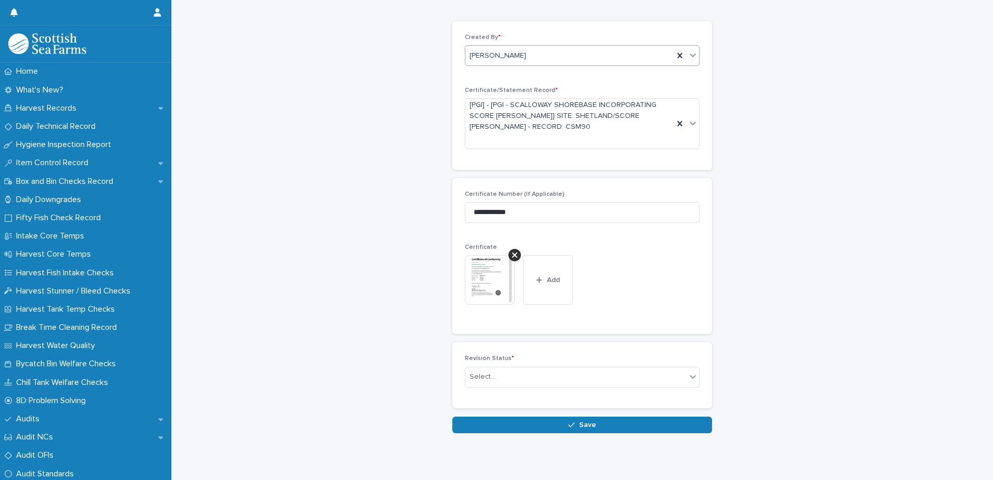
scroll to position [51, 0]
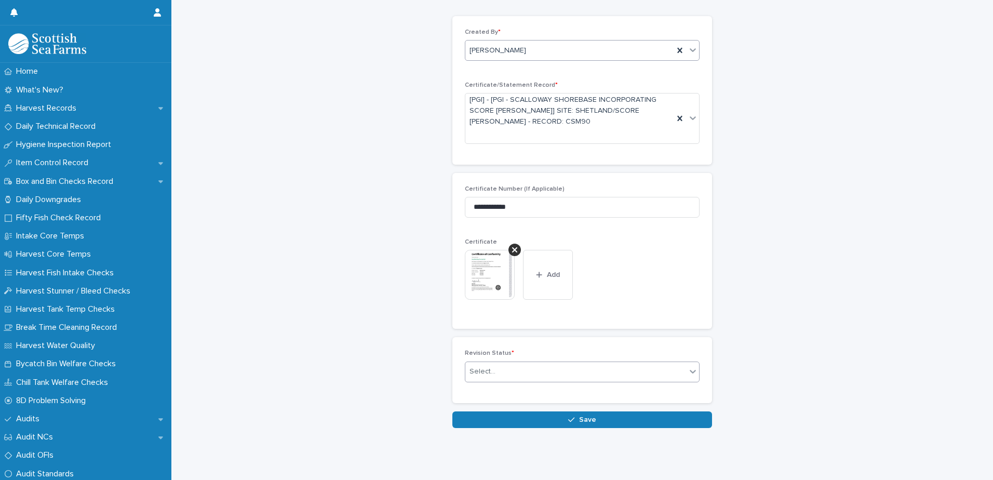
click at [663, 368] on div "Select..." at bounding box center [575, 371] width 221 height 17
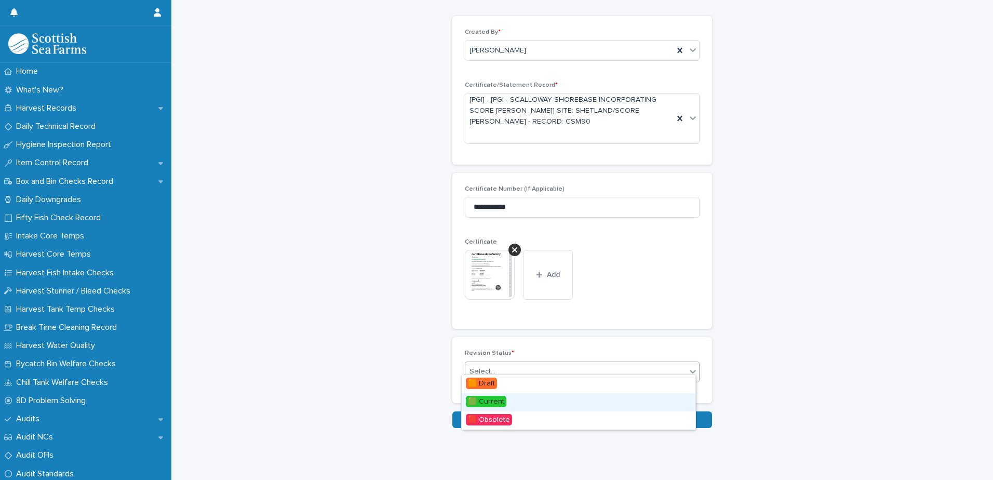
click at [575, 399] on div "🟩 Current" at bounding box center [579, 402] width 234 height 18
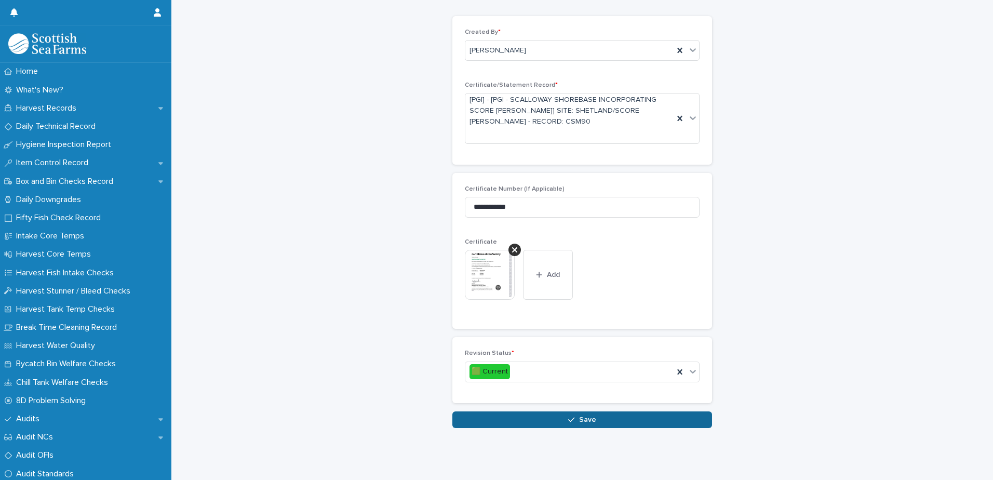
click at [603, 416] on button "Save" at bounding box center [582, 419] width 260 height 17
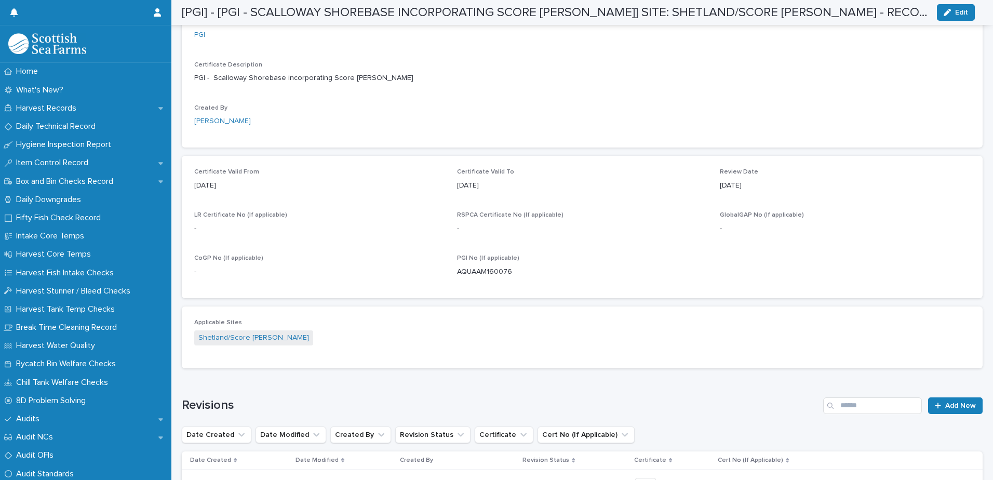
scroll to position [277, 0]
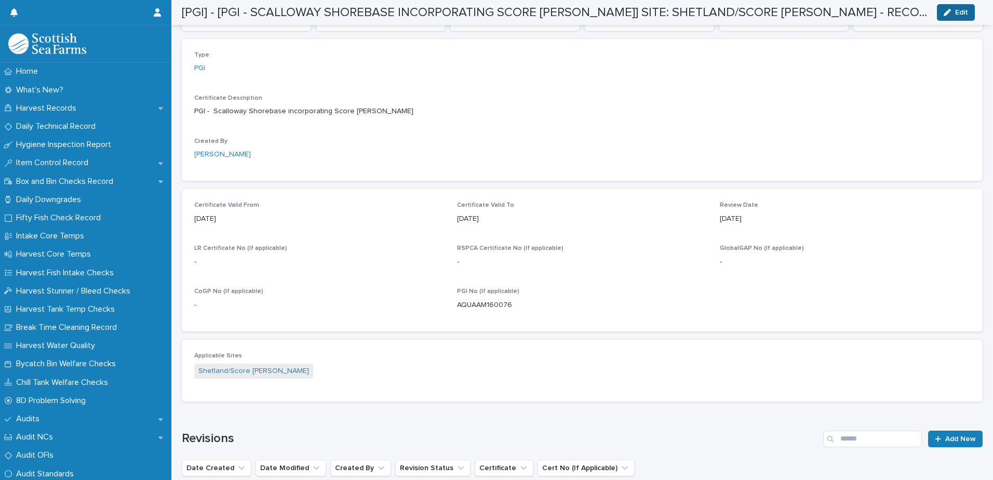
click at [951, 16] on button "Edit" at bounding box center [956, 12] width 38 height 17
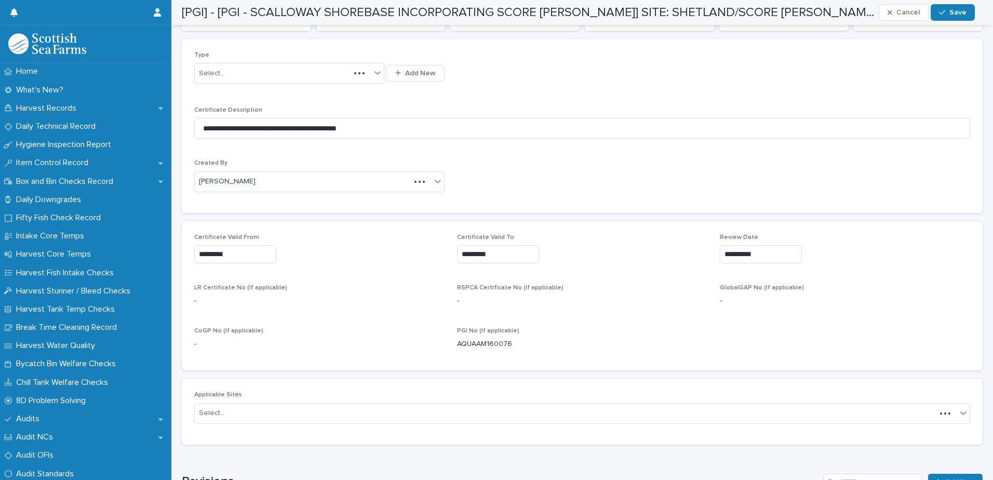
scroll to position [299, 0]
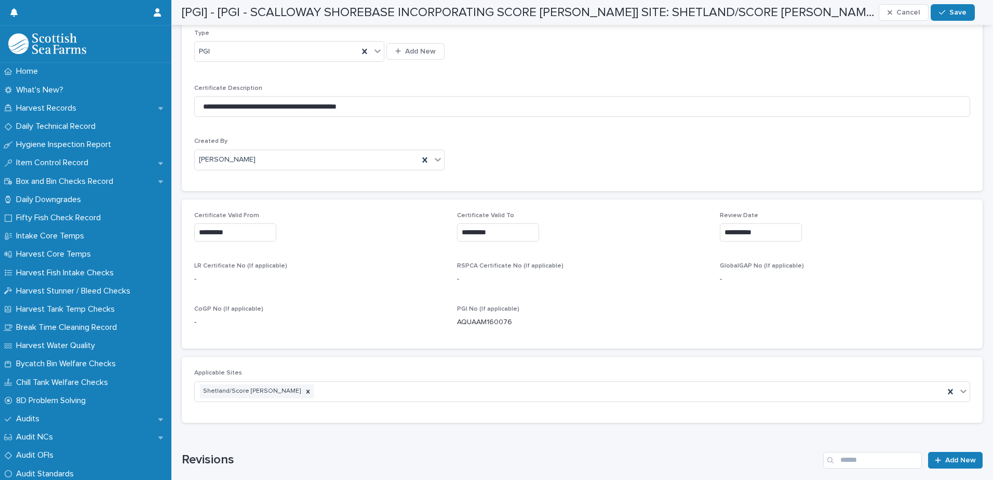
click at [520, 228] on input "*********" at bounding box center [498, 232] width 82 height 18
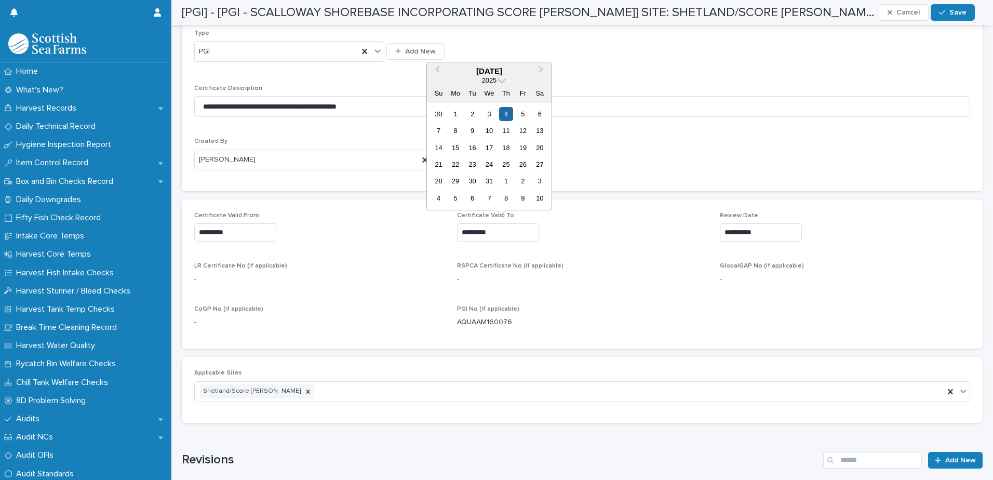
click at [499, 84] on div "2025" at bounding box center [489, 80] width 125 height 9
click at [499, 79] on span at bounding box center [501, 79] width 9 height 9
click at [487, 139] on div "2026" at bounding box center [488, 142] width 61 height 10
click at [490, 150] on div "16" at bounding box center [489, 148] width 14 height 14
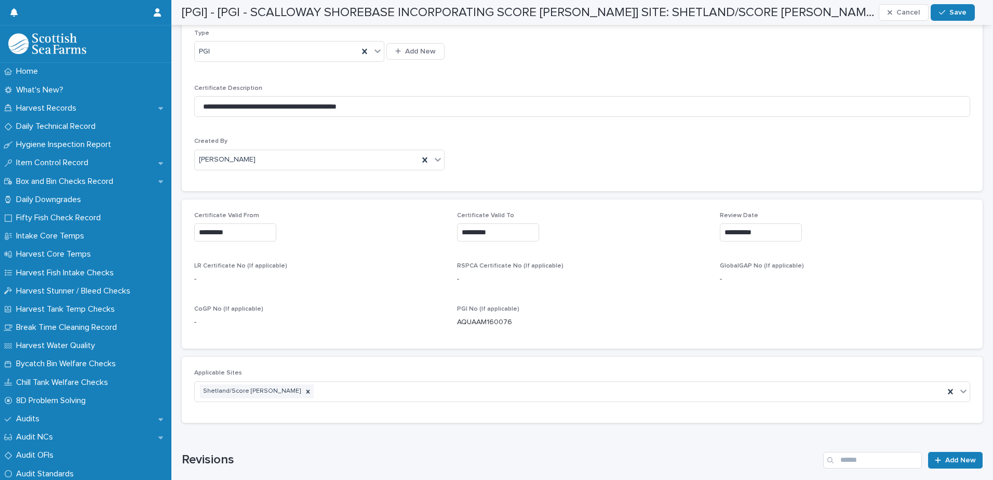
type input "**********"
click at [267, 229] on input "*********" at bounding box center [235, 232] width 82 height 18
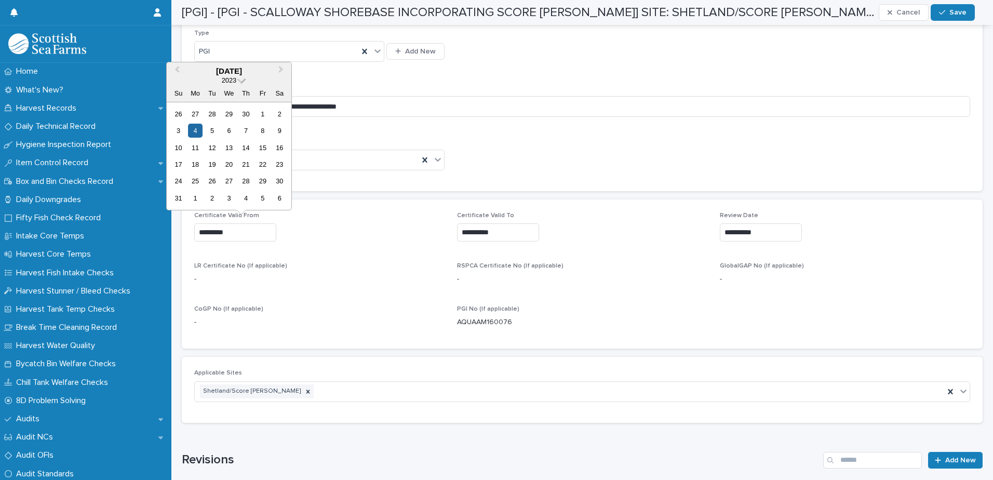
click at [241, 78] on span at bounding box center [241, 79] width 9 height 9
click at [235, 163] on div "2022" at bounding box center [228, 162] width 61 height 10
click at [262, 145] on div "16" at bounding box center [262, 148] width 14 height 14
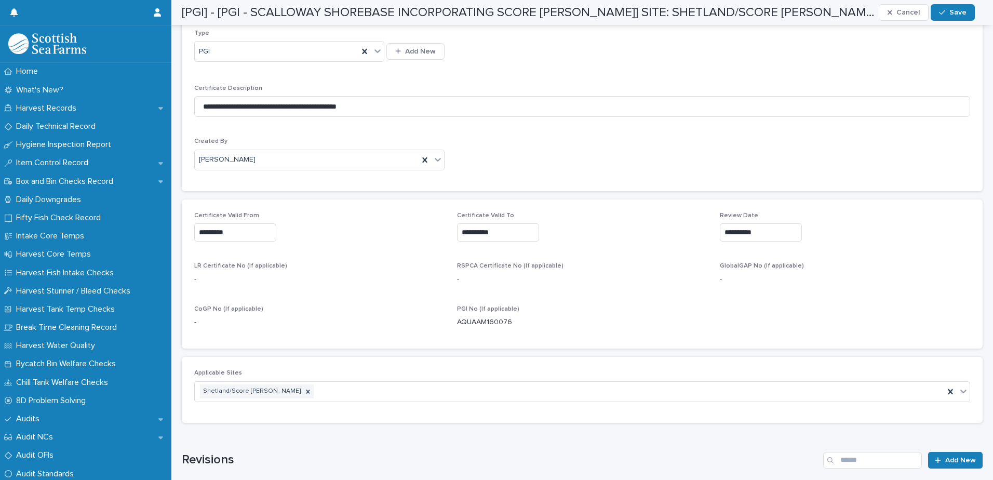
type input "**********"
click at [738, 232] on input "**********" at bounding box center [761, 232] width 82 height 18
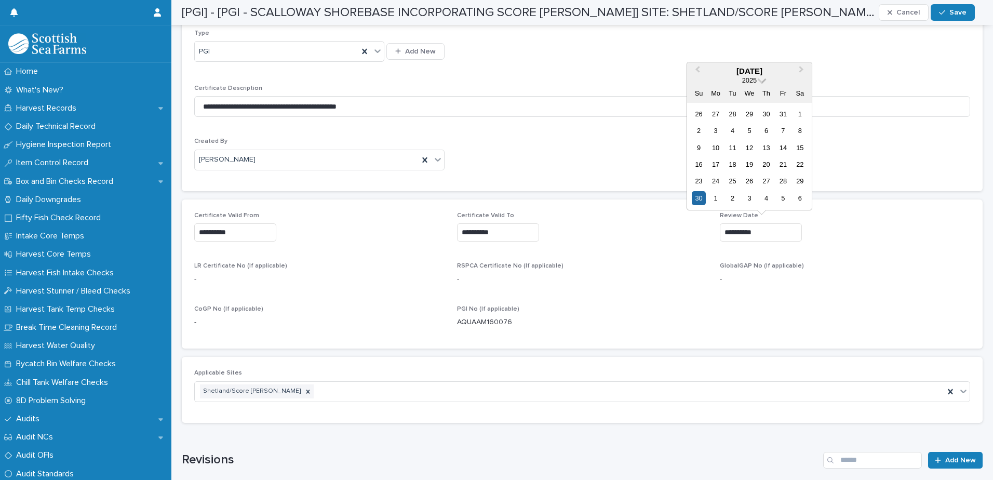
click at [761, 81] on span at bounding box center [761, 79] width 9 height 9
click at [752, 143] on div "2026" at bounding box center [749, 142] width 61 height 10
click at [814, 276] on p "-" at bounding box center [845, 279] width 250 height 11
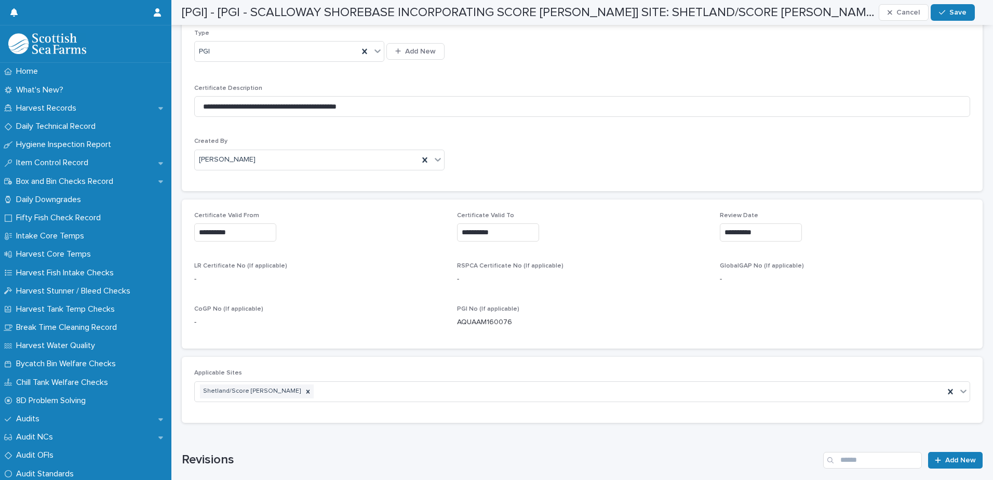
click at [778, 234] on input "**********" at bounding box center [761, 232] width 82 height 18
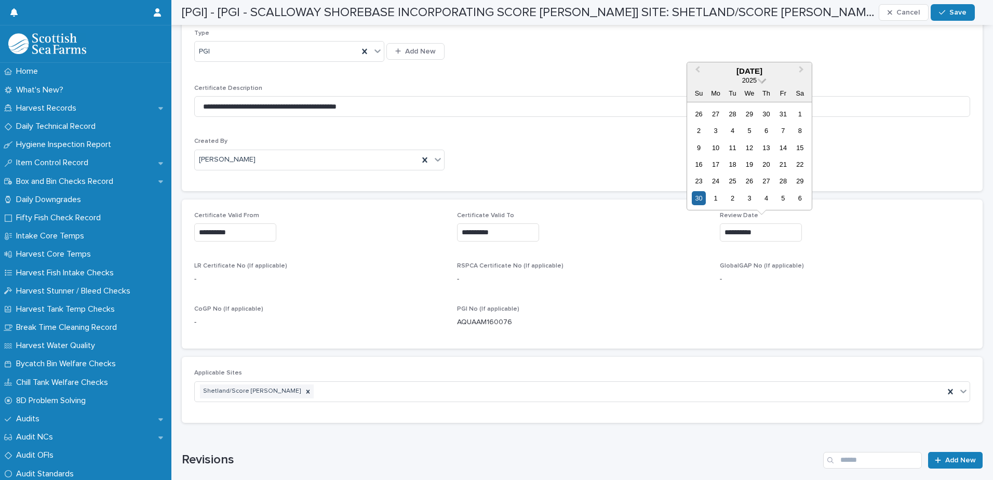
click at [760, 80] on span at bounding box center [761, 79] width 9 height 9
click at [752, 138] on div "2026" at bounding box center [749, 142] width 61 height 10
click at [716, 180] on div "30" at bounding box center [715, 181] width 14 height 14
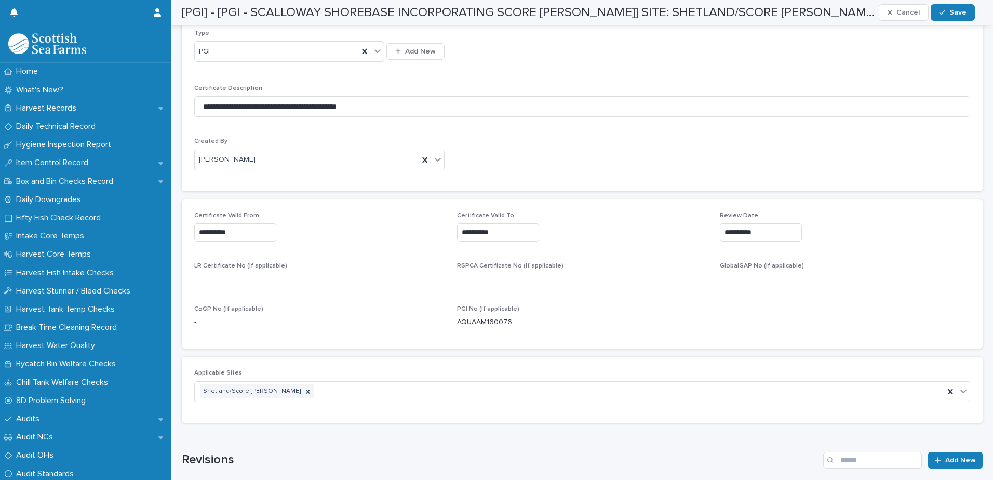
type input "**********"
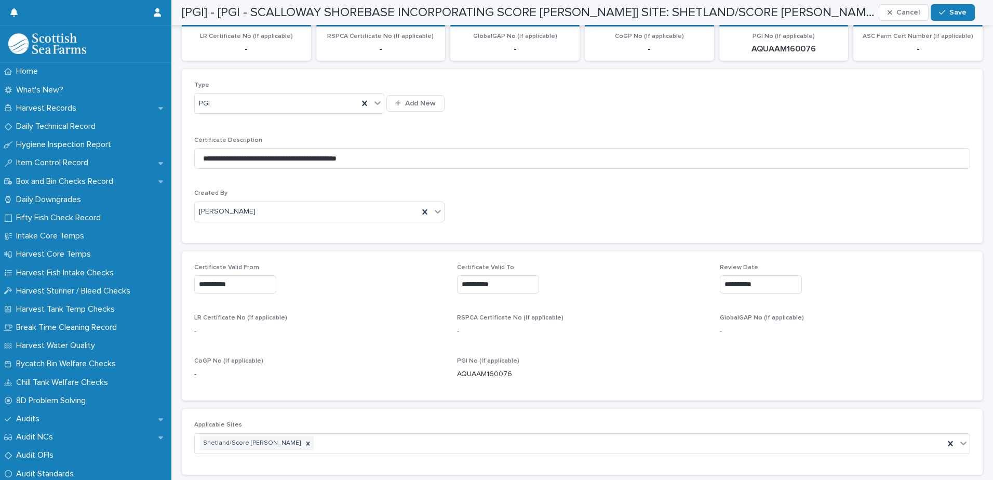
scroll to position [143, 0]
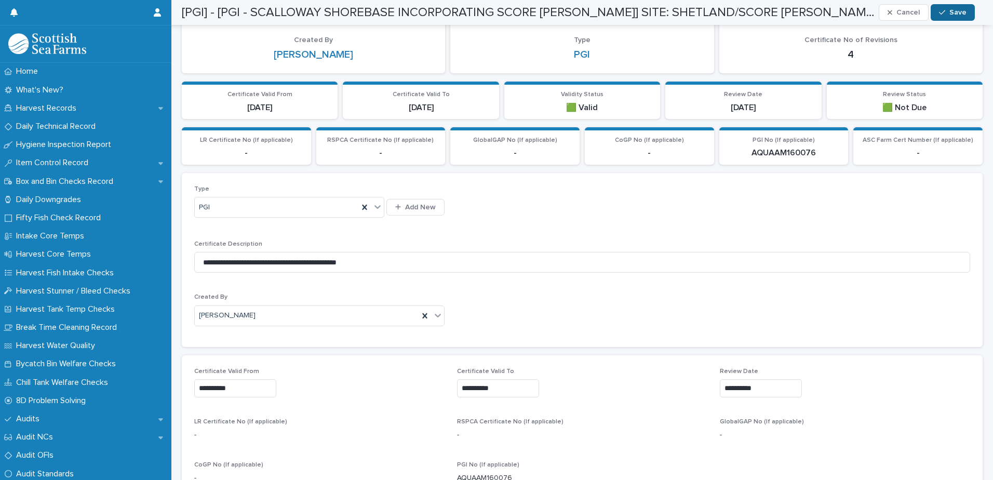
click at [947, 16] on button "Save" at bounding box center [952, 12] width 44 height 17
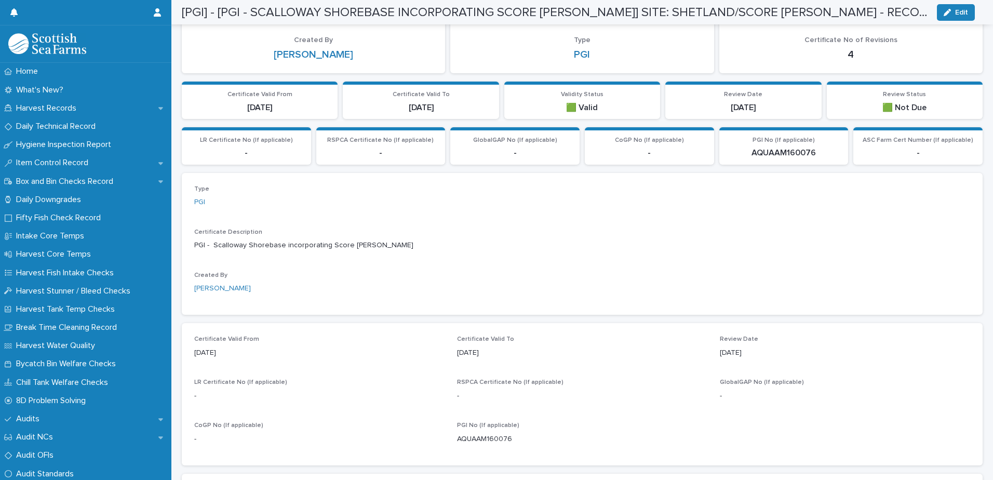
scroll to position [0, 0]
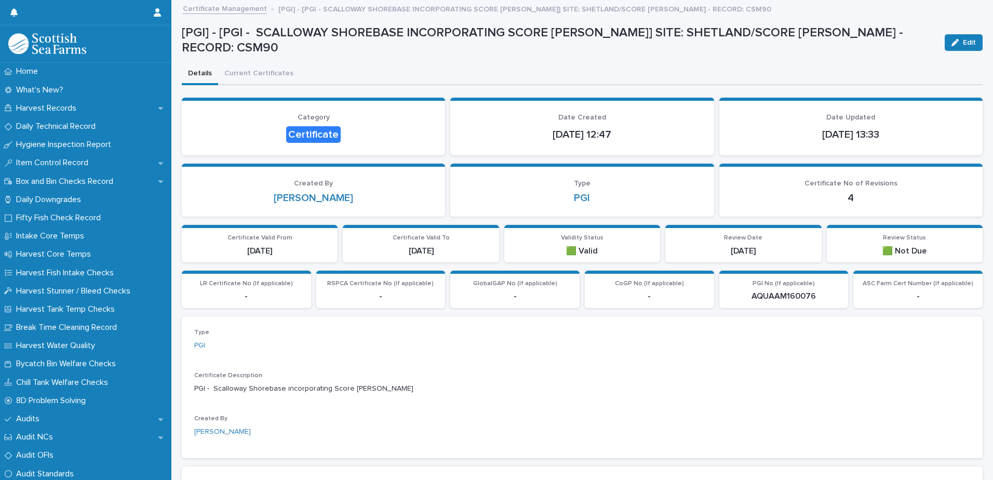
click at [233, 13] on link "Certificate Management" at bounding box center [225, 8] width 84 height 12
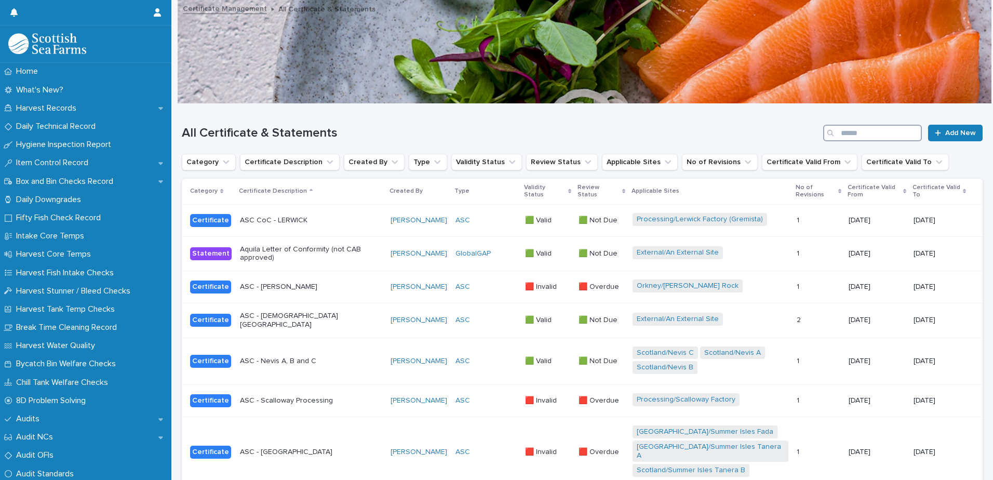
click at [840, 133] on input "Search" at bounding box center [872, 133] width 99 height 17
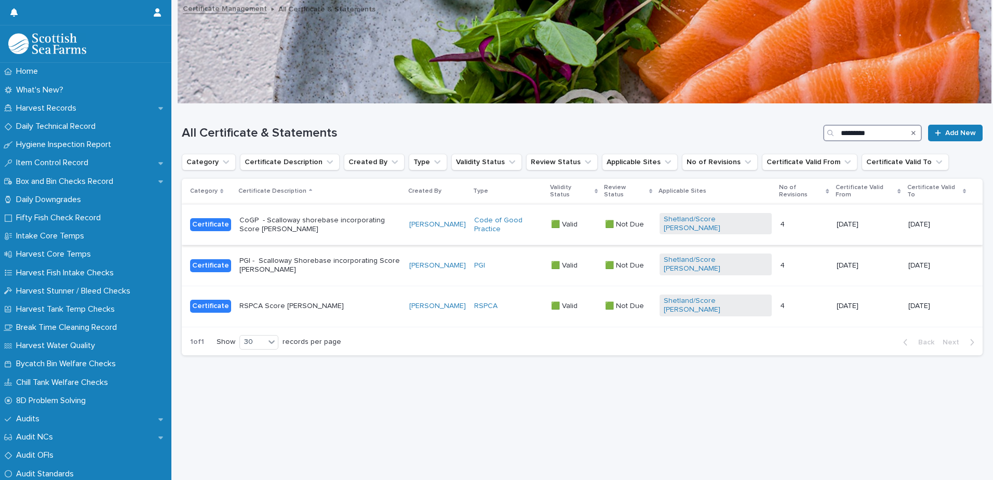
type input "*********"
click at [368, 216] on p "CoGP - Scalloway shorebase incorporating Score [PERSON_NAME]" at bounding box center [319, 225] width 161 height 18
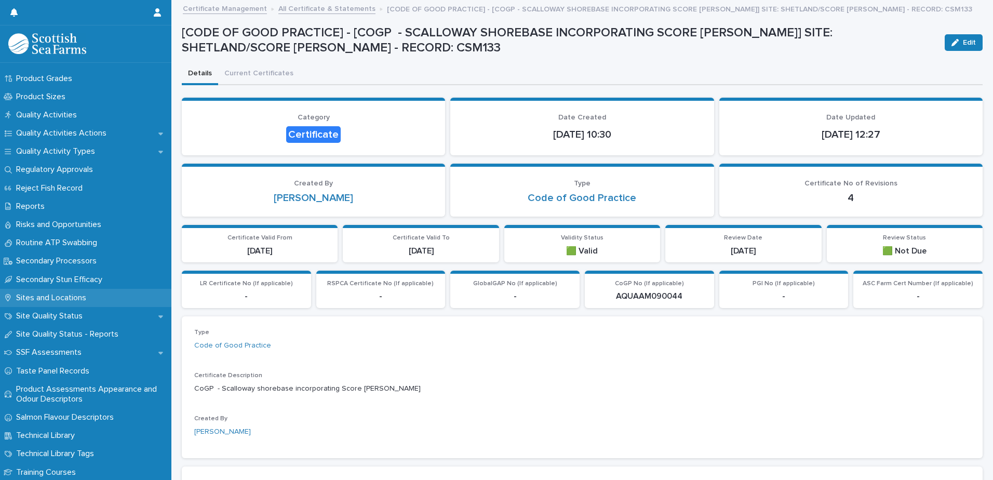
scroll to position [1402, 0]
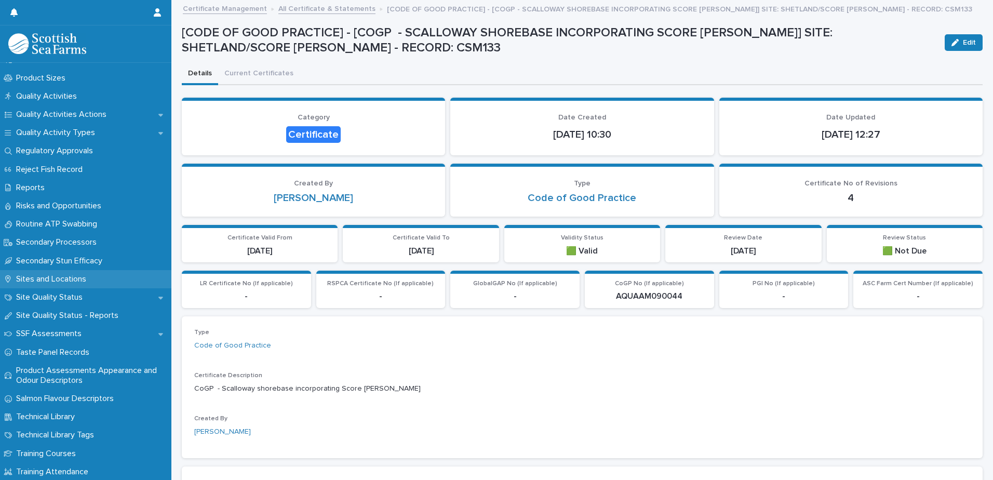
click at [77, 279] on p "Sites and Locations" at bounding box center [53, 279] width 83 height 10
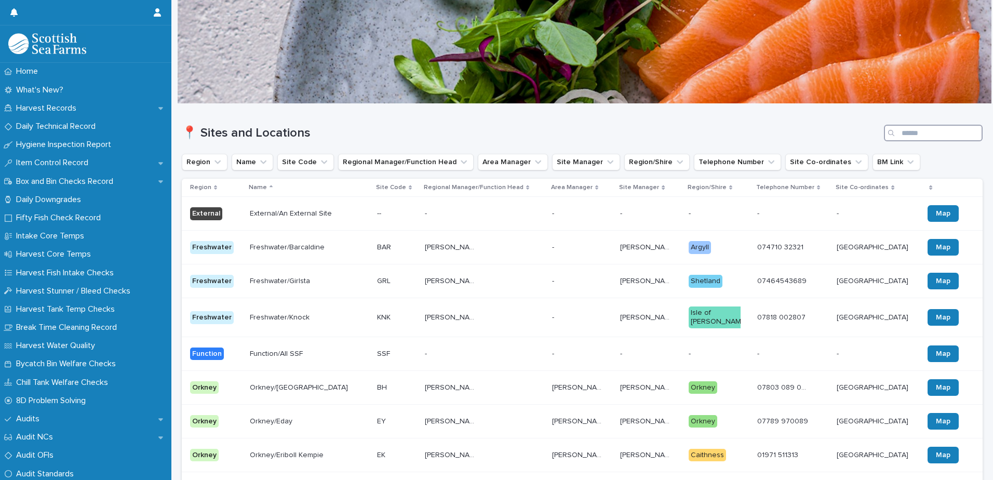
click at [897, 133] on input "Search" at bounding box center [933, 133] width 99 height 17
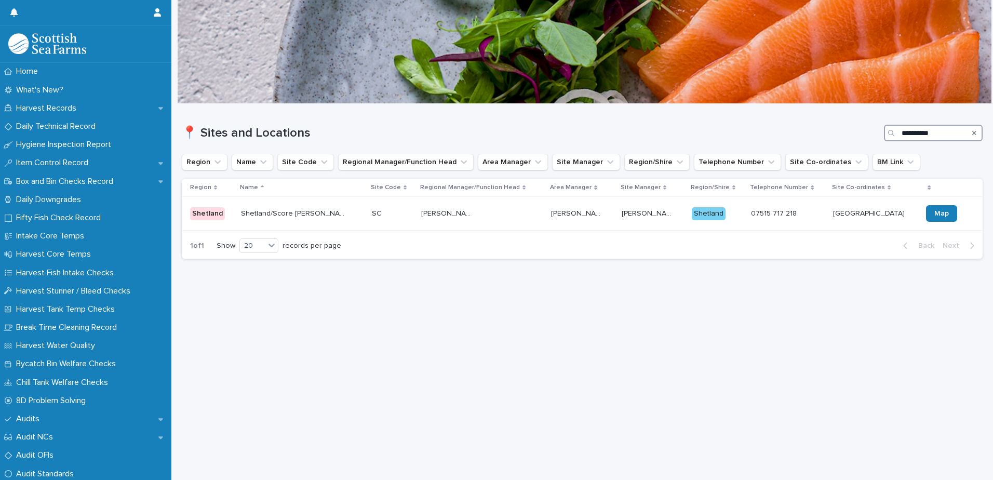
type input "**********"
